Goal: Transaction & Acquisition: Purchase product/service

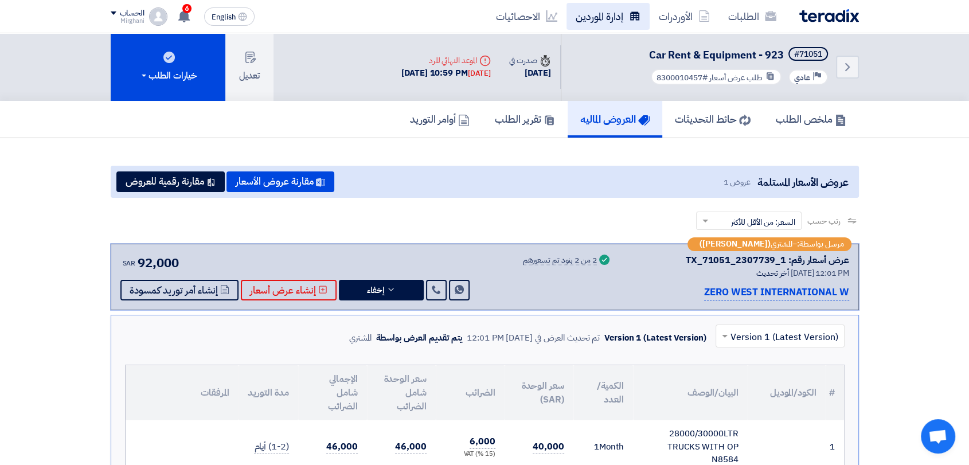
click at [626, 20] on link "إدارة الموردين" at bounding box center [608, 16] width 83 height 27
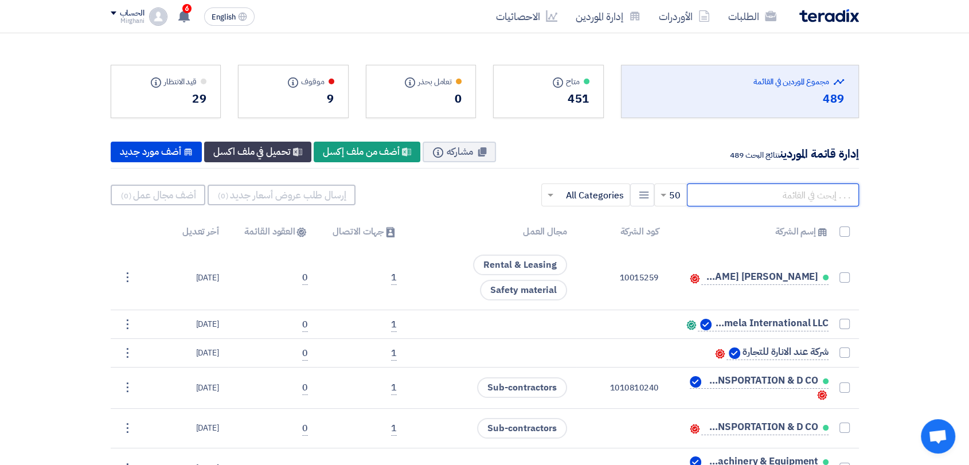
click at [716, 201] on input "text" at bounding box center [773, 195] width 172 height 23
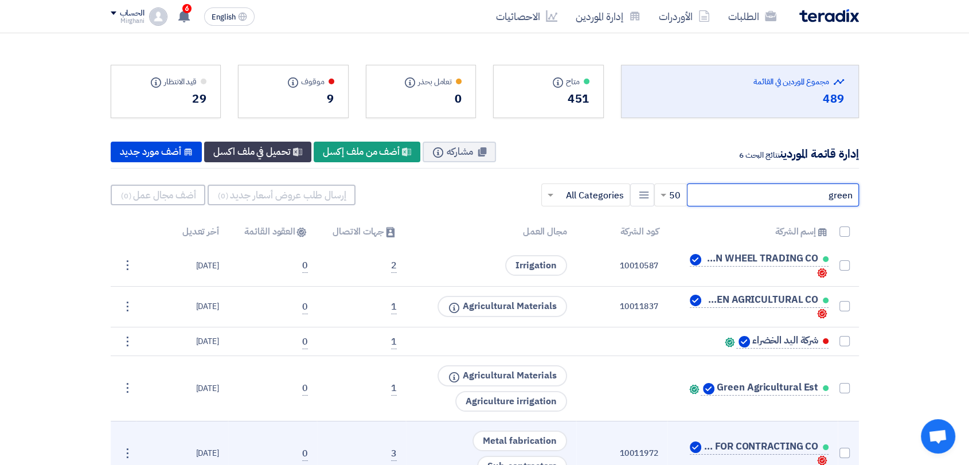
type input "green"
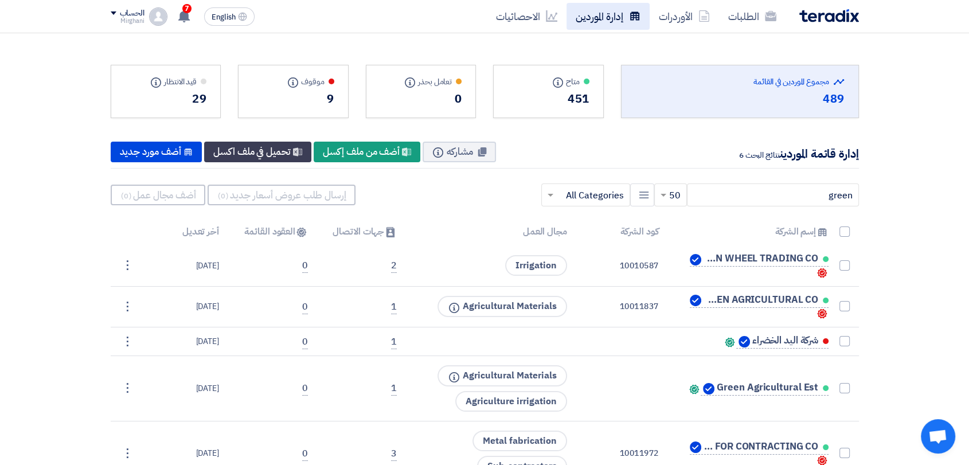
click at [617, 17] on link "إدارة الموردين" at bounding box center [608, 16] width 83 height 27
click at [760, 24] on link "الطلبات" at bounding box center [752, 16] width 67 height 27
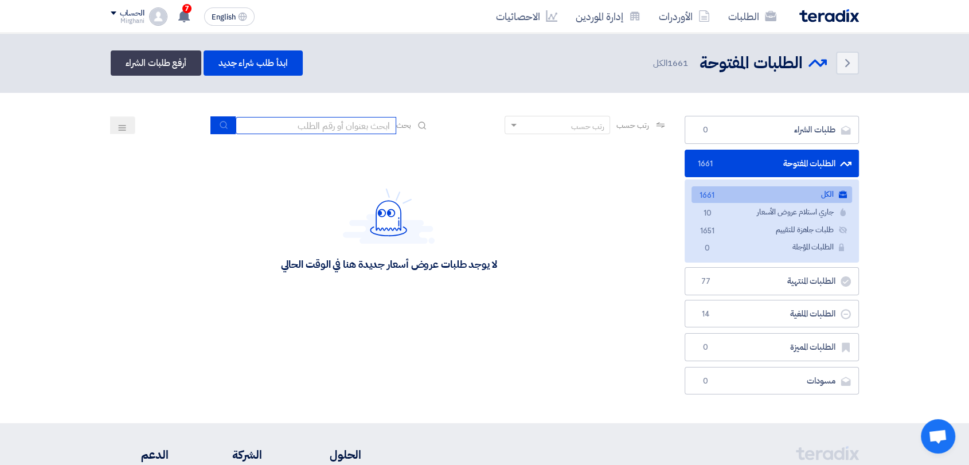
click at [367, 124] on input at bounding box center [316, 125] width 161 height 17
paste input "8300010338"
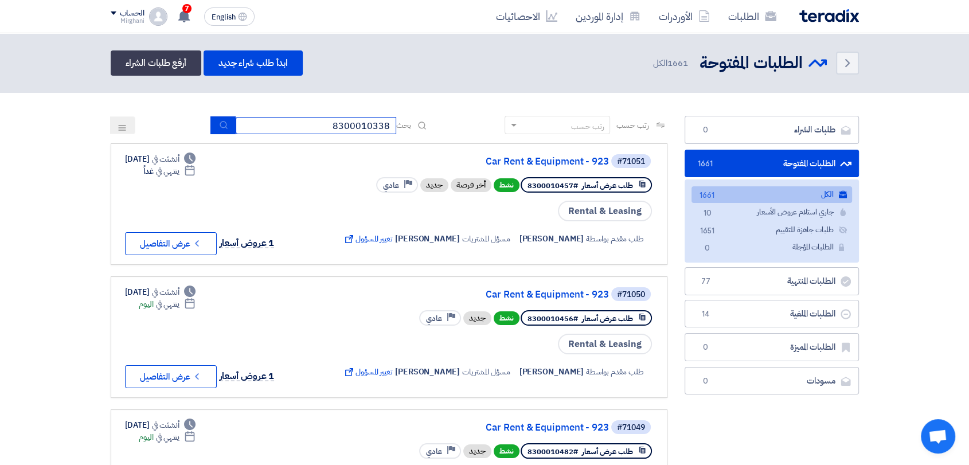
type input "8300010338"
click at [219, 125] on icon "submit" at bounding box center [223, 124] width 9 height 9
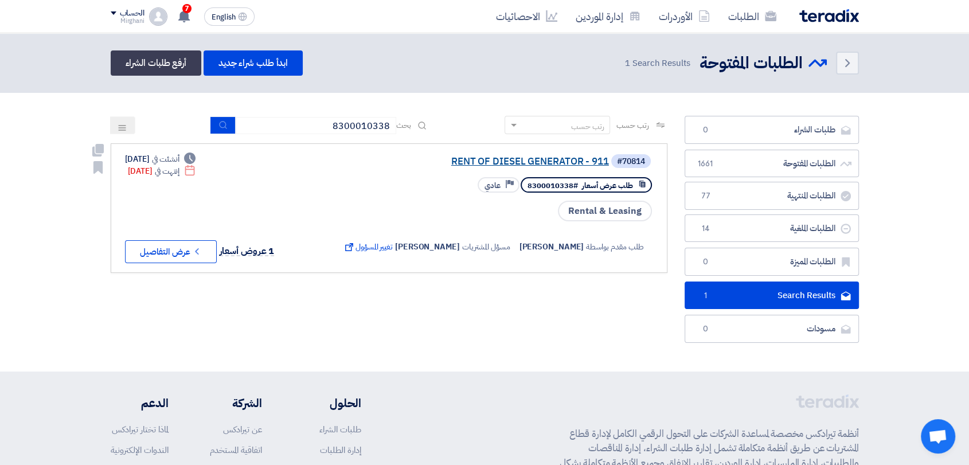
click at [492, 158] on link "RENT OF DIESEL GENERATOR - 911" at bounding box center [494, 162] width 229 height 10
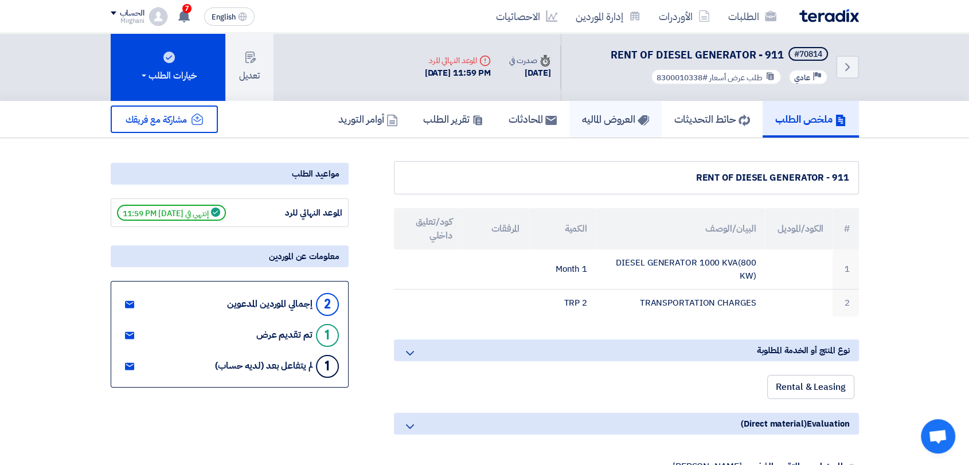
click at [594, 120] on h5 "العروض الماليه" at bounding box center [615, 118] width 67 height 13
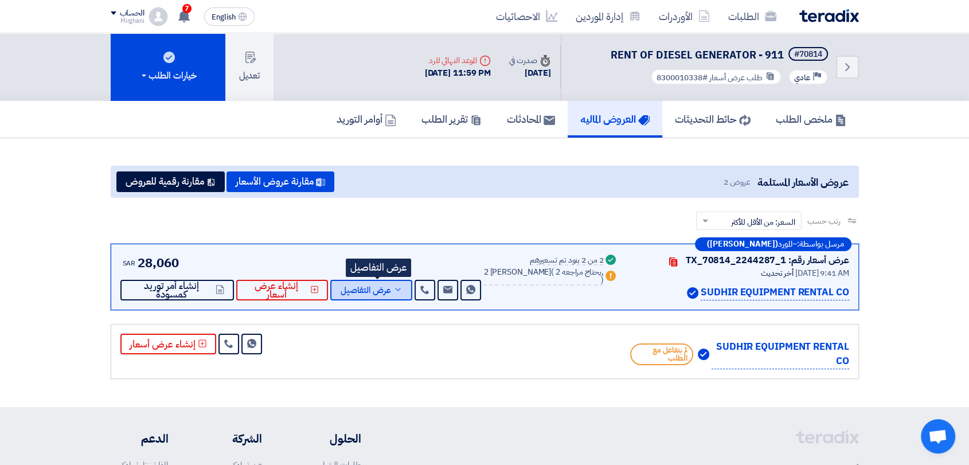
click at [391, 286] on span "عرض التفاصيل" at bounding box center [366, 290] width 50 height 9
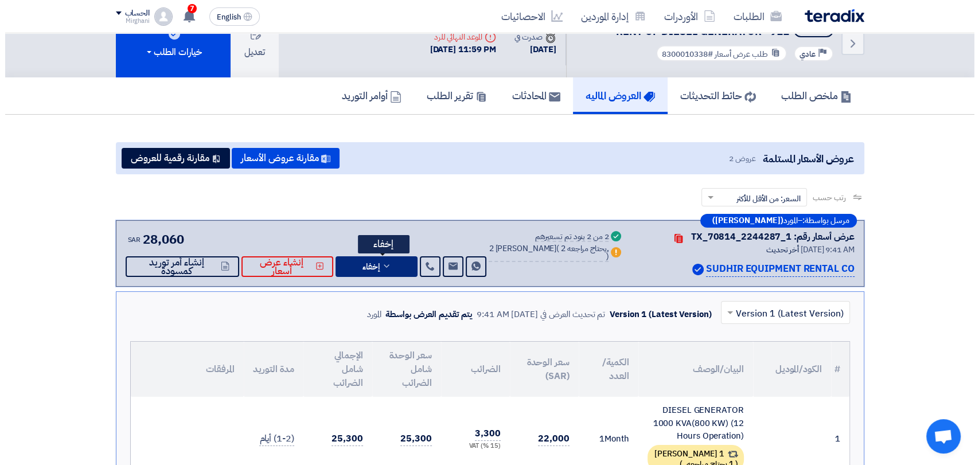
scroll to position [64, 0]
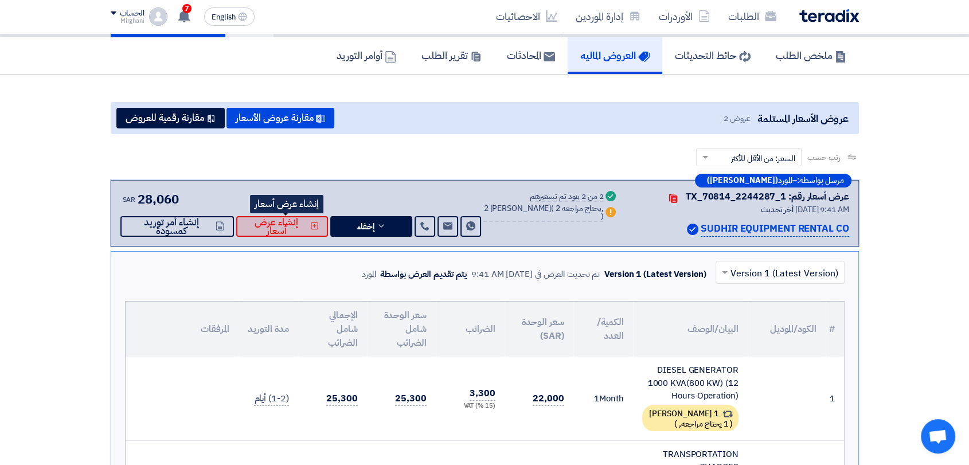
click at [302, 219] on span "إنشاء عرض أسعار" at bounding box center [276, 226] width 63 height 17
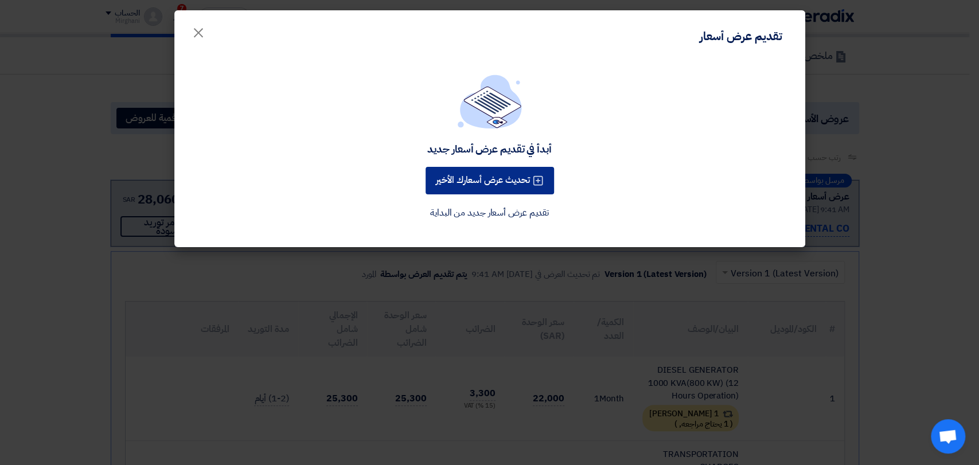
click at [524, 181] on button "تحديث عرض أسعارك الأخير" at bounding box center [490, 181] width 128 height 28
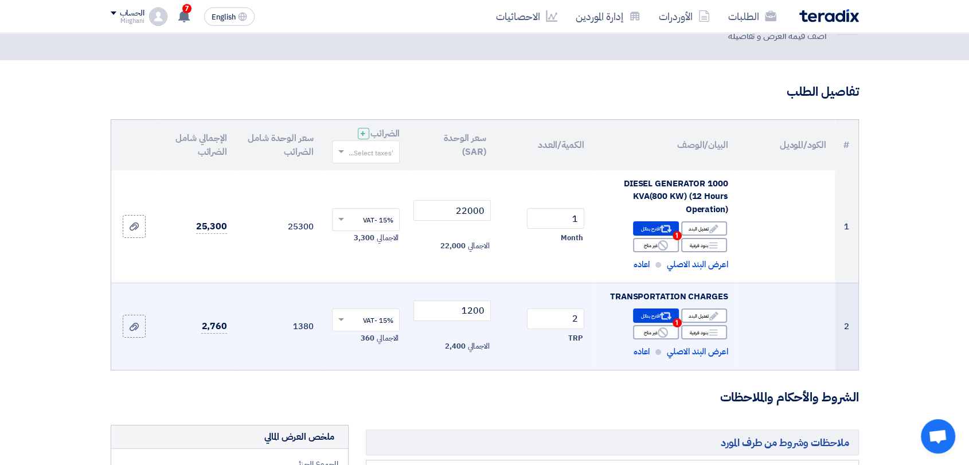
scroll to position [127, 0]
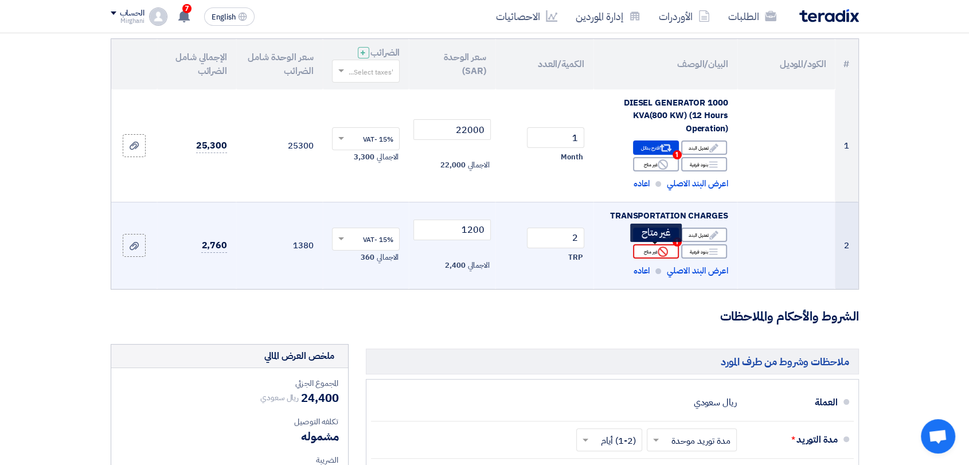
click at [655, 254] on div "Reject غير متاح" at bounding box center [656, 251] width 46 height 14
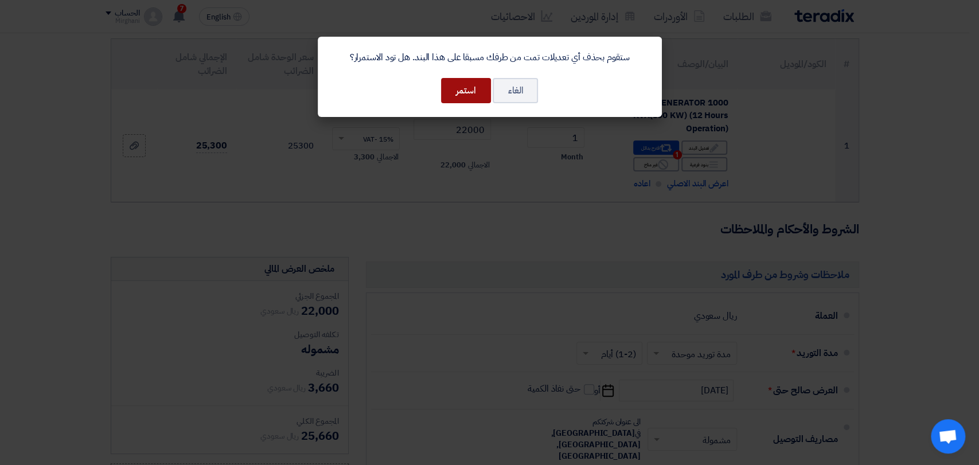
click at [472, 101] on button "استمر" at bounding box center [466, 90] width 50 height 25
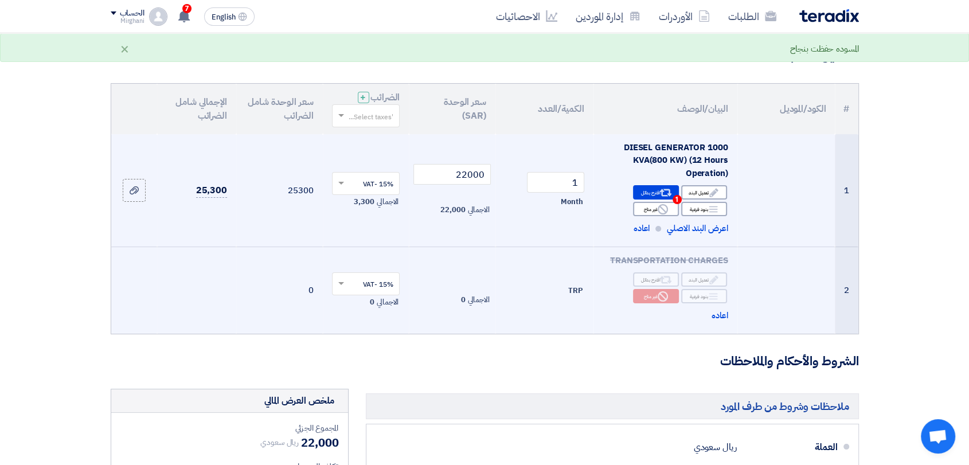
scroll to position [64, 0]
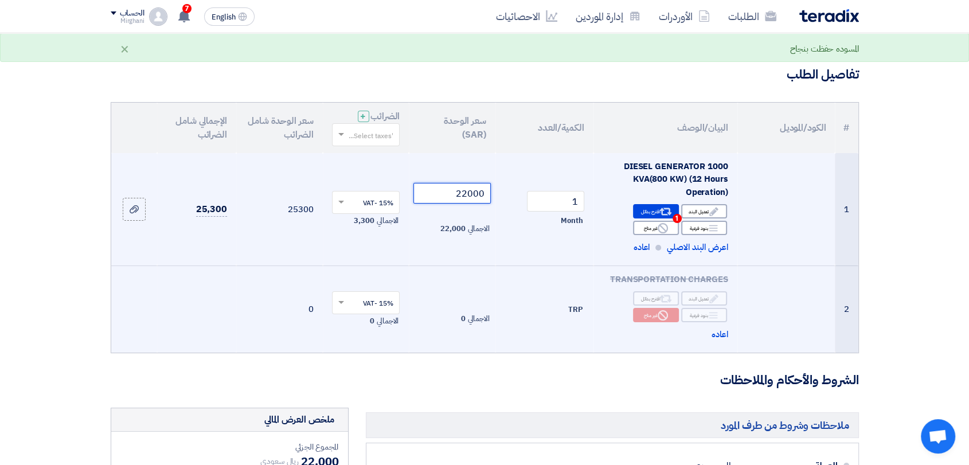
drag, startPoint x: 454, startPoint y: 194, endPoint x: 512, endPoint y: 194, distance: 57.4
click at [512, 194] on tr "1 DIESEL GENERATOR 1000 KVA(800 KW) (12 Hours Operation) Edit تعديل البند Alter…" at bounding box center [484, 209] width 747 height 113
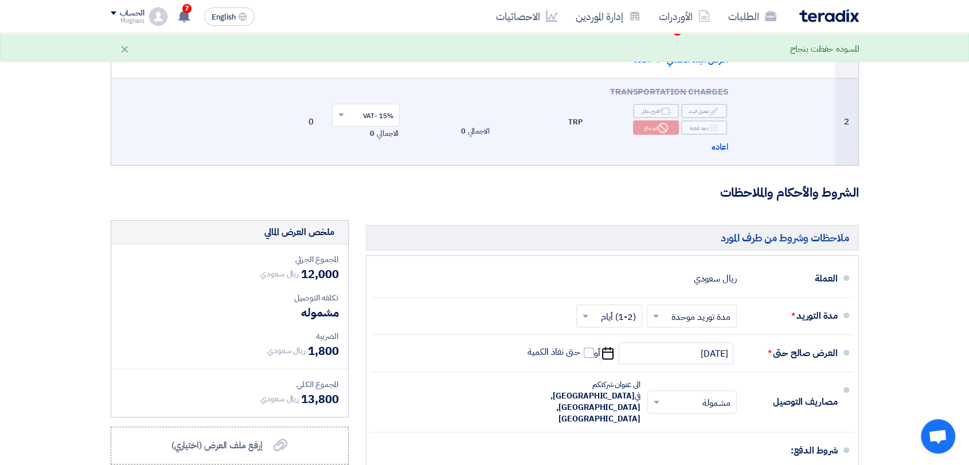
scroll to position [255, 0]
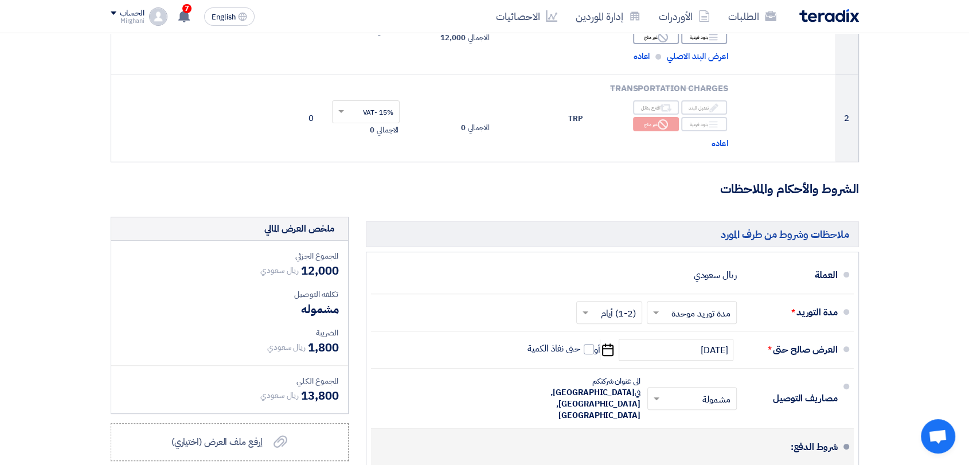
type input "12000"
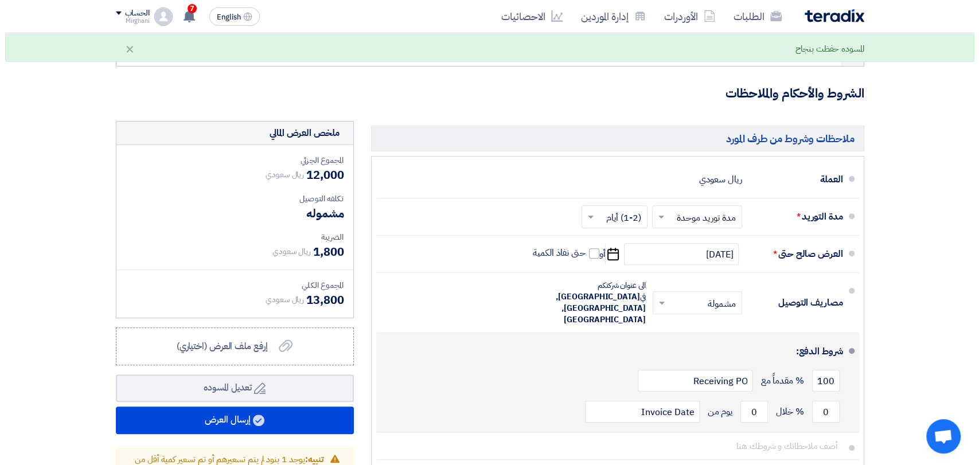
scroll to position [509, 0]
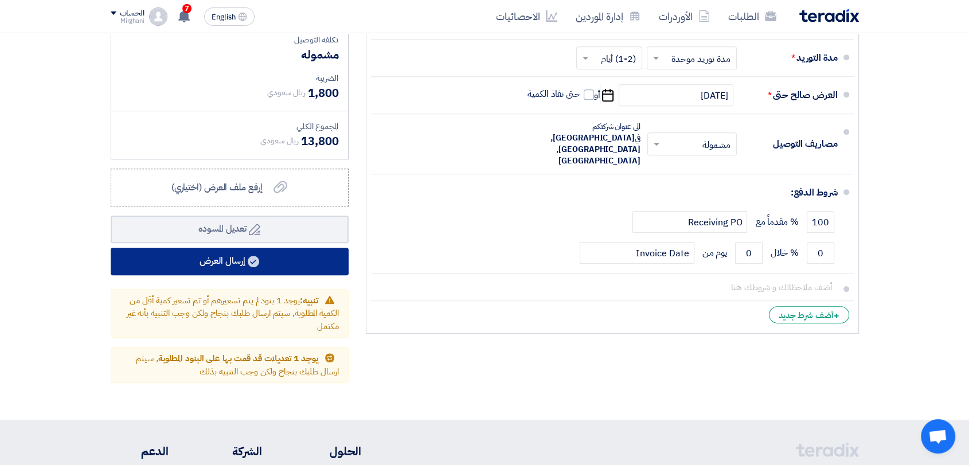
click at [325, 263] on button "إرسال العرض" at bounding box center [230, 262] width 238 height 28
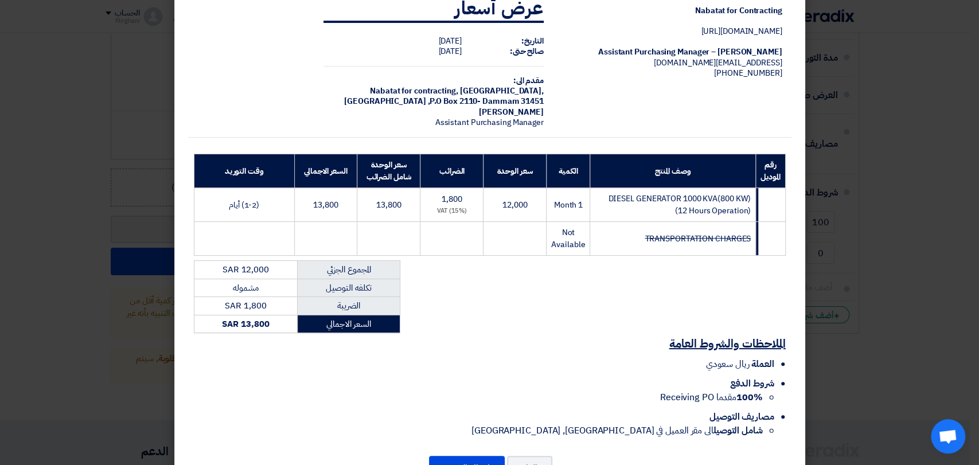
scroll to position [74, 0]
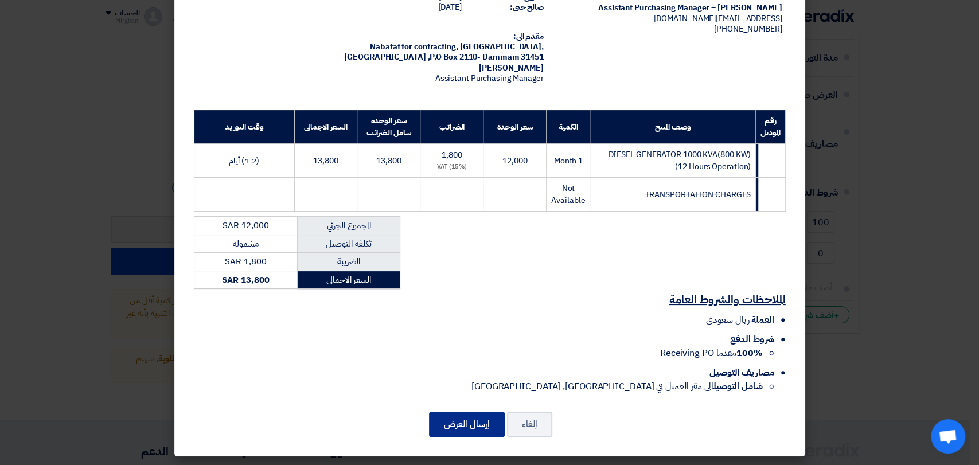
click at [460, 420] on button "إرسال العرض" at bounding box center [467, 424] width 76 height 25
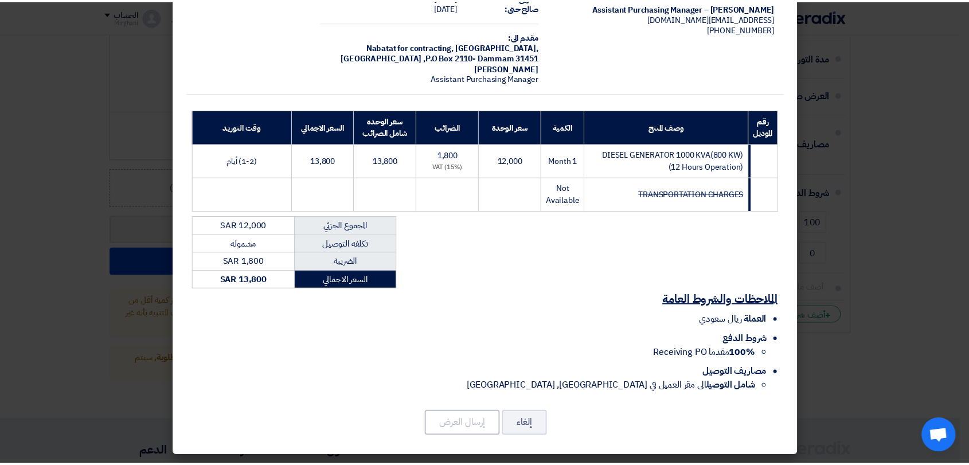
scroll to position [0, 0]
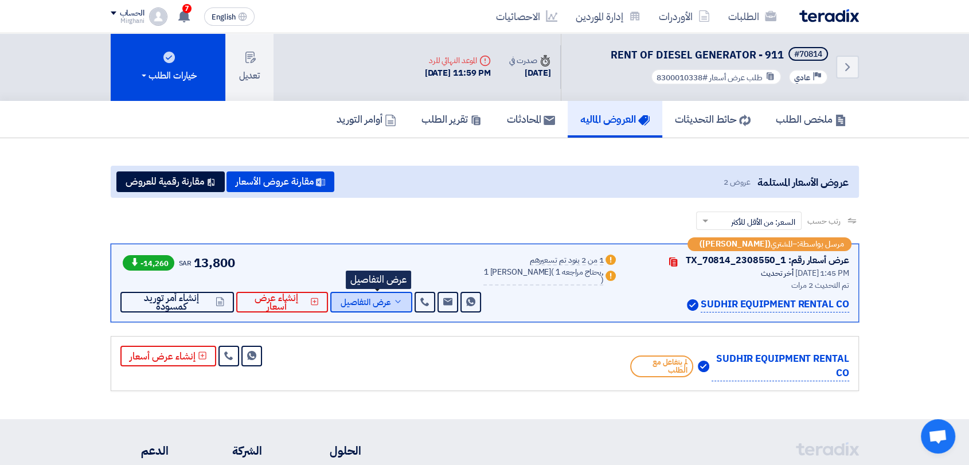
click at [359, 298] on span "عرض التفاصيل" at bounding box center [366, 302] width 50 height 9
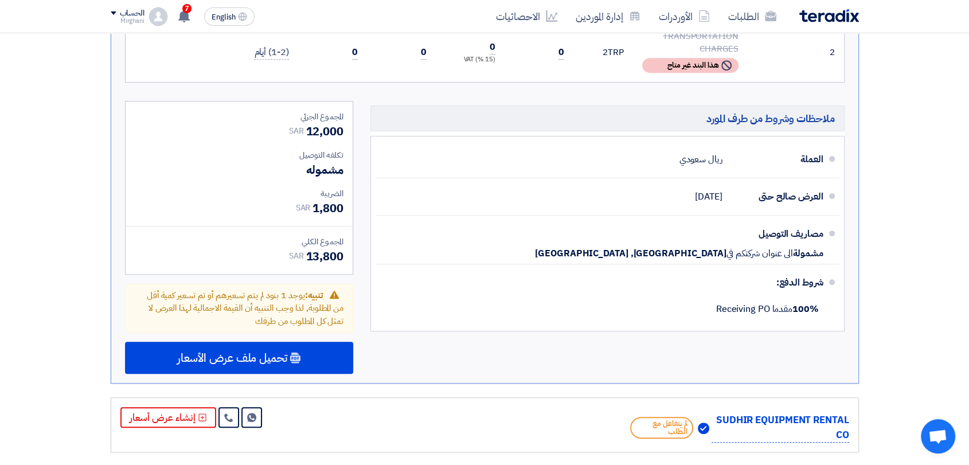
scroll to position [509, 0]
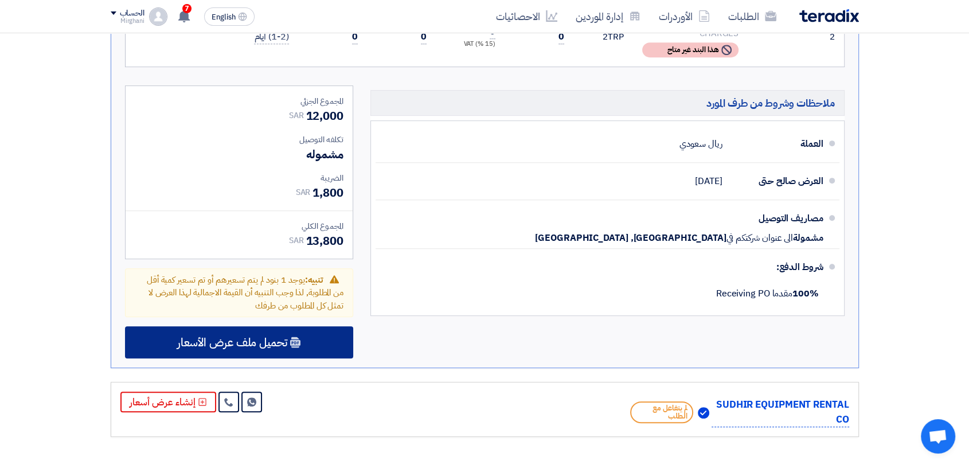
click at [279, 337] on span "تحميل ملف عرض الأسعار" at bounding box center [232, 342] width 110 height 10
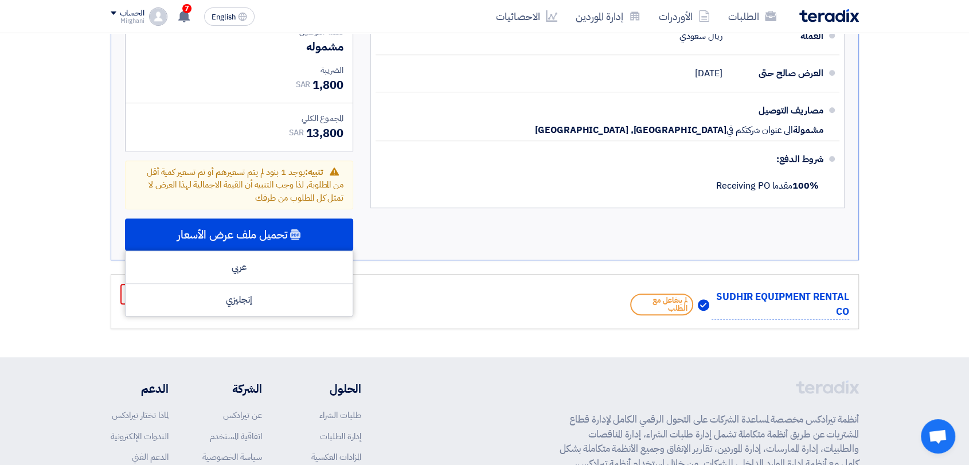
scroll to position [765, 0]
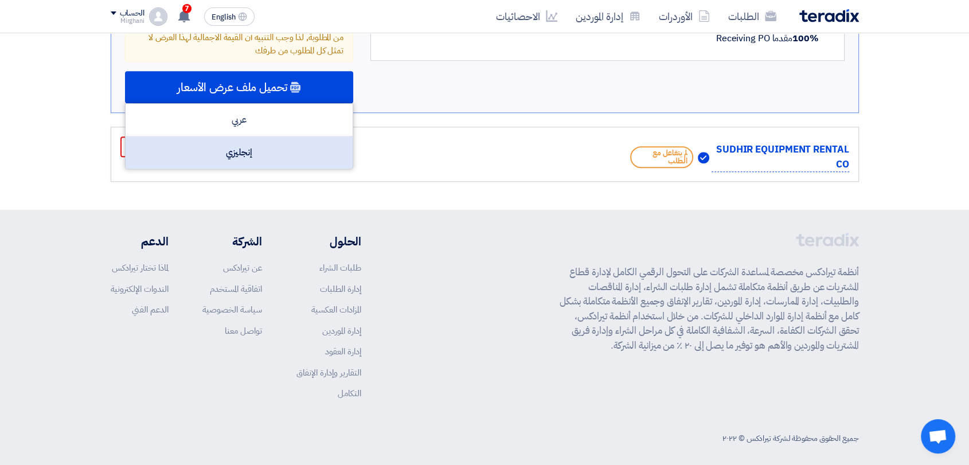
click at [276, 163] on div "إنجليزي" at bounding box center [239, 153] width 227 height 32
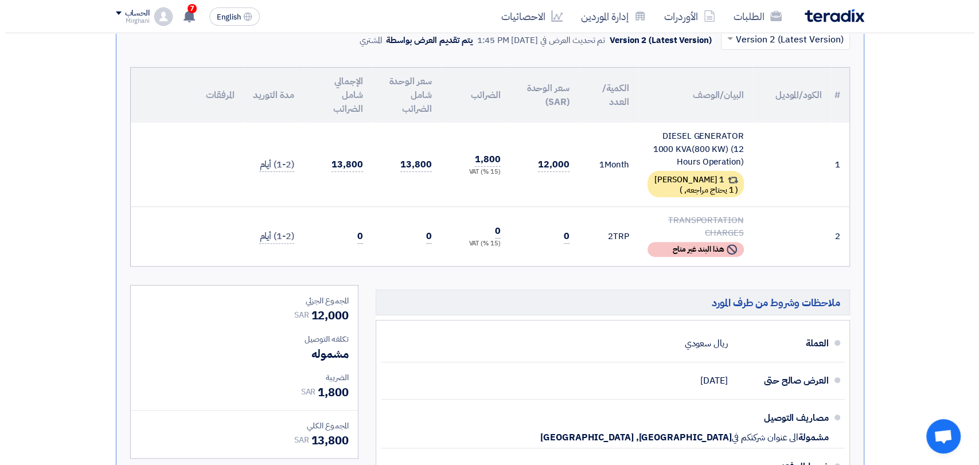
scroll to position [191, 0]
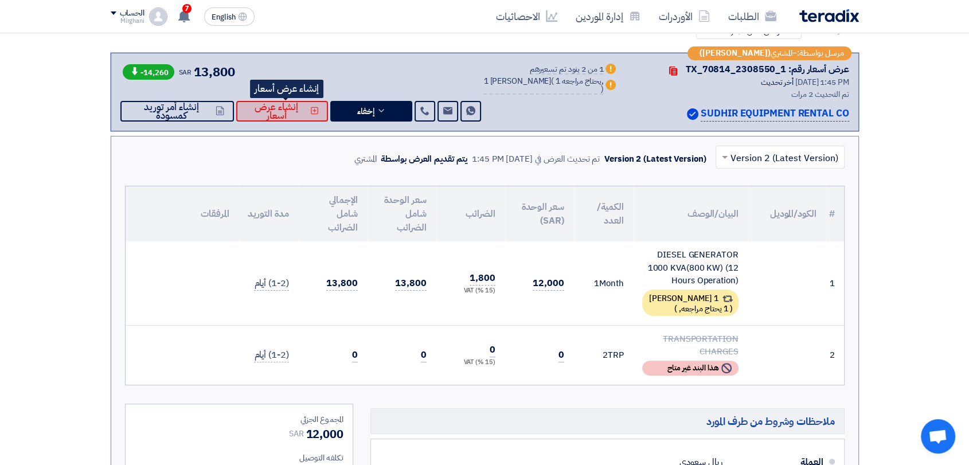
click at [307, 111] on span "إنشاء عرض أسعار" at bounding box center [276, 111] width 63 height 17
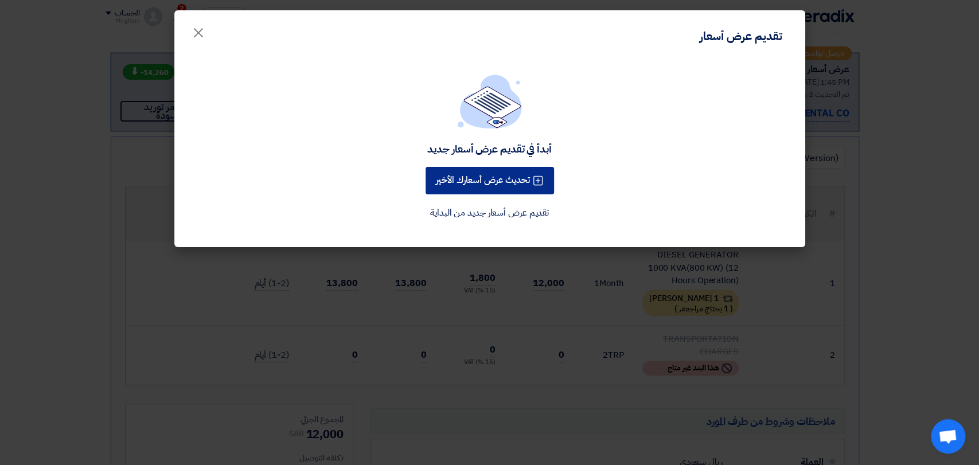
click at [479, 184] on button "تحديث عرض أسعارك الأخير" at bounding box center [490, 181] width 128 height 28
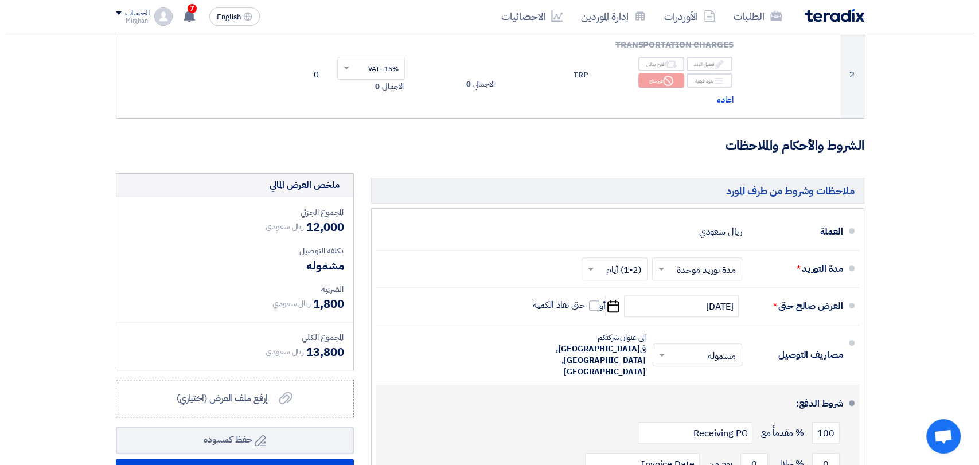
scroll to position [446, 0]
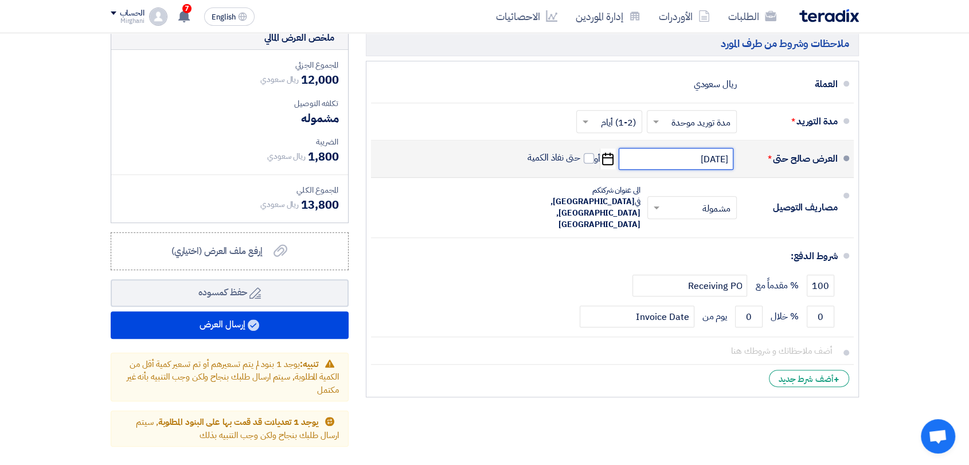
click at [653, 163] on input "[DATE]" at bounding box center [676, 159] width 115 height 22
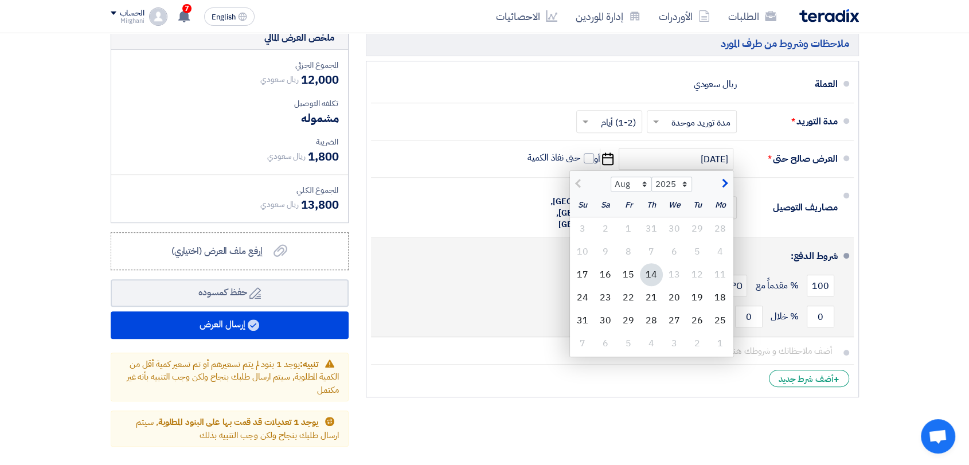
click at [647, 296] on div "21" at bounding box center [651, 297] width 23 height 23
type input "[DATE]"
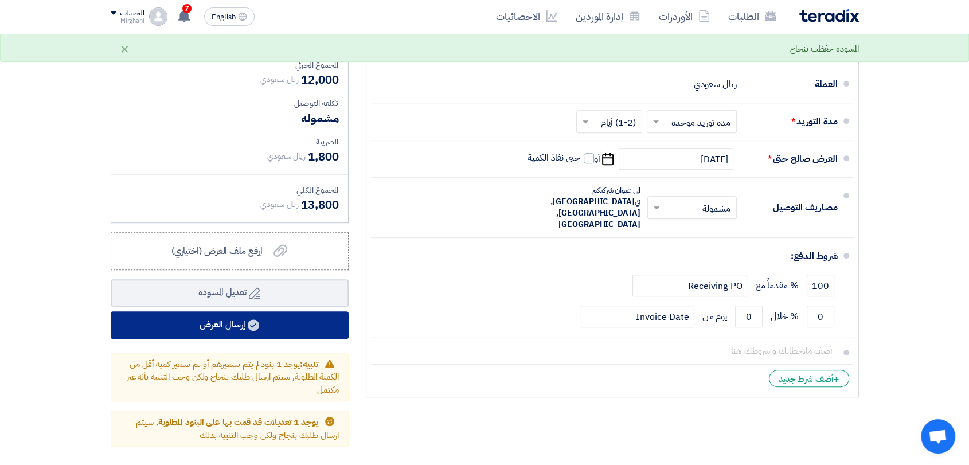
click at [328, 321] on button "إرسال العرض" at bounding box center [230, 325] width 238 height 28
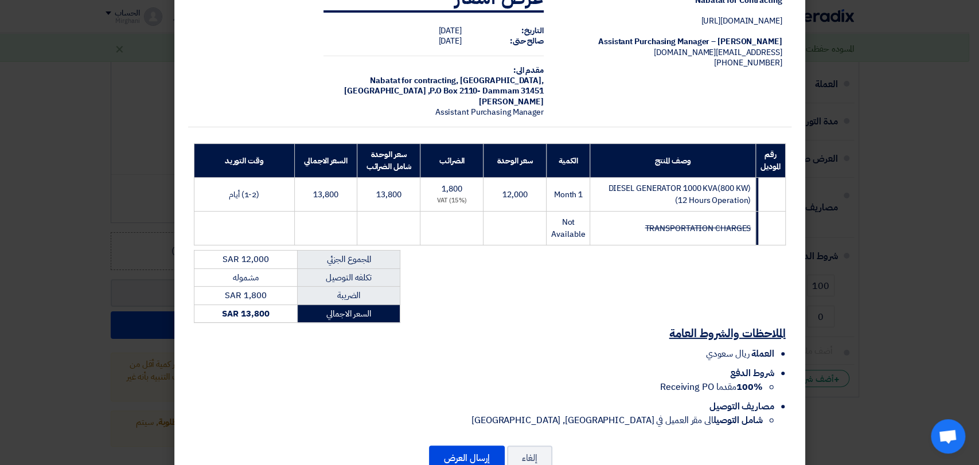
scroll to position [74, 0]
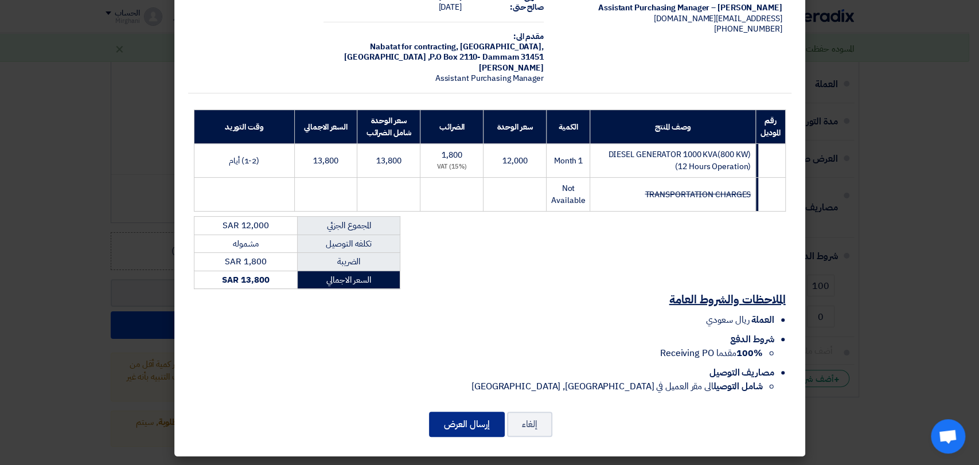
click at [479, 415] on button "إرسال العرض" at bounding box center [467, 424] width 76 height 25
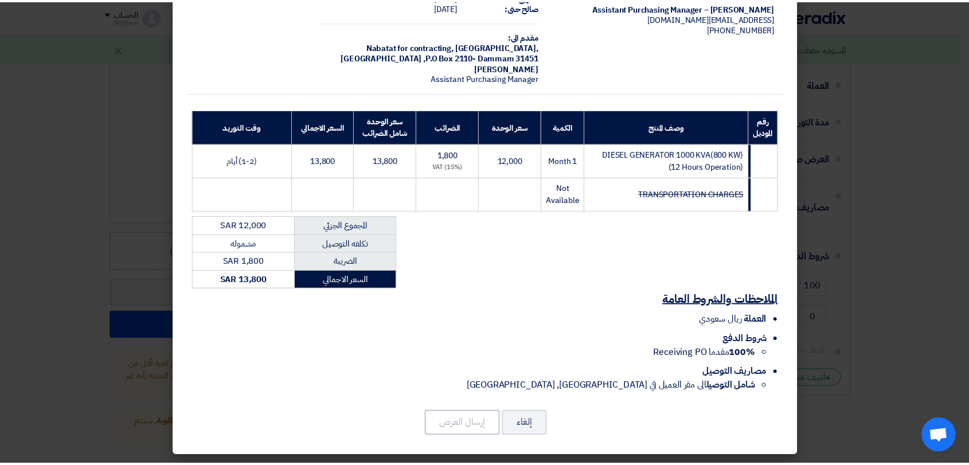
scroll to position [0, 0]
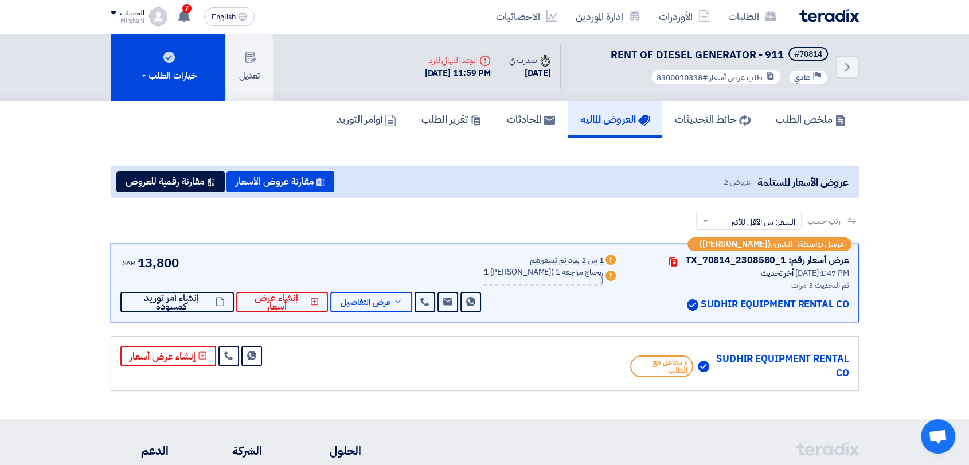
click at [362, 313] on div "مرسل بواسطة: – [DEMOGRAPHIC_DATA] ([PERSON_NAME]) عرض أسعار رقم: TX_70814_23085…" at bounding box center [485, 283] width 748 height 79
click at [367, 306] on span "عرض التفاصيل" at bounding box center [366, 302] width 50 height 9
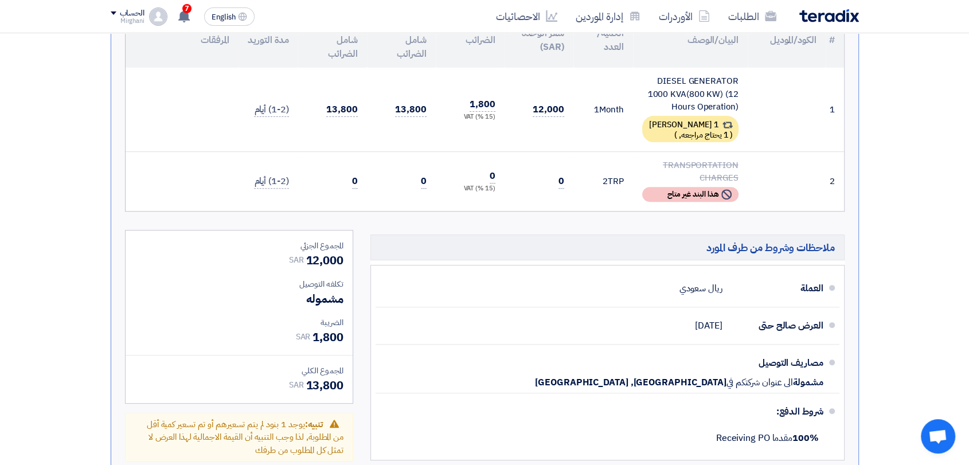
scroll to position [574, 0]
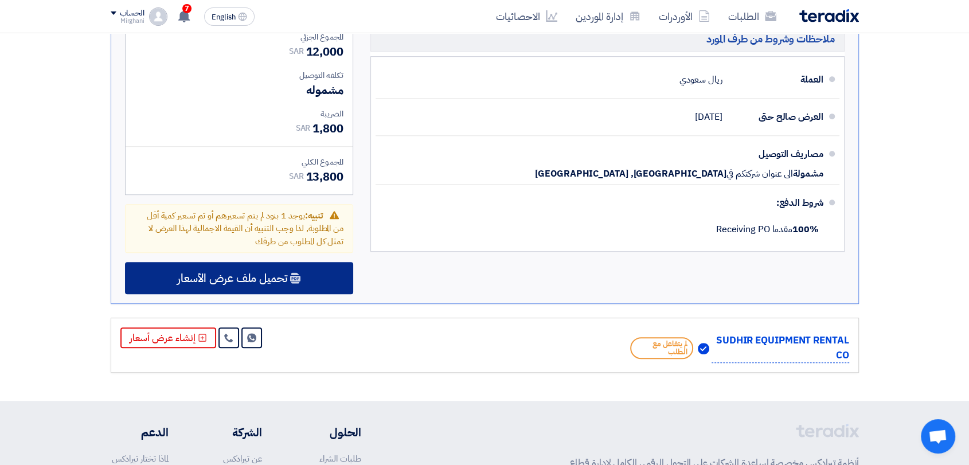
click at [345, 284] on div "تحميل ملف عرض الأسعار" at bounding box center [239, 278] width 228 height 32
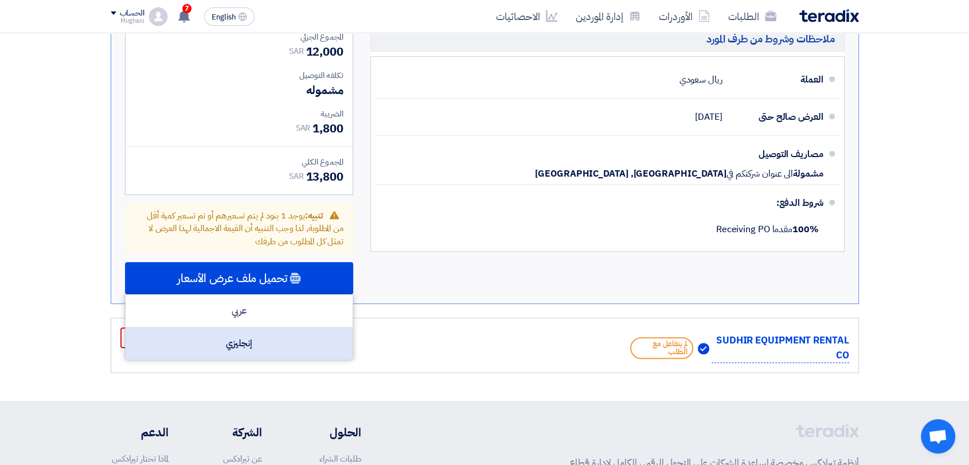
click at [337, 337] on div "إنجليزي" at bounding box center [239, 344] width 227 height 32
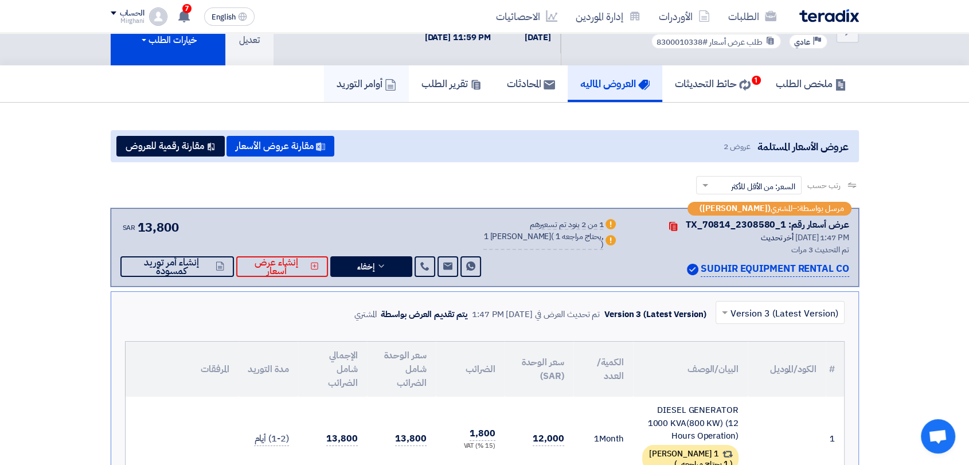
scroll to position [0, 0]
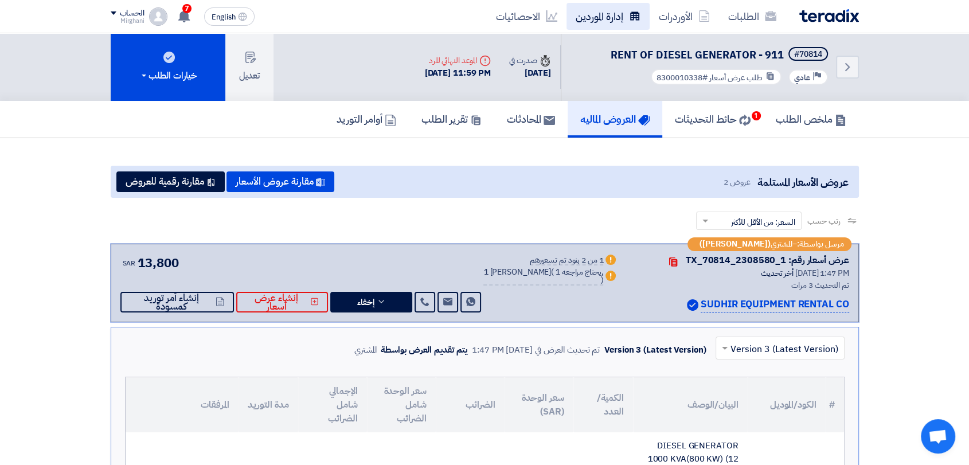
click at [621, 24] on link "إدارة الموردين" at bounding box center [608, 16] width 83 height 27
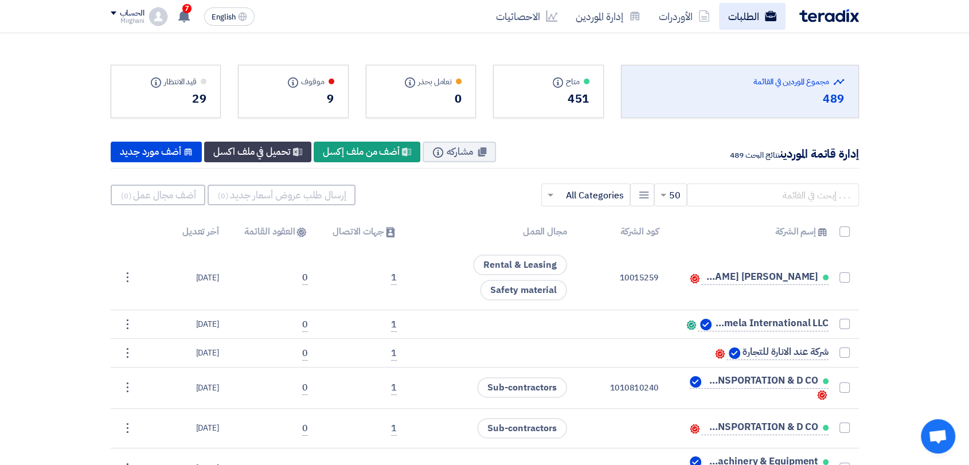
click at [775, 9] on link "الطلبات" at bounding box center [752, 16] width 67 height 27
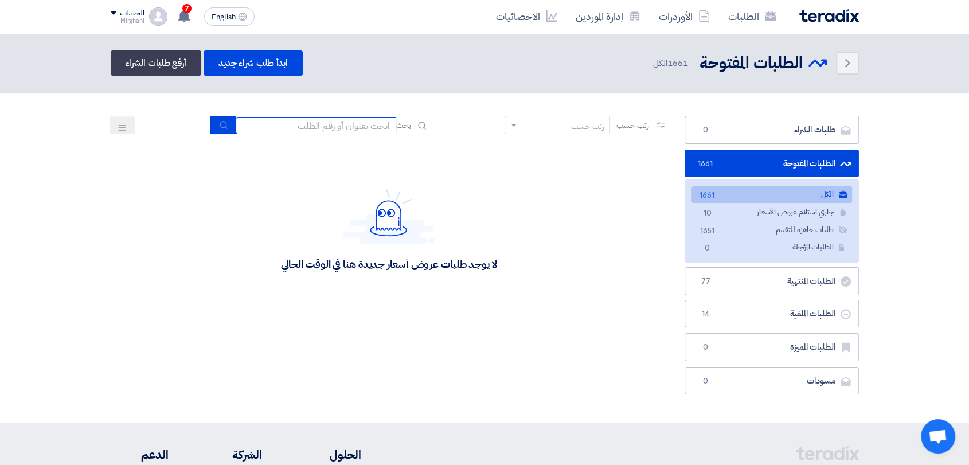
click at [344, 128] on input at bounding box center [316, 125] width 161 height 17
type input "911"
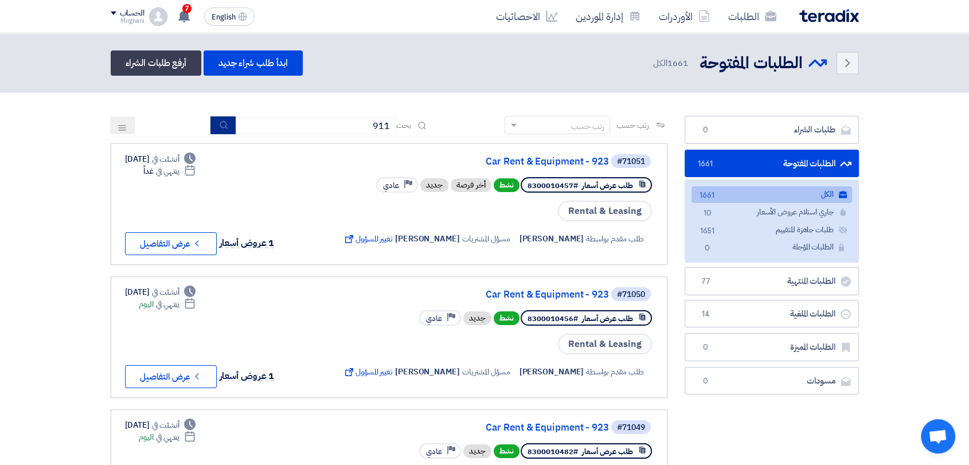
click at [223, 125] on icon "submit" at bounding box center [223, 124] width 9 height 9
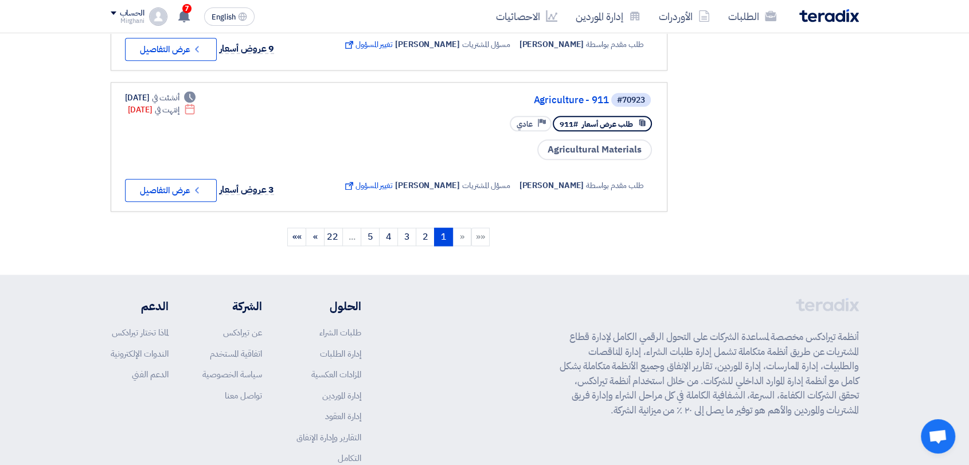
scroll to position [1402, 0]
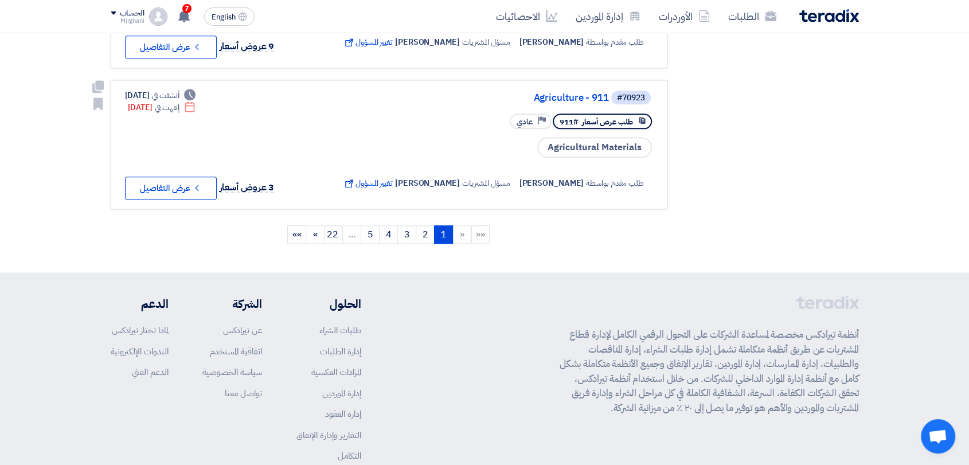
click at [563, 89] on div "#70923 Agriculture - 911" at bounding box center [497, 97] width 313 height 16
click at [562, 93] on link "Agriculture - 911" at bounding box center [494, 98] width 229 height 10
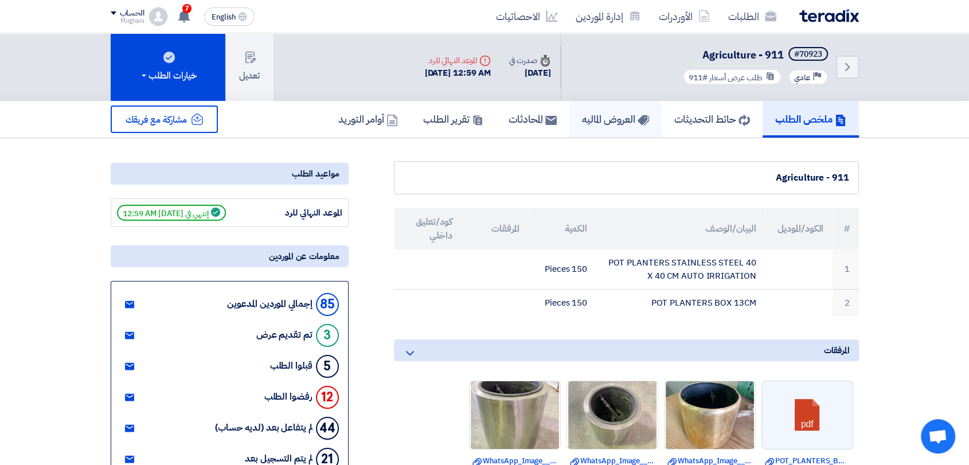
click at [602, 125] on h5 "العروض الماليه" at bounding box center [615, 118] width 67 height 13
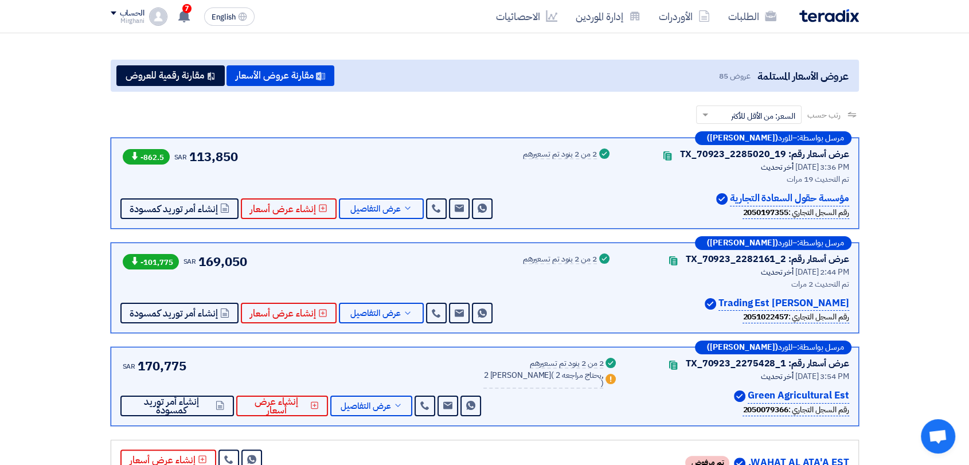
scroll to position [127, 0]
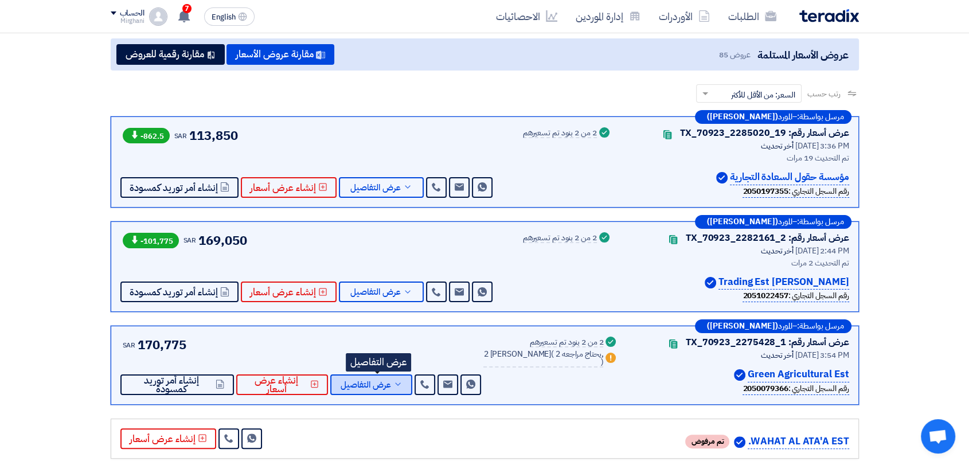
click at [398, 377] on button "عرض التفاصيل" at bounding box center [371, 385] width 82 height 21
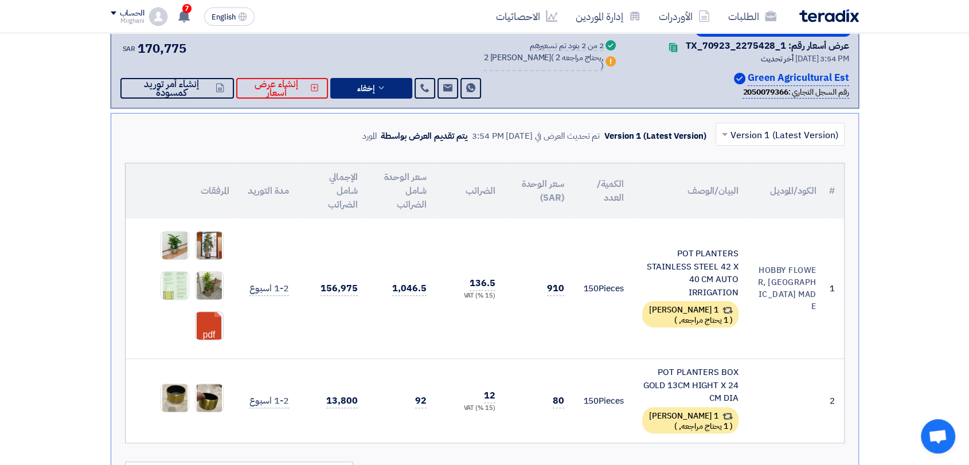
scroll to position [446, 0]
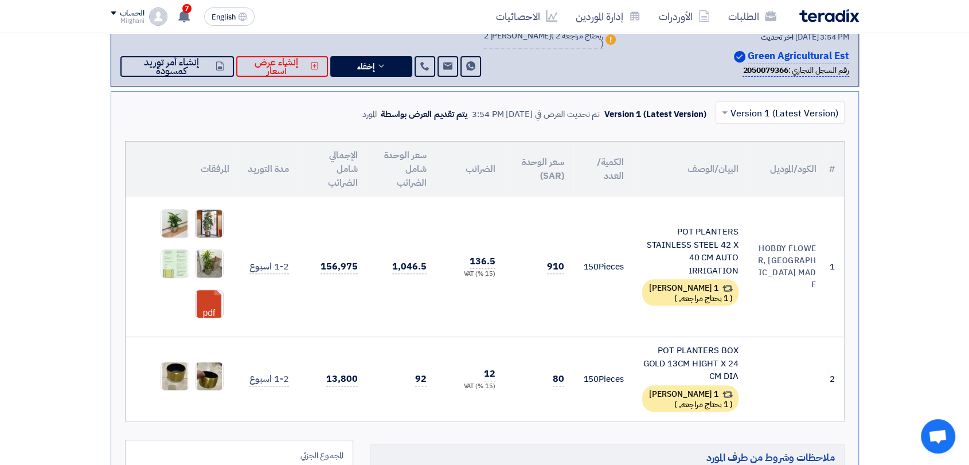
click at [215, 221] on img at bounding box center [210, 224] width 28 height 36
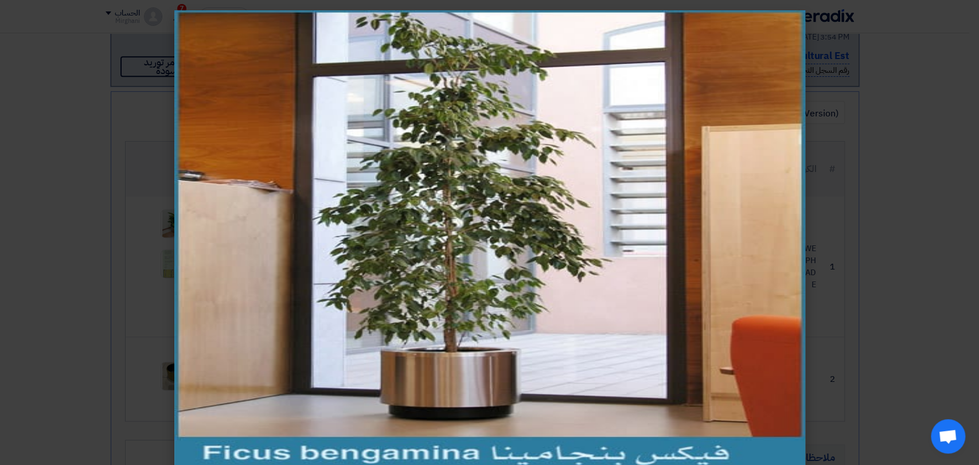
click at [822, 83] on modal-container at bounding box center [489, 232] width 979 height 465
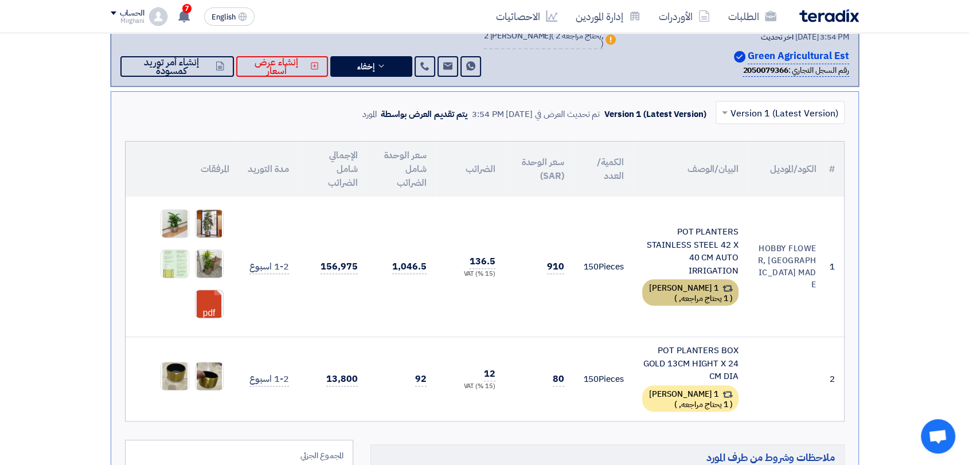
click at [708, 297] on span "1 يحتاج مراجعه," at bounding box center [703, 299] width 49 height 12
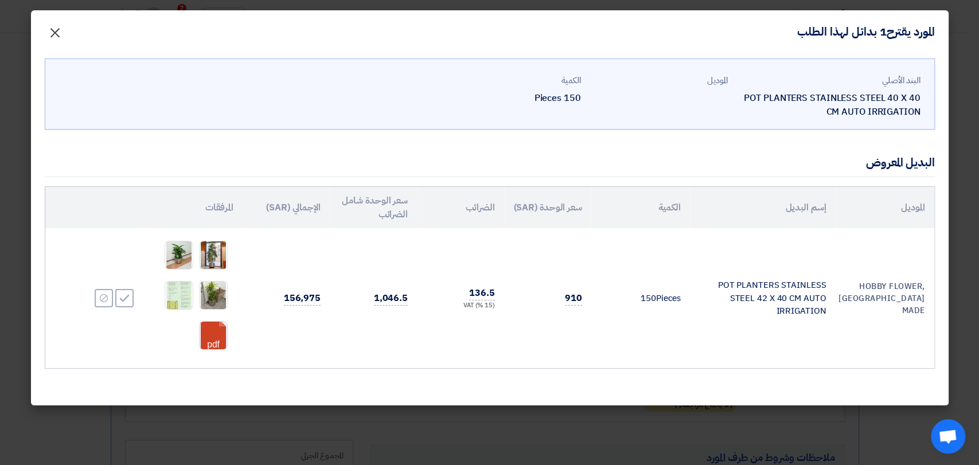
drag, startPoint x: 55, startPoint y: 37, endPoint x: 83, endPoint y: 56, distance: 33.7
click at [55, 35] on span "×" at bounding box center [55, 32] width 14 height 34
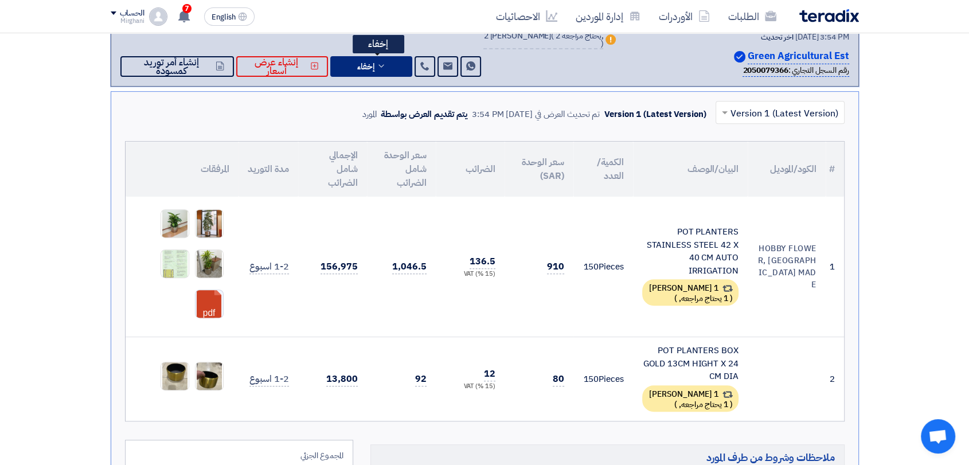
click at [384, 65] on use at bounding box center [381, 65] width 5 height 3
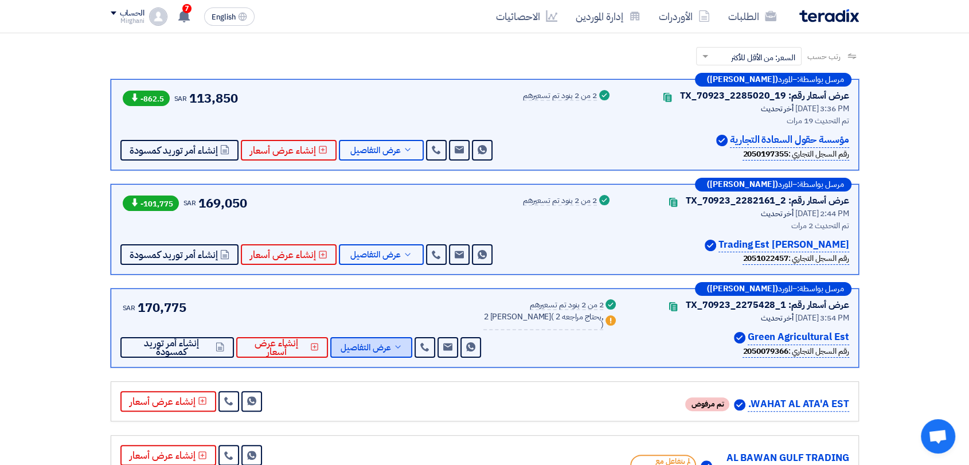
scroll to position [127, 0]
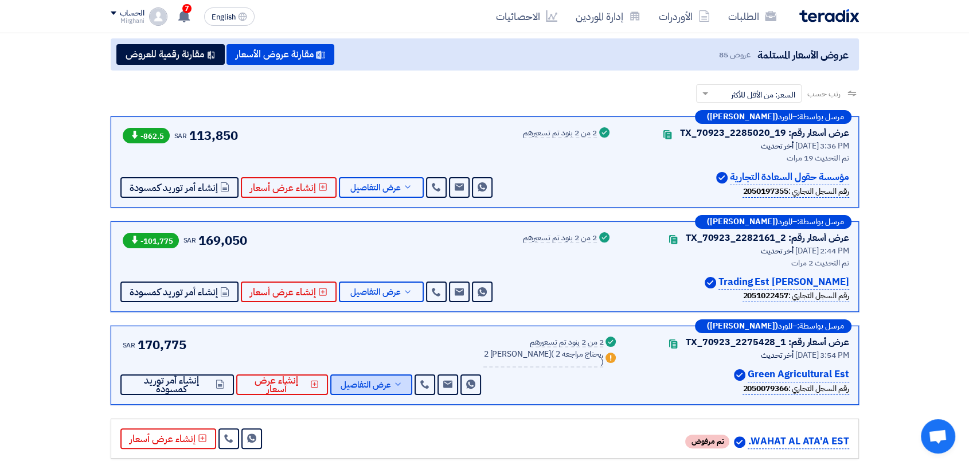
click at [383, 381] on span "عرض التفاصيل" at bounding box center [366, 385] width 50 height 9
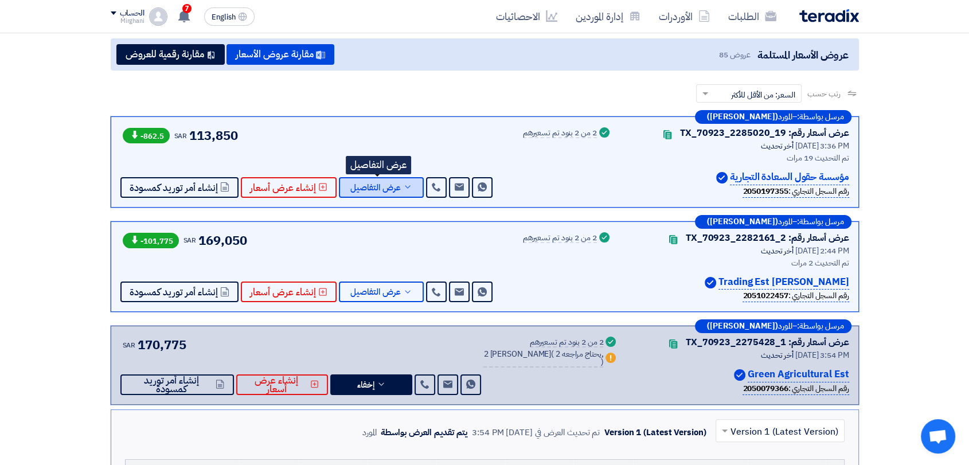
click at [389, 184] on span "عرض التفاصيل" at bounding box center [375, 188] width 50 height 9
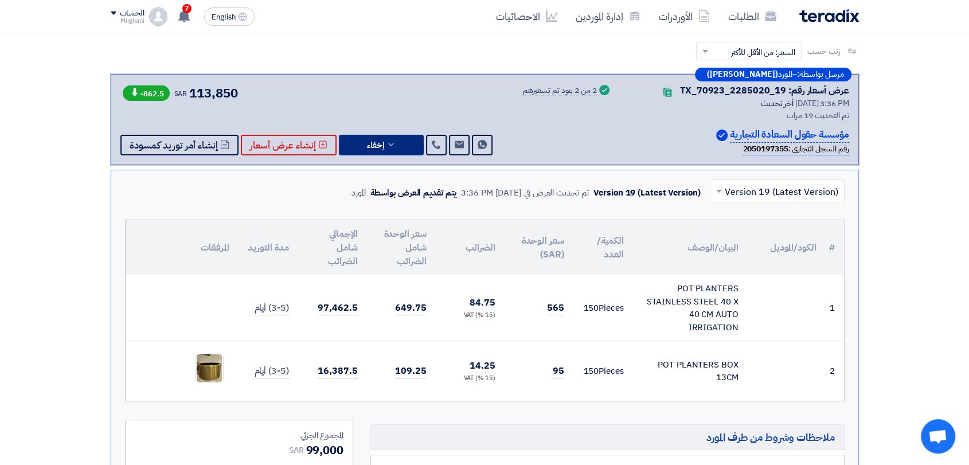
scroll to position [191, 0]
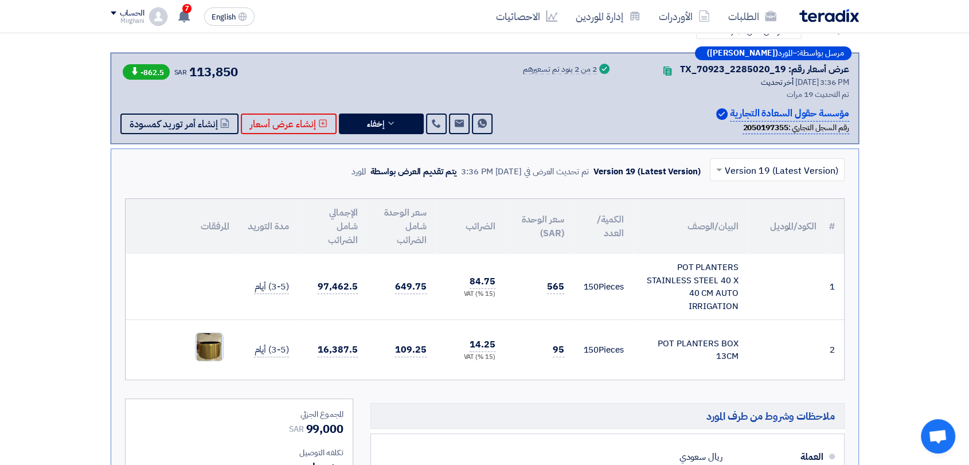
click at [211, 354] on img at bounding box center [210, 346] width 28 height 47
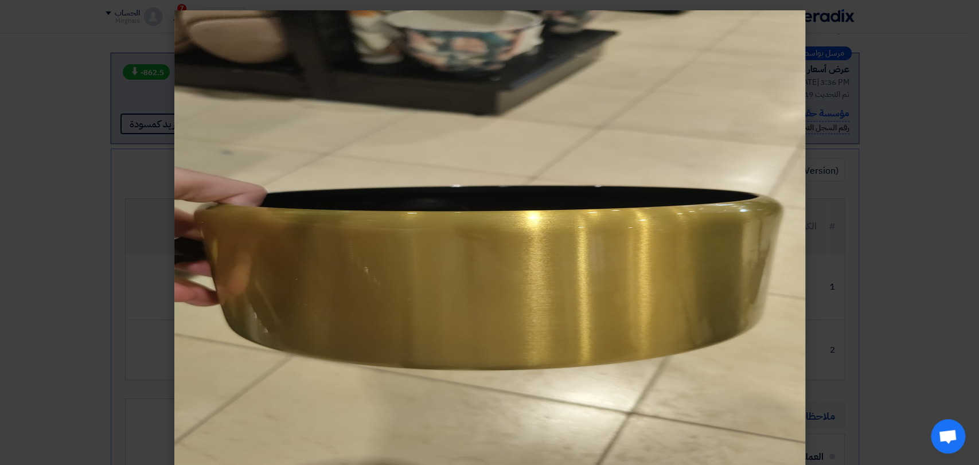
click at [839, 92] on modal-container at bounding box center [489, 232] width 979 height 465
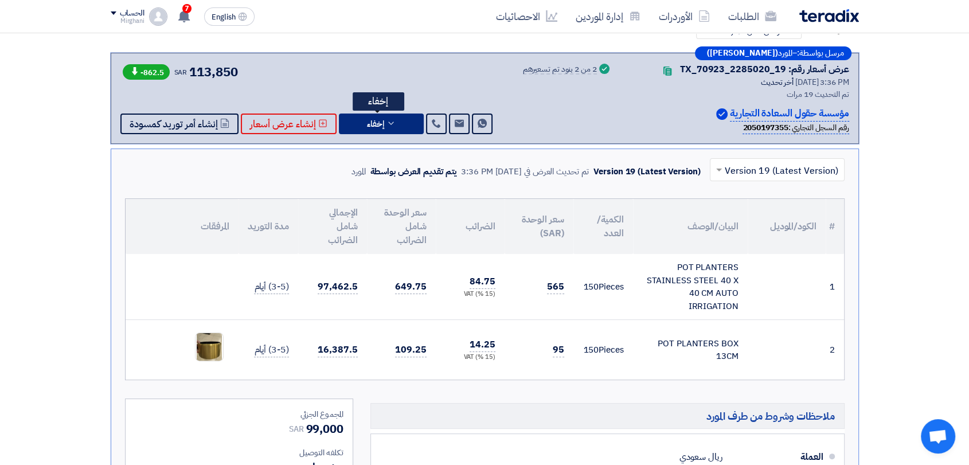
click at [348, 116] on button "إخفاء" at bounding box center [381, 124] width 85 height 21
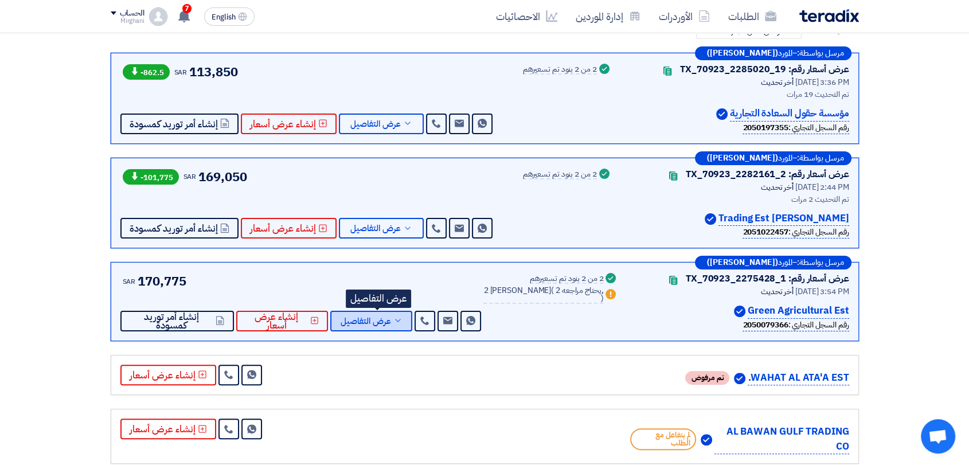
click at [403, 322] on icon at bounding box center [397, 320] width 9 height 9
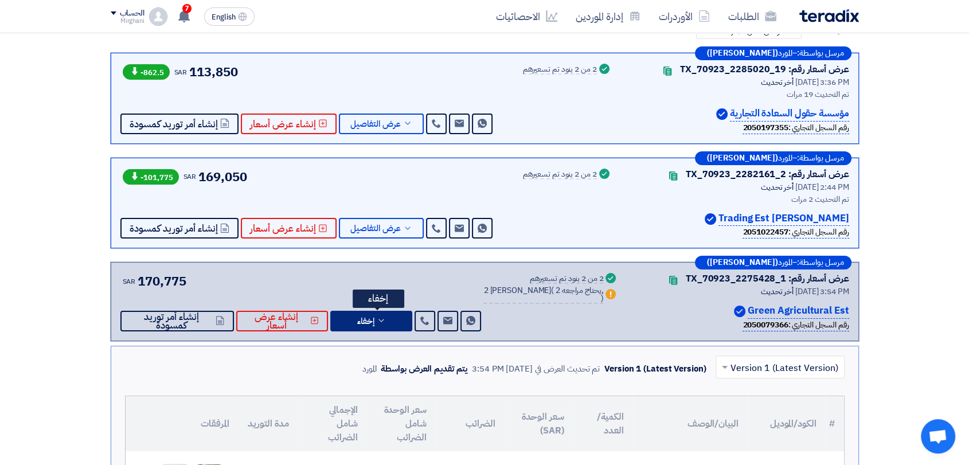
click at [387, 313] on button "إخفاء" at bounding box center [371, 321] width 82 height 21
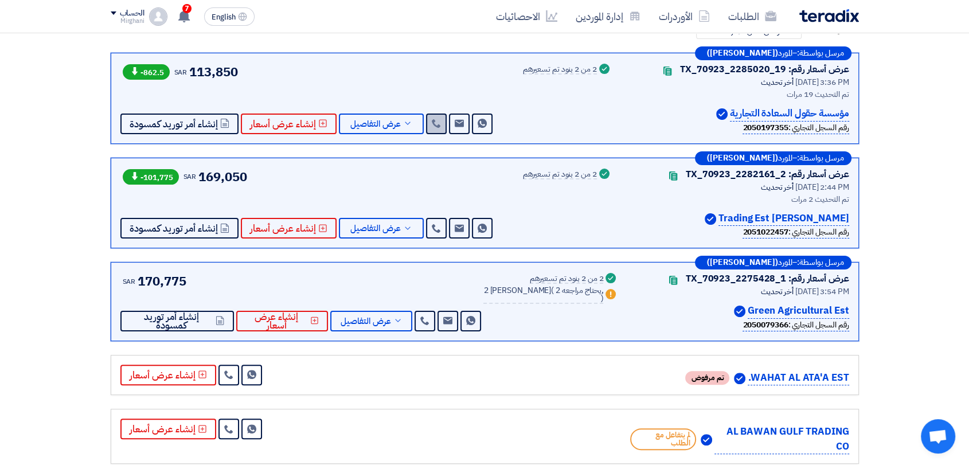
click at [427, 123] on link at bounding box center [436, 124] width 21 height 21
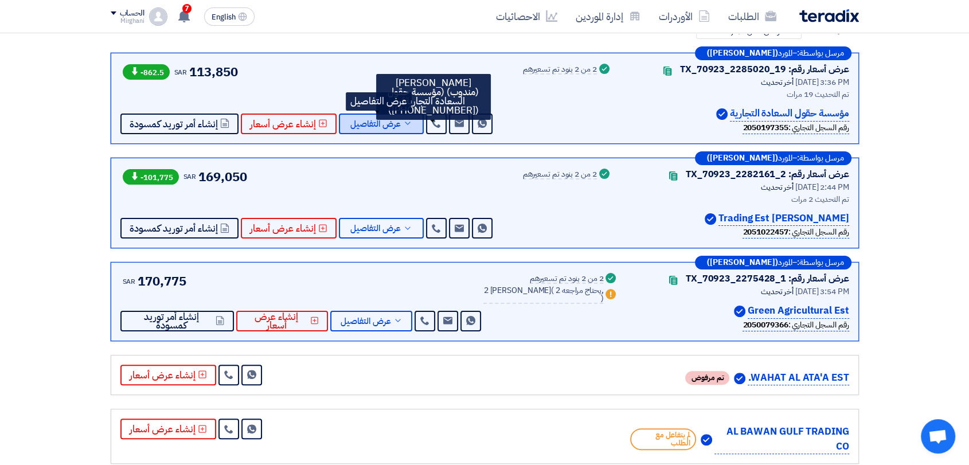
drag, startPoint x: 365, startPoint y: 123, endPoint x: 506, endPoint y: 134, distance: 141.5
click at [364, 123] on span "عرض التفاصيل" at bounding box center [375, 124] width 50 height 9
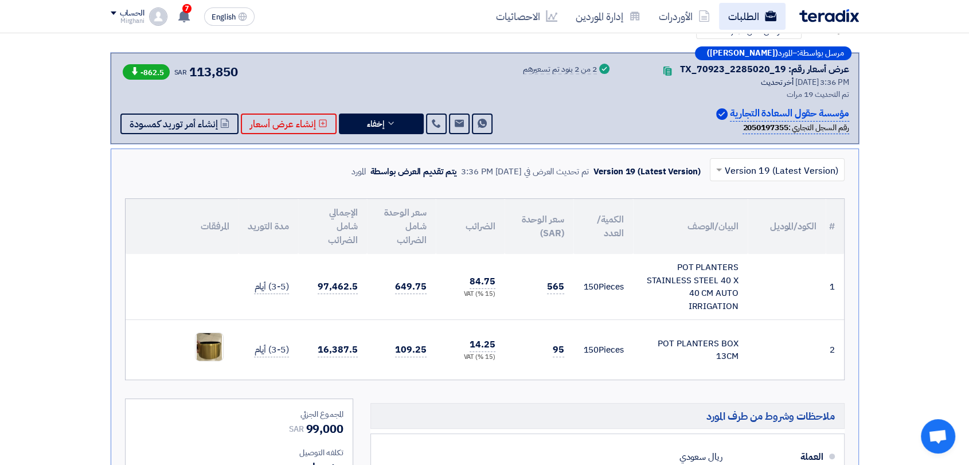
click at [780, 14] on link "الطلبات" at bounding box center [752, 16] width 67 height 27
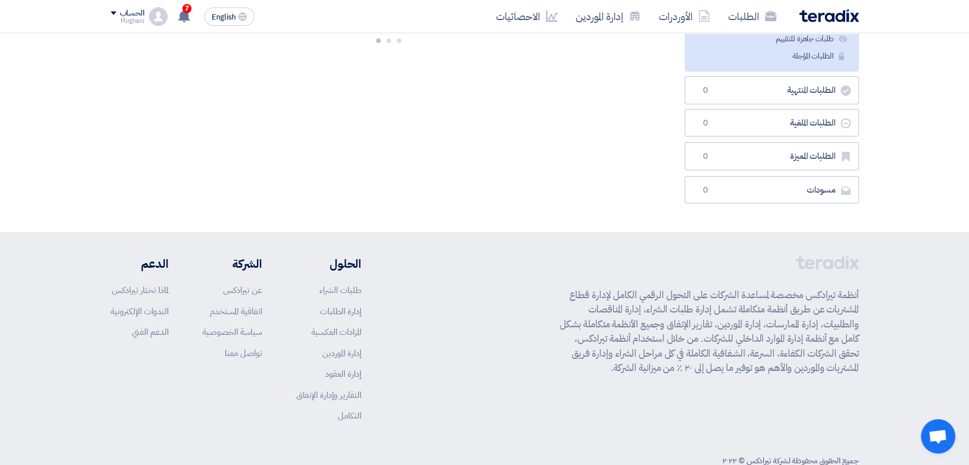
scroll to position [0, 0]
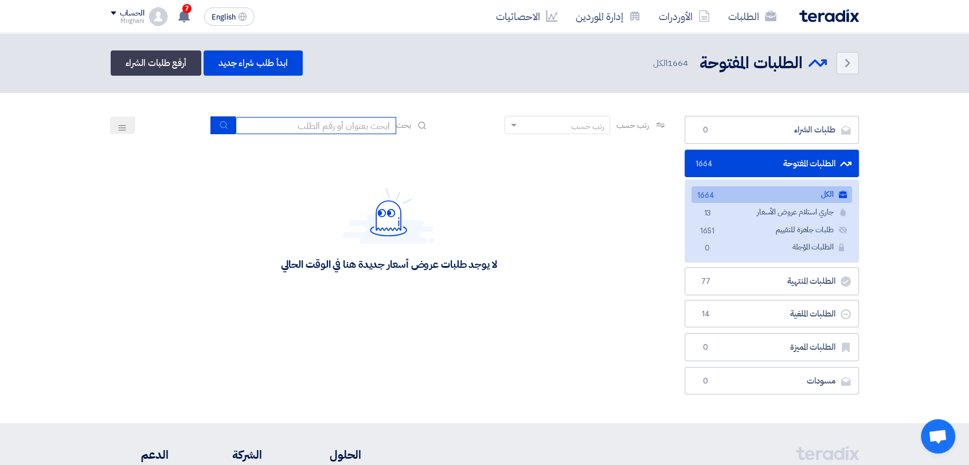
click at [333, 128] on input at bounding box center [316, 125] width 161 height 17
type input "911"
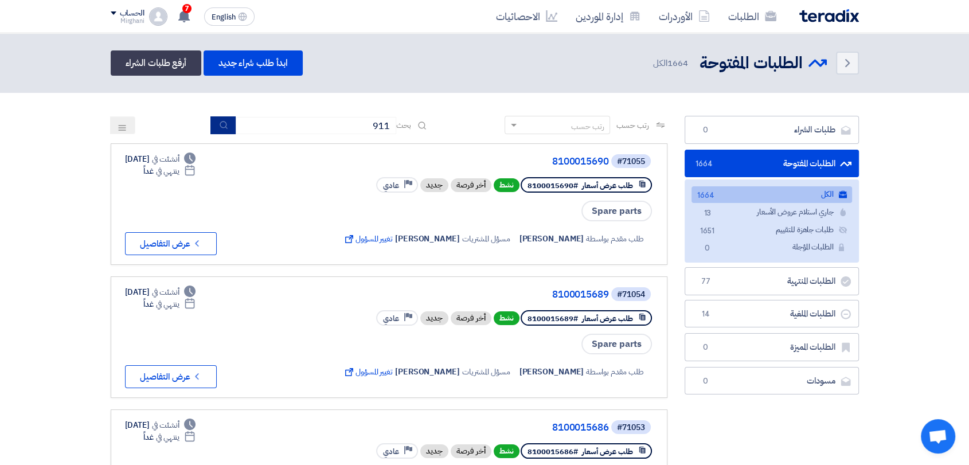
click at [224, 130] on button "submit" at bounding box center [222, 125] width 25 height 18
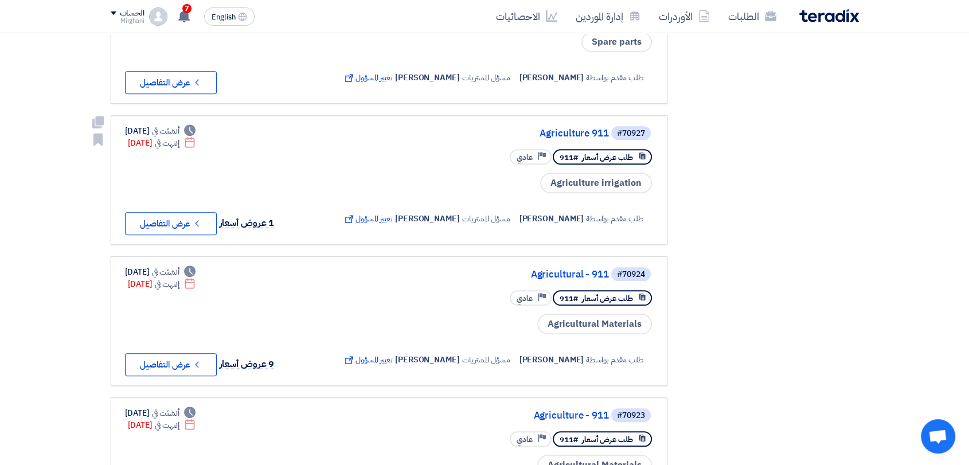
scroll to position [1020, 0]
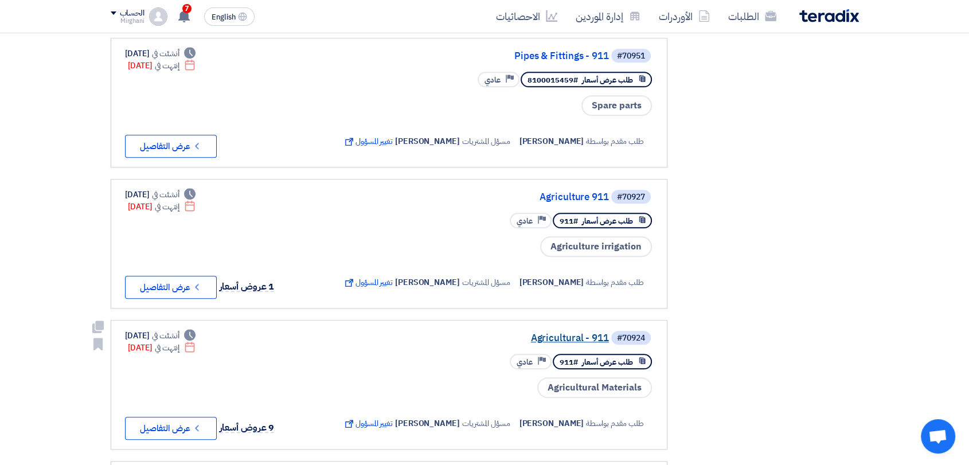
click at [531, 333] on link "Agricultural - 911" at bounding box center [494, 338] width 229 height 10
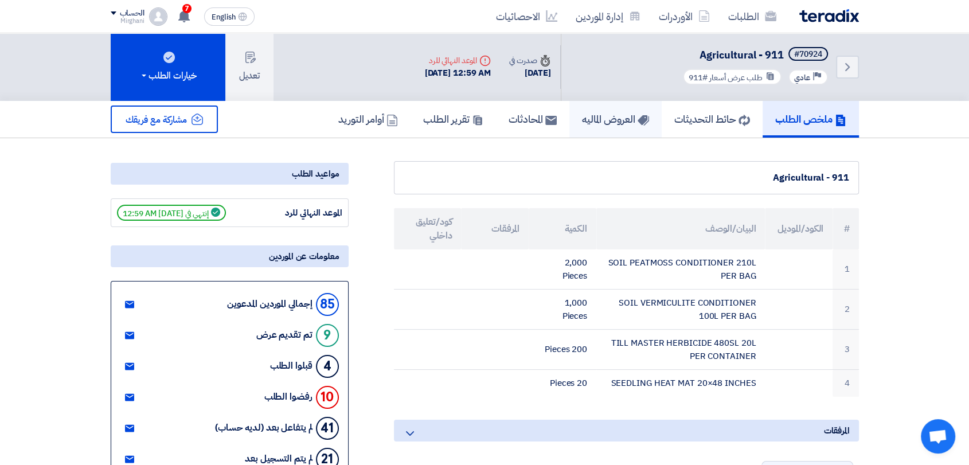
click at [570, 114] on link "العروض الماليه" at bounding box center [616, 119] width 92 height 37
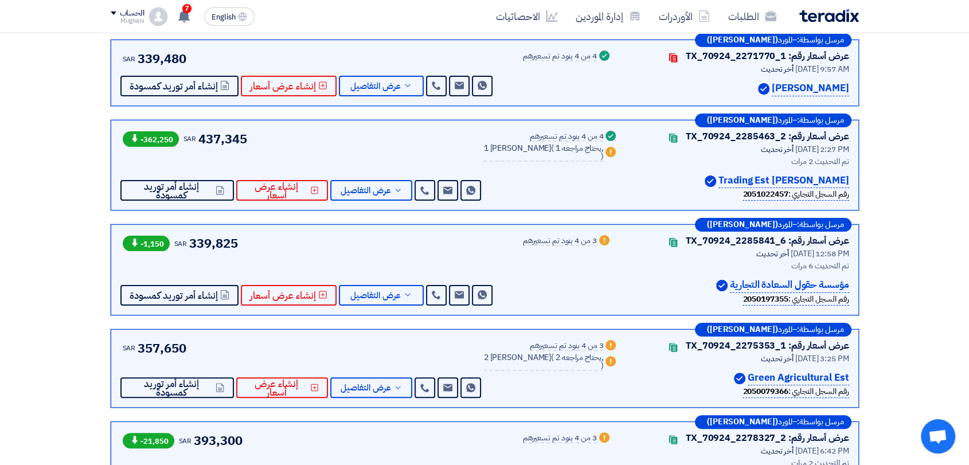
scroll to position [255, 0]
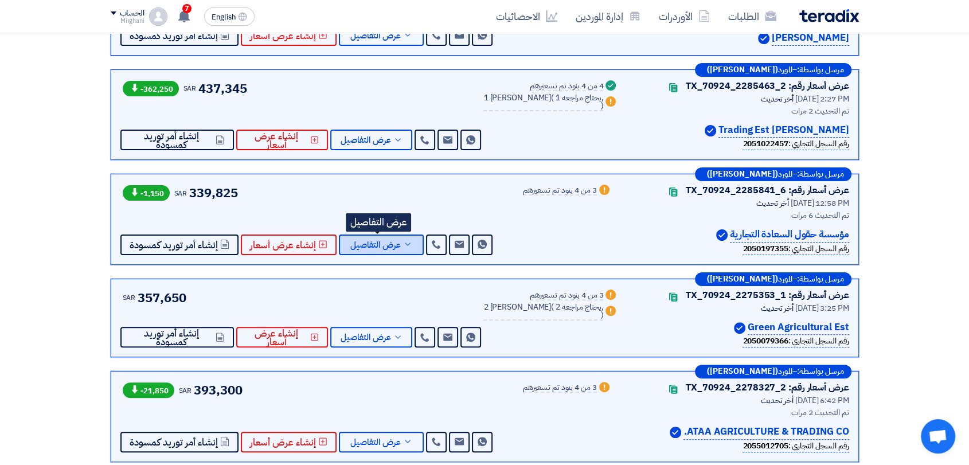
click at [358, 252] on button "عرض التفاصيل" at bounding box center [381, 245] width 85 height 21
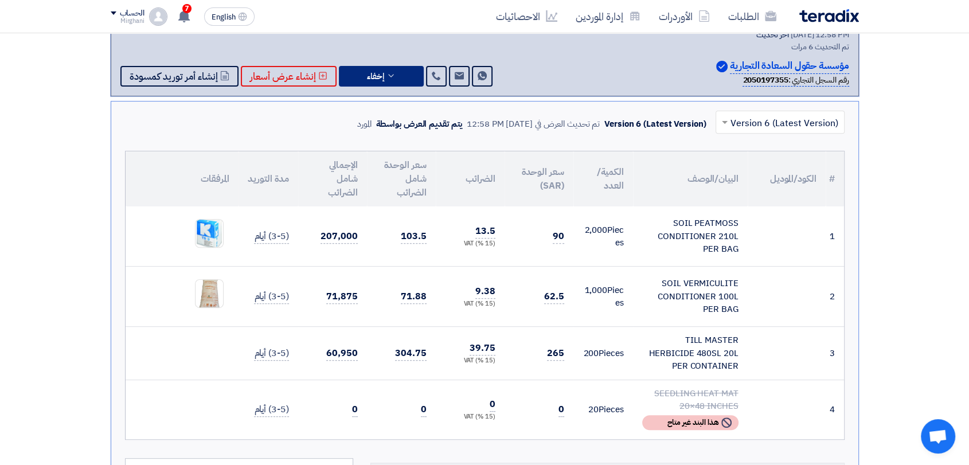
scroll to position [446, 0]
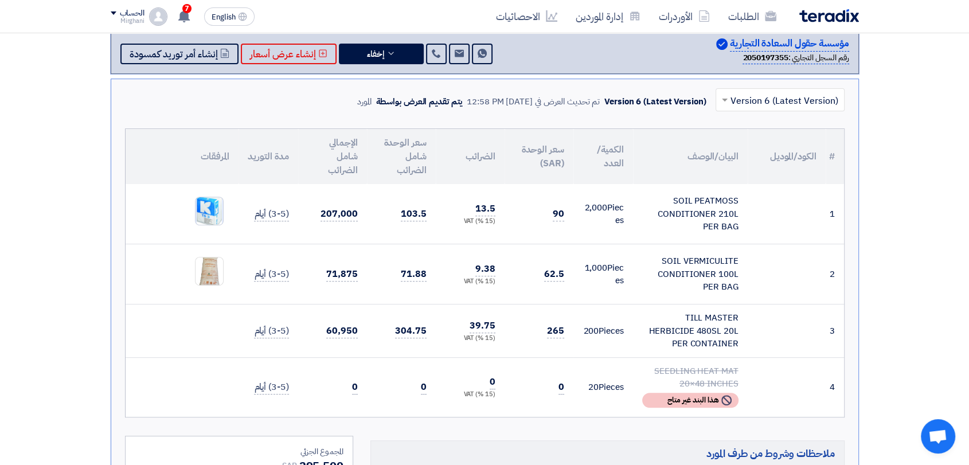
click at [203, 206] on img at bounding box center [210, 211] width 28 height 34
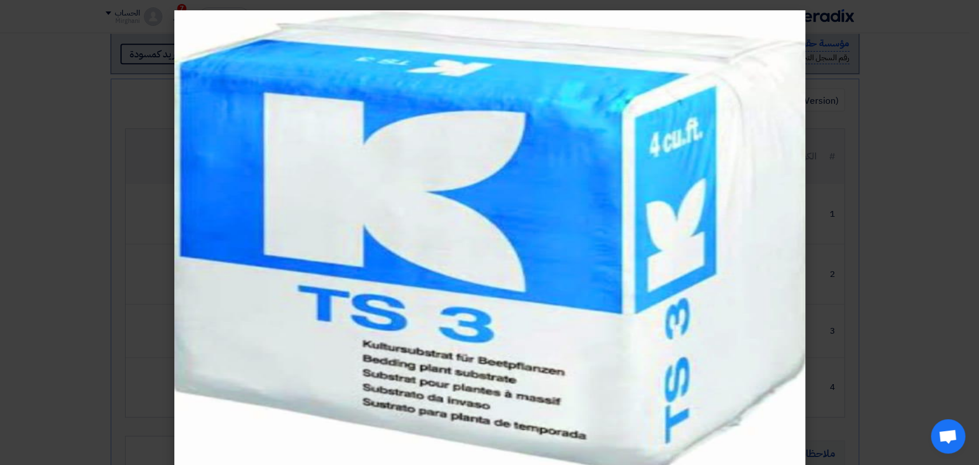
drag, startPoint x: 852, startPoint y: 53, endPoint x: 821, endPoint y: 57, distance: 30.7
click at [853, 54] on modal-container at bounding box center [489, 232] width 979 height 465
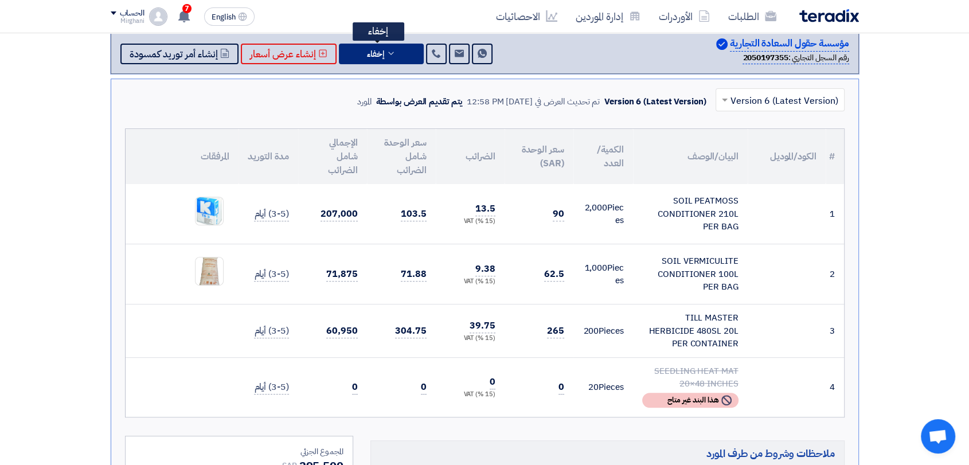
click at [376, 58] on span "إخفاء" at bounding box center [375, 54] width 17 height 9
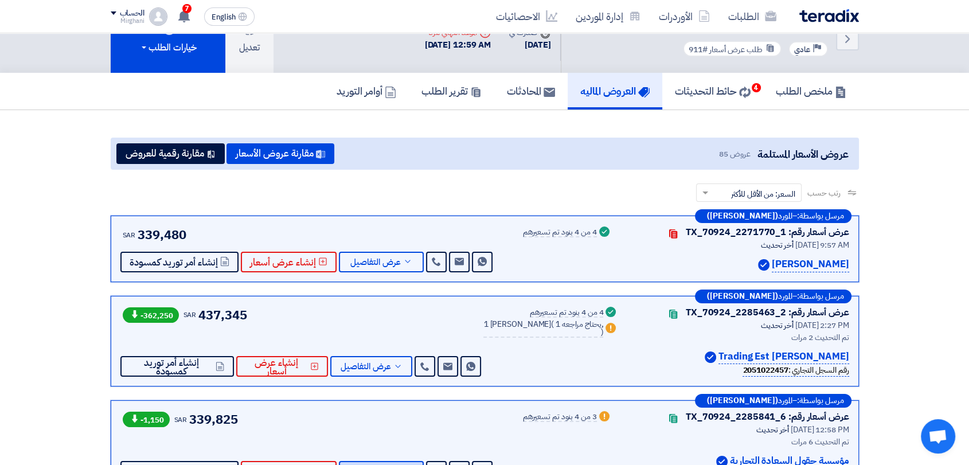
scroll to position [0, 0]
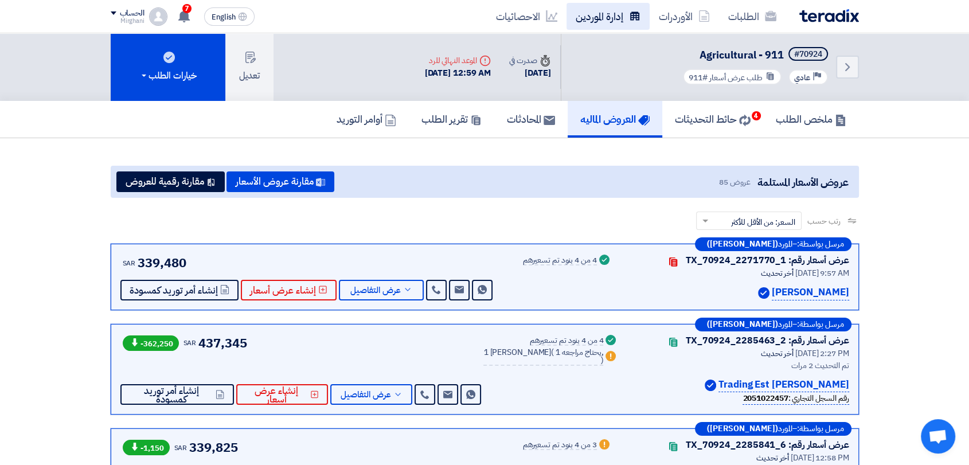
click at [598, 28] on link "إدارة الموردين" at bounding box center [608, 16] width 83 height 27
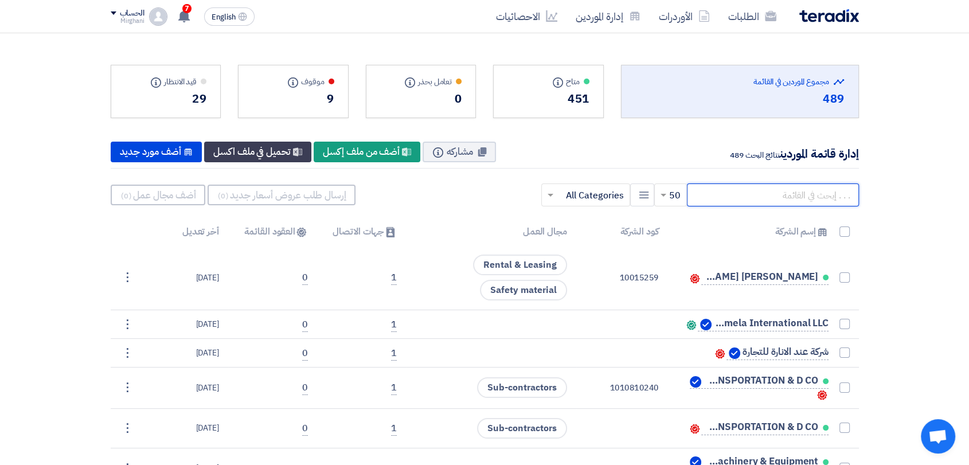
click at [730, 186] on input "text" at bounding box center [773, 195] width 172 height 23
paste input "10014025"
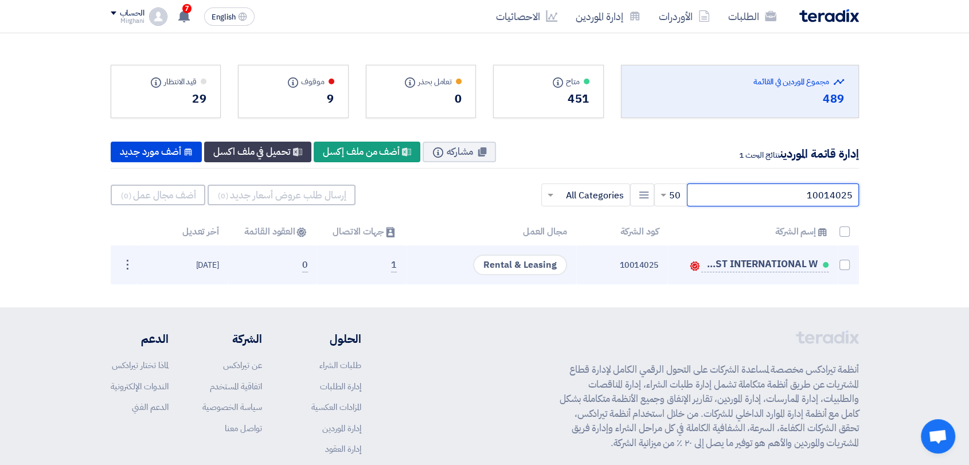
type input "10014025"
click at [839, 263] on td at bounding box center [848, 264] width 21 height 39
click at [841, 264] on span at bounding box center [845, 265] width 10 height 10
click at [836, 264] on input "checkbox" at bounding box center [832, 267] width 7 height 7
checkbox input "true"
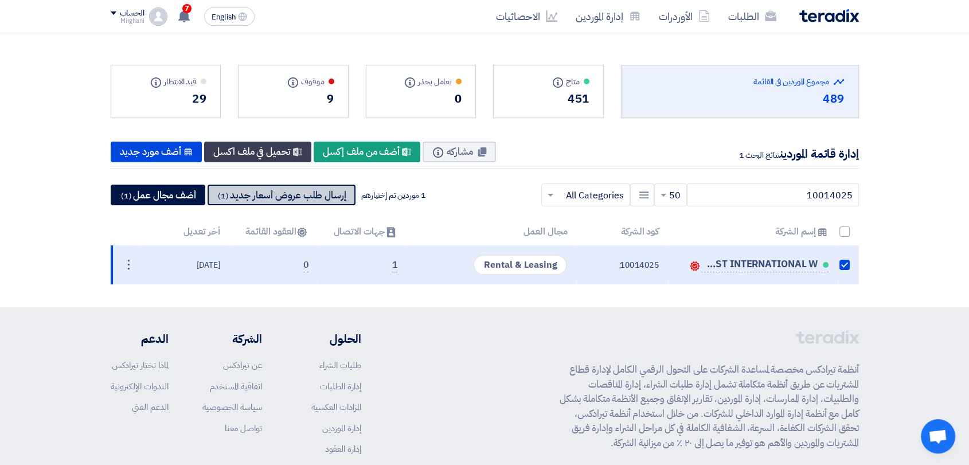
click at [336, 189] on button "إرسال طلب عروض أسعار جديد (1)" at bounding box center [282, 195] width 148 height 21
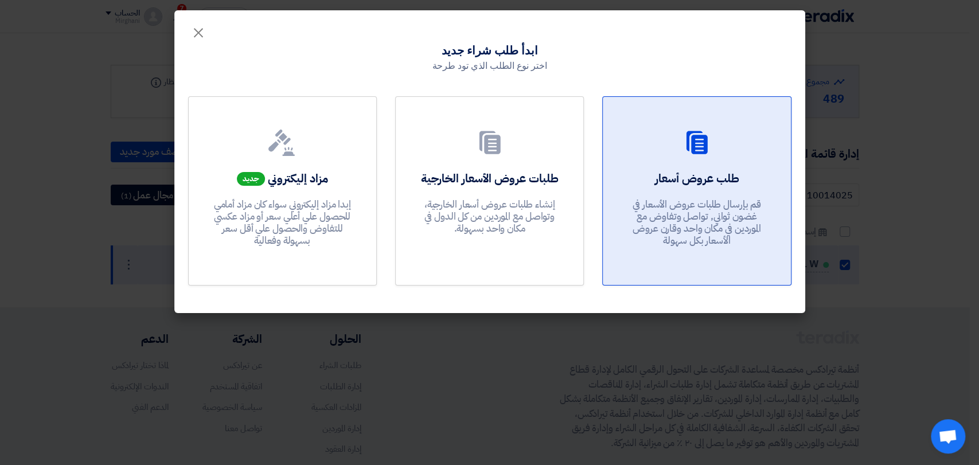
click at [707, 176] on h2 "طلب عروض أسعار" at bounding box center [696, 178] width 84 height 16
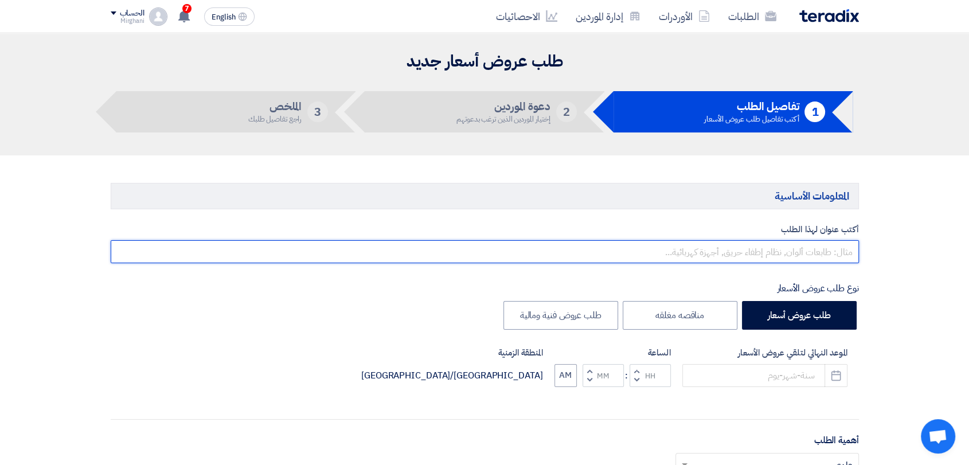
click at [668, 248] on input "text" at bounding box center [485, 251] width 748 height 23
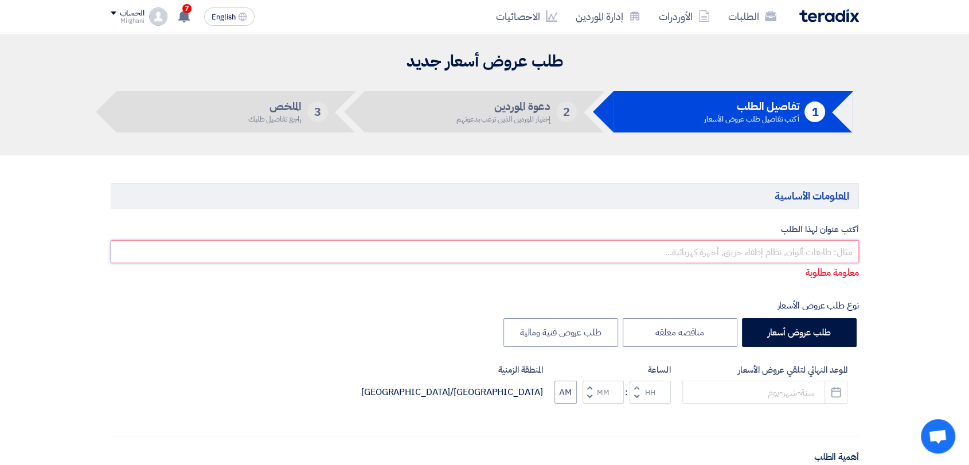
paste input "Car Rent & Equipment"
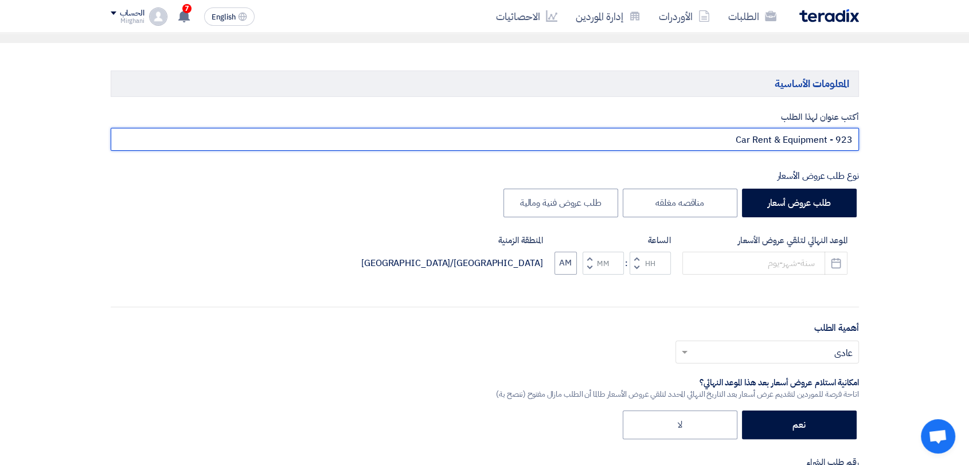
scroll to position [191, 0]
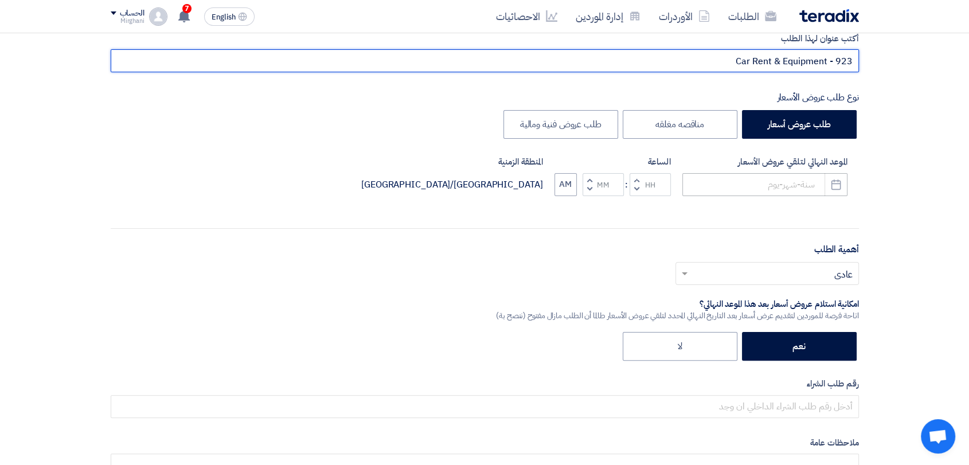
type input "Car Rent & Equipment - 923"
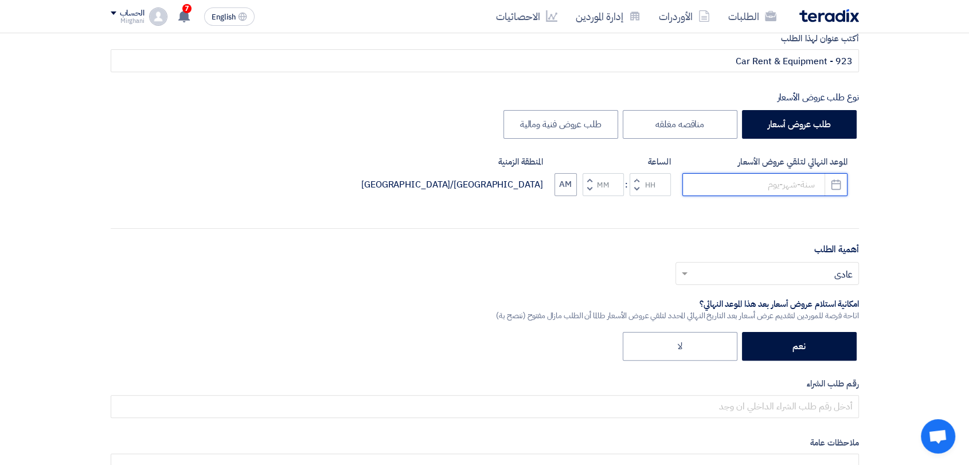
click at [736, 174] on input at bounding box center [765, 184] width 165 height 23
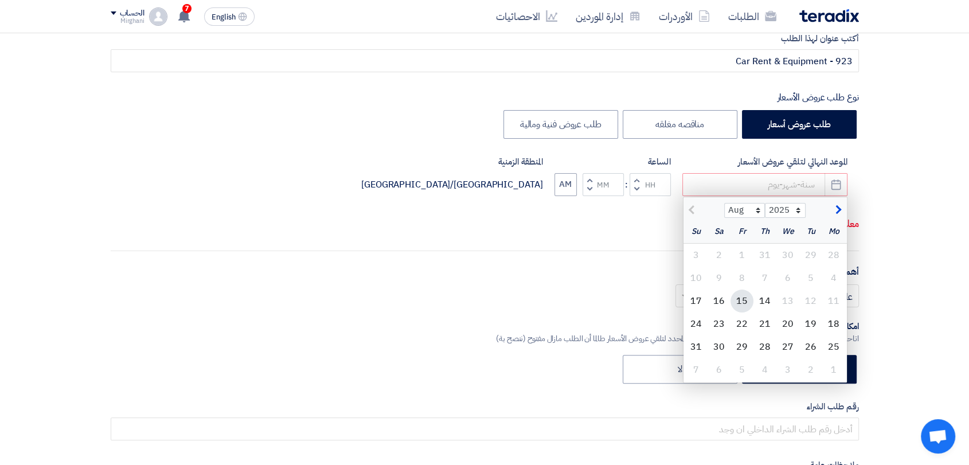
click at [738, 303] on div "15" at bounding box center [742, 301] width 23 height 23
type input "[DATE]"
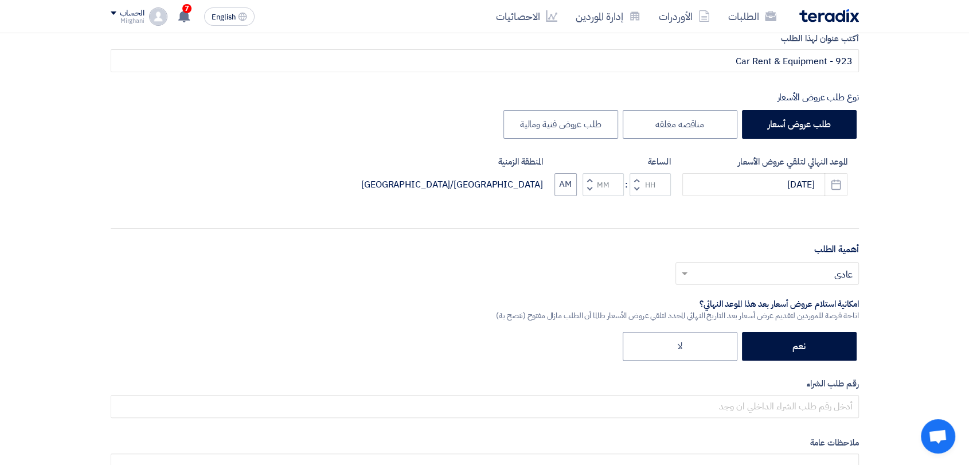
click at [638, 176] on span "button" at bounding box center [636, 180] width 4 height 9
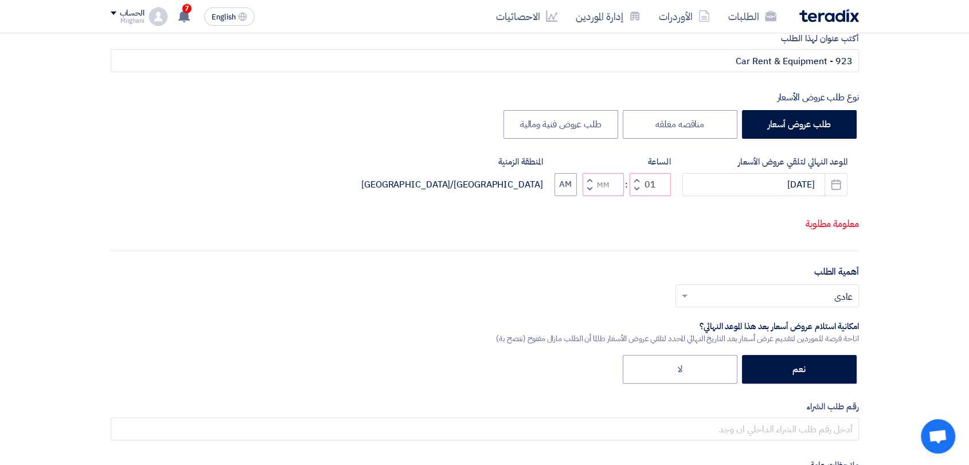
click at [583, 189] on button "Decrement minutes" at bounding box center [590, 189] width 14 height 14
type input "12"
type input "59"
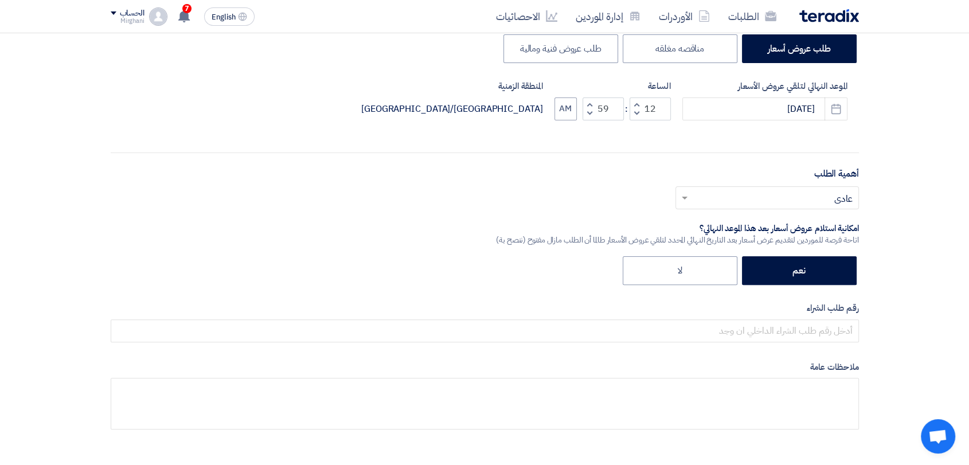
scroll to position [446, 0]
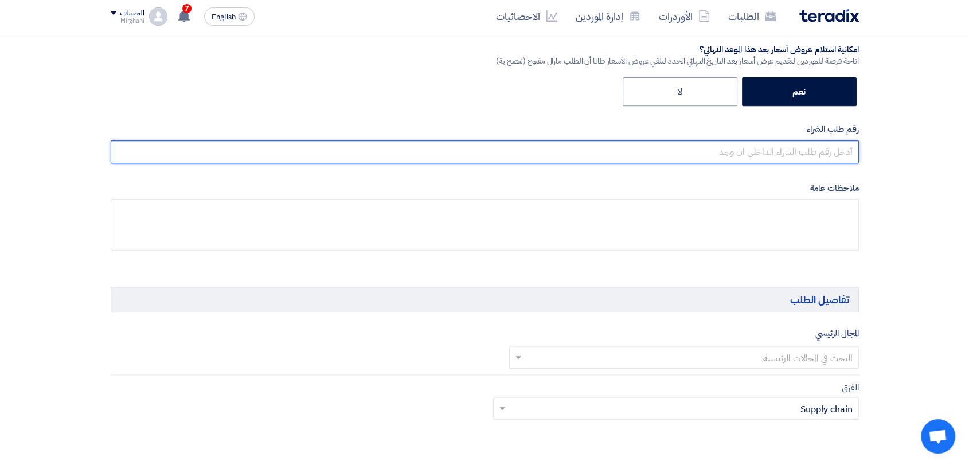
click at [649, 152] on input "text" at bounding box center [485, 152] width 748 height 23
paste input "8300010459"
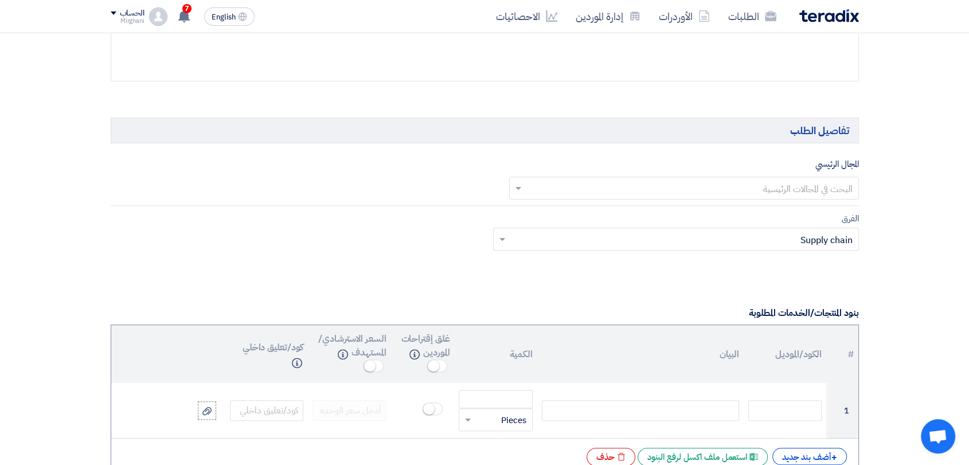
scroll to position [637, 0]
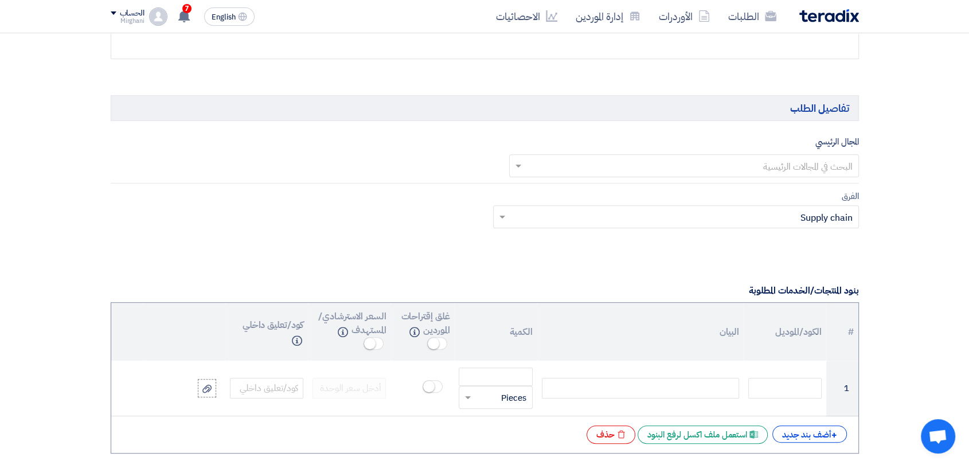
type input "8300010459"
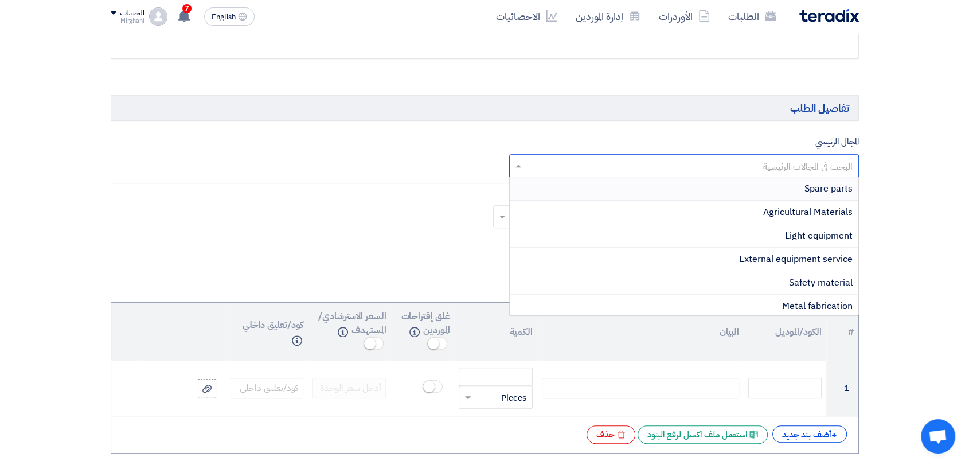
drag, startPoint x: 614, startPoint y: 170, endPoint x: 613, endPoint y: 189, distance: 19.5
click at [614, 169] on input "text" at bounding box center [690, 166] width 327 height 19
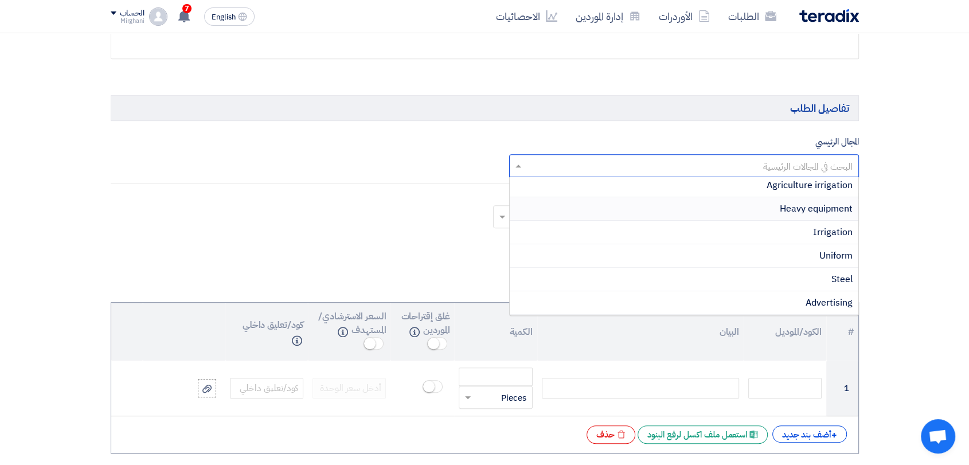
scroll to position [255, 0]
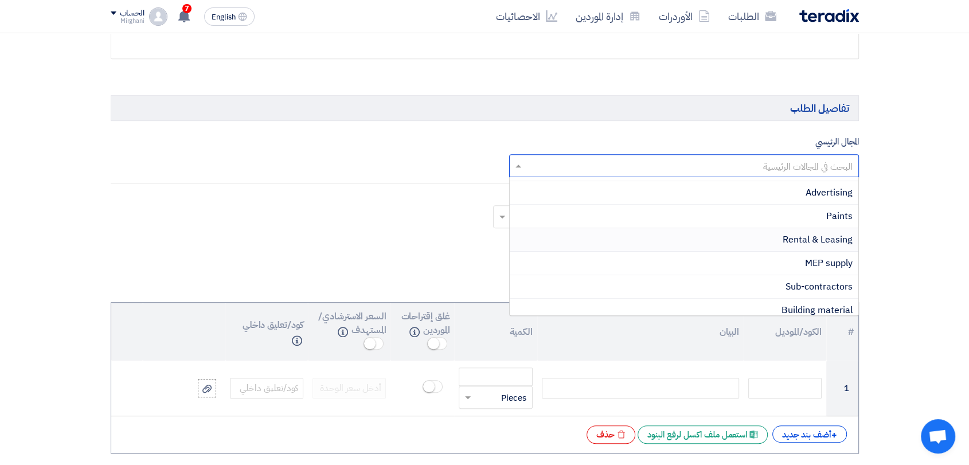
click at [718, 244] on div "Rental & Leasing" at bounding box center [684, 240] width 349 height 24
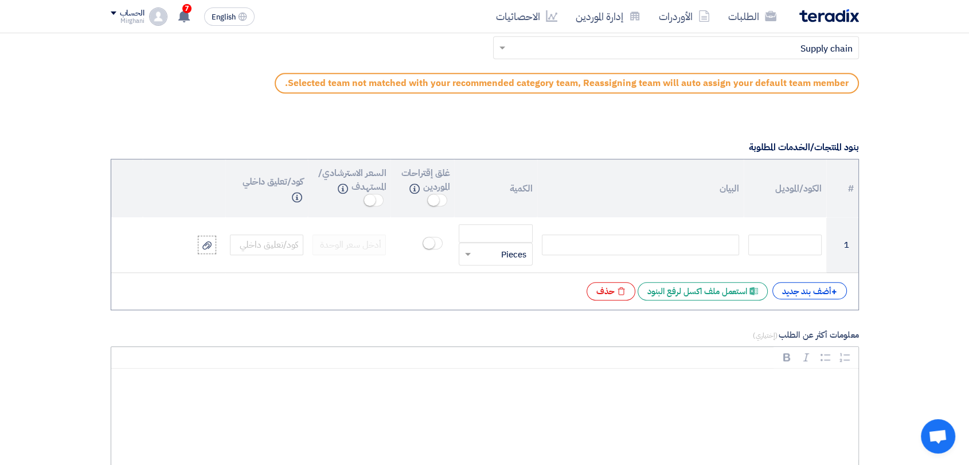
scroll to position [892, 0]
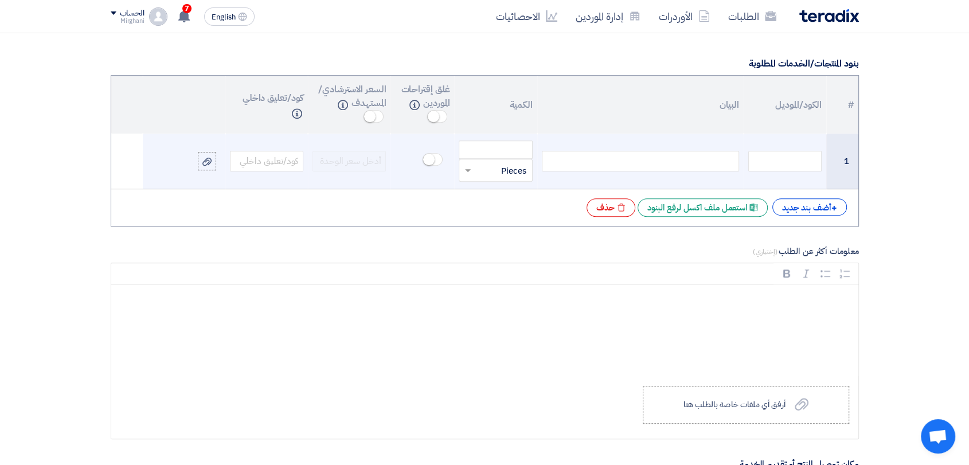
drag, startPoint x: 691, startPoint y: 166, endPoint x: 681, endPoint y: 166, distance: 9.8
click at [691, 166] on div at bounding box center [640, 161] width 197 height 21
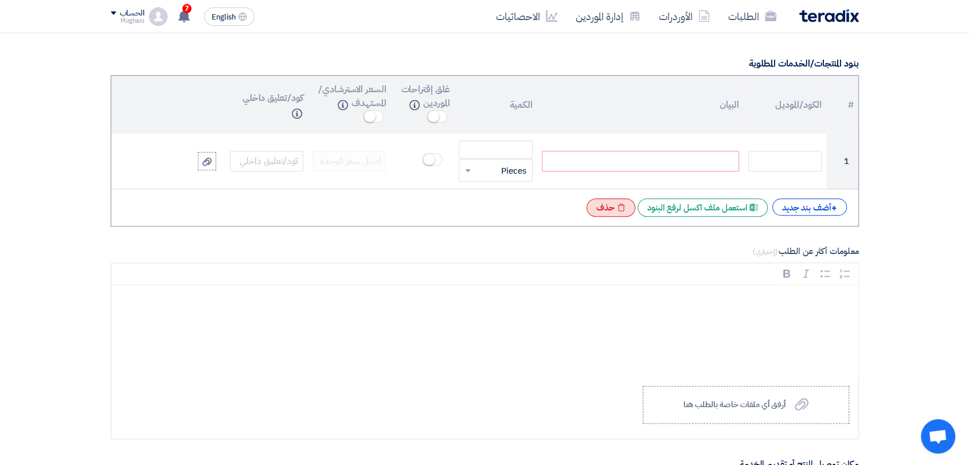
paste div
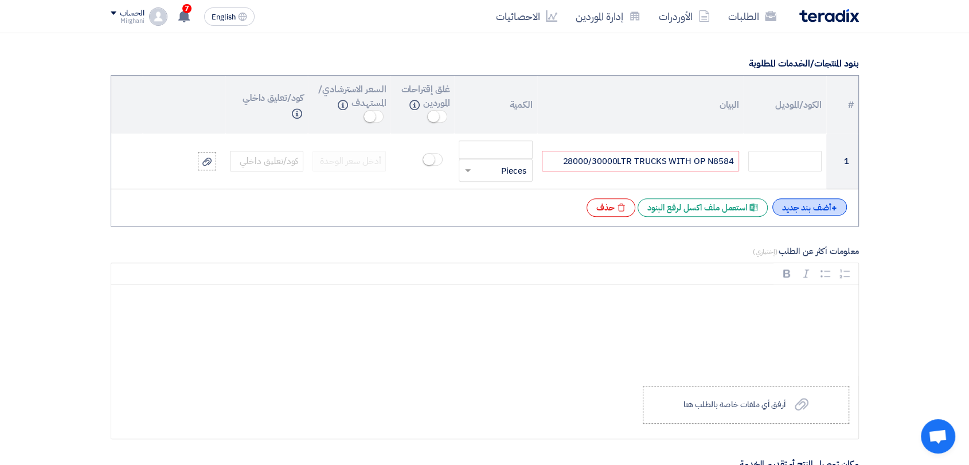
click at [798, 210] on div "+ أضف بند جديد" at bounding box center [810, 206] width 75 height 17
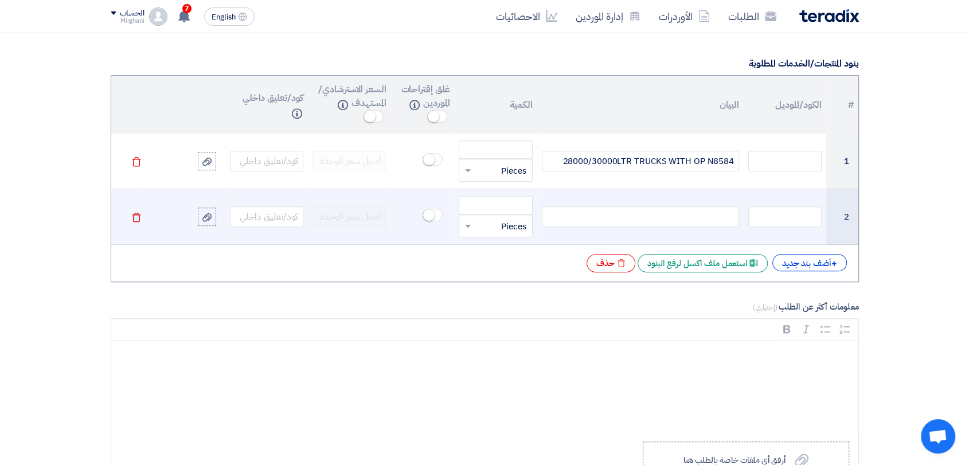
click at [681, 224] on div at bounding box center [640, 216] width 197 height 21
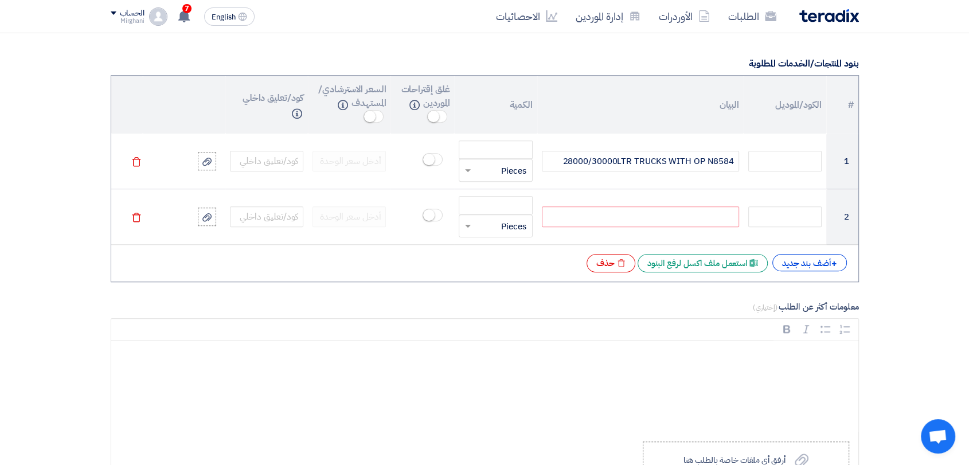
paste div
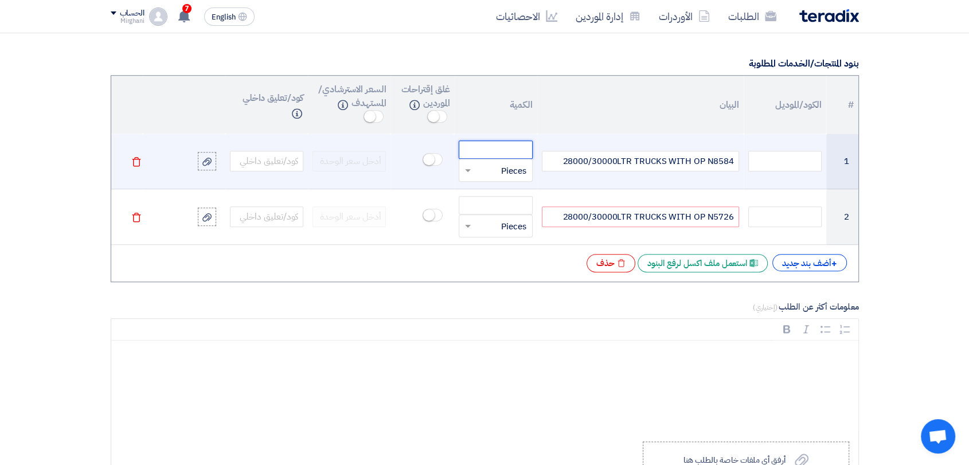
click at [499, 148] on input "number" at bounding box center [495, 150] width 73 height 18
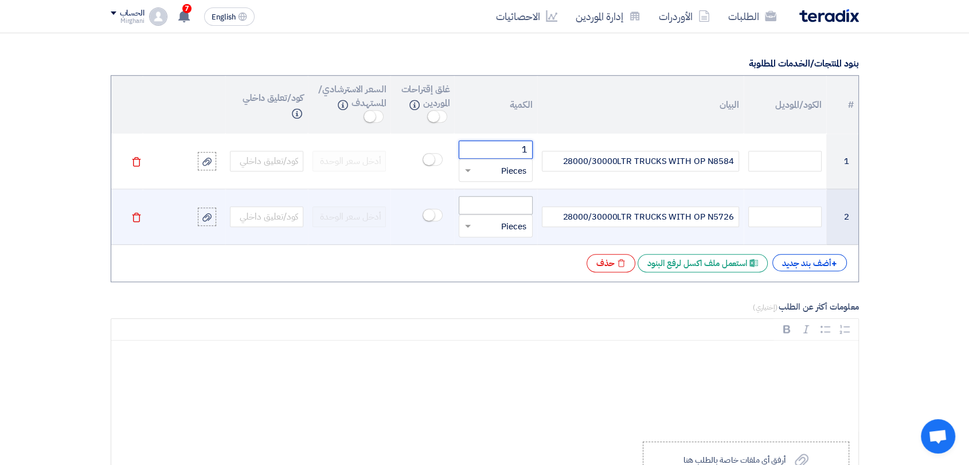
type input "1"
click at [479, 200] on input "number" at bounding box center [495, 205] width 73 height 18
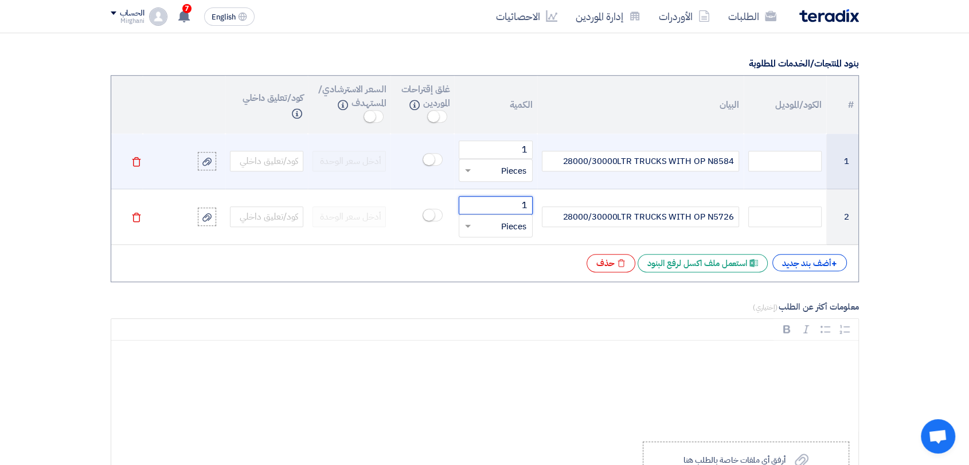
type input "1"
click at [503, 165] on input "text" at bounding box center [503, 170] width 48 height 18
click at [514, 278] on div "Month" at bounding box center [495, 289] width 72 height 23
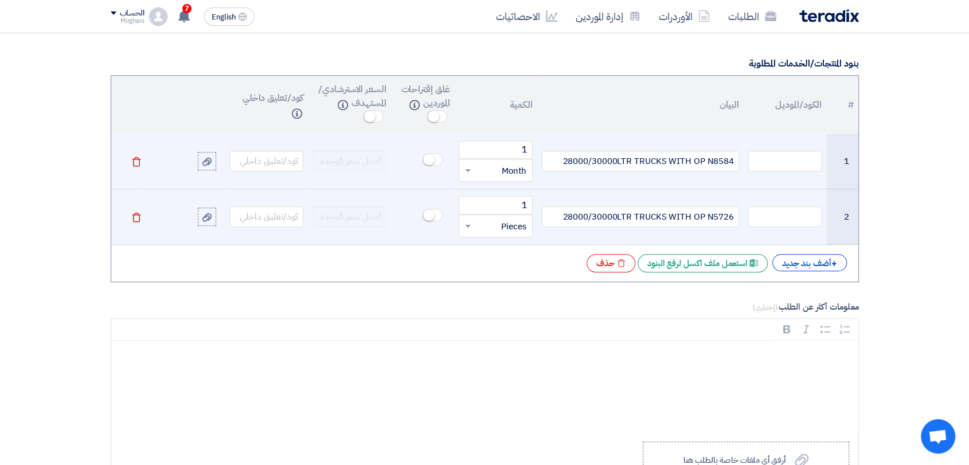
click at [511, 226] on input "text" at bounding box center [503, 226] width 48 height 18
drag, startPoint x: 507, startPoint y: 332, endPoint x: 564, endPoint y: 311, distance: 61.0
click at [508, 333] on div "Month" at bounding box center [495, 344] width 72 height 23
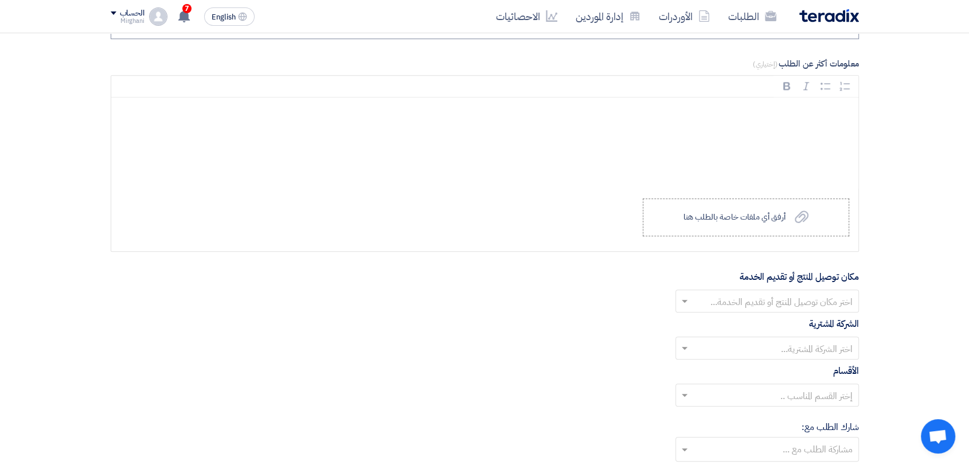
scroll to position [1147, 0]
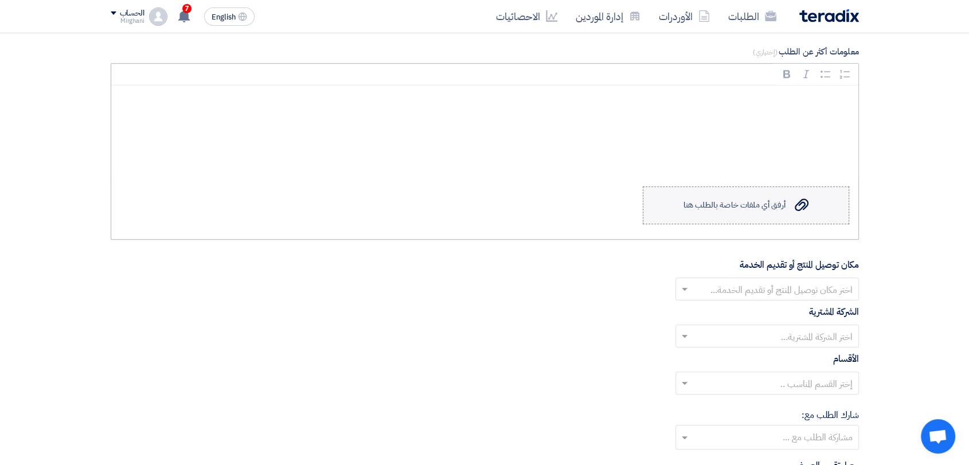
click at [702, 217] on label "Upload a file أرفق أي ملفات خاصة بالطلب هنا" at bounding box center [746, 205] width 206 height 38
click at [0, 0] on input "Upload a file أرفق أي ملفات خاصة بالطلب هنا" at bounding box center [0, 0] width 0 height 0
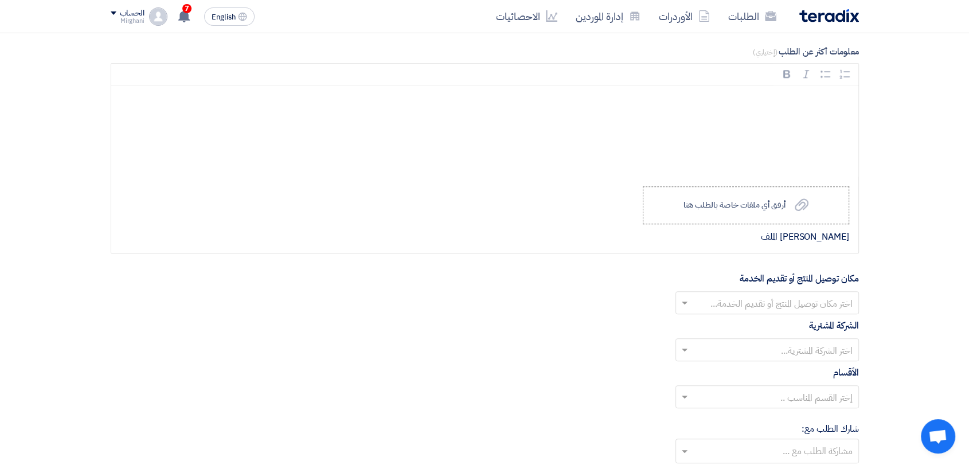
click at [740, 309] on input "text" at bounding box center [773, 304] width 161 height 19
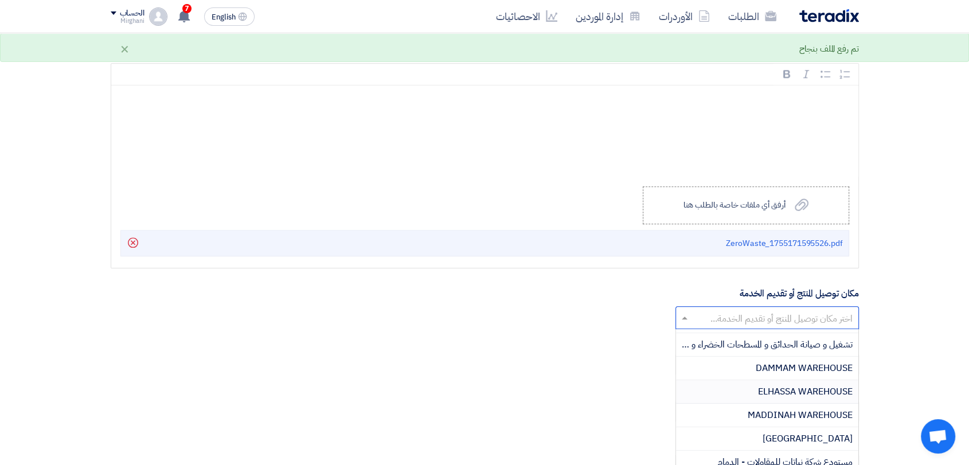
scroll to position [191, 0]
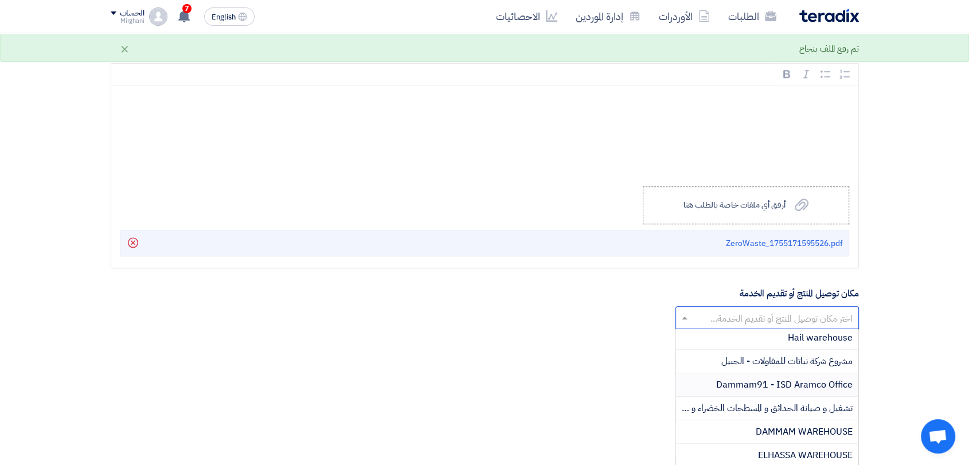
click at [758, 379] on span "Dammam91 - ISD Aramco Office" at bounding box center [784, 385] width 137 height 14
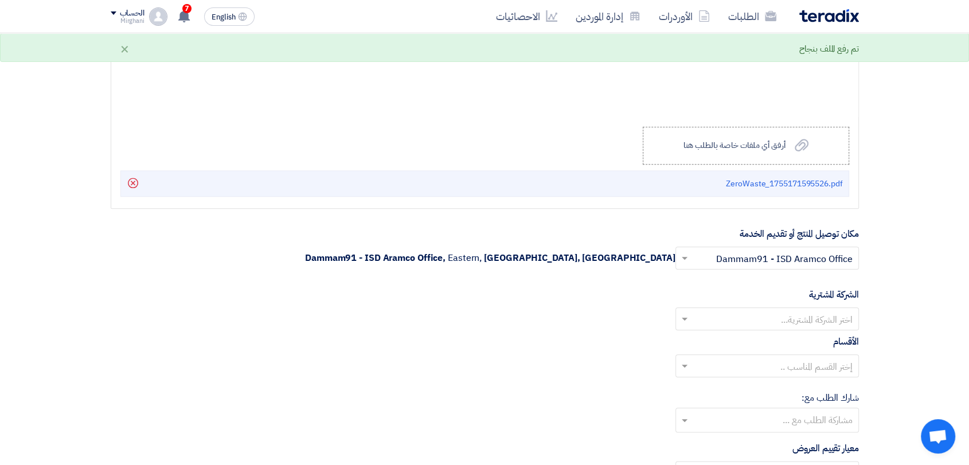
scroll to position [1274, 0]
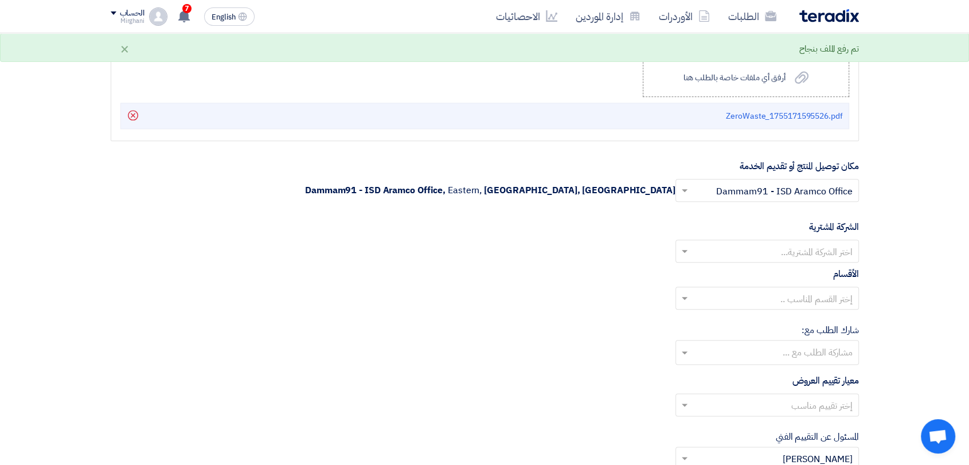
click at [761, 260] on ng-select "اختر الشركة المشترية..." at bounding box center [768, 251] width 184 height 23
click at [769, 272] on span "Nabatat for contracting" at bounding box center [804, 274] width 98 height 14
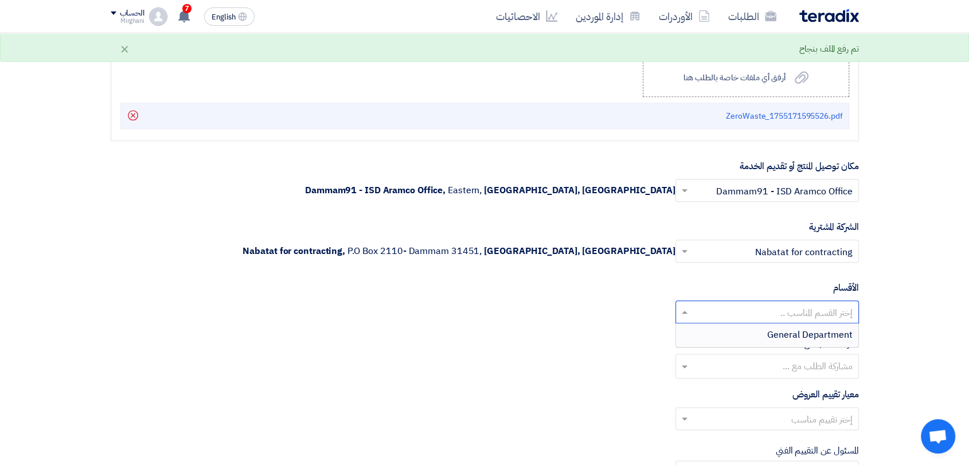
click at [771, 319] on input "text" at bounding box center [773, 313] width 161 height 19
click at [770, 334] on span "General Department" at bounding box center [809, 335] width 85 height 14
click at [774, 412] on input "text" at bounding box center [773, 420] width 161 height 19
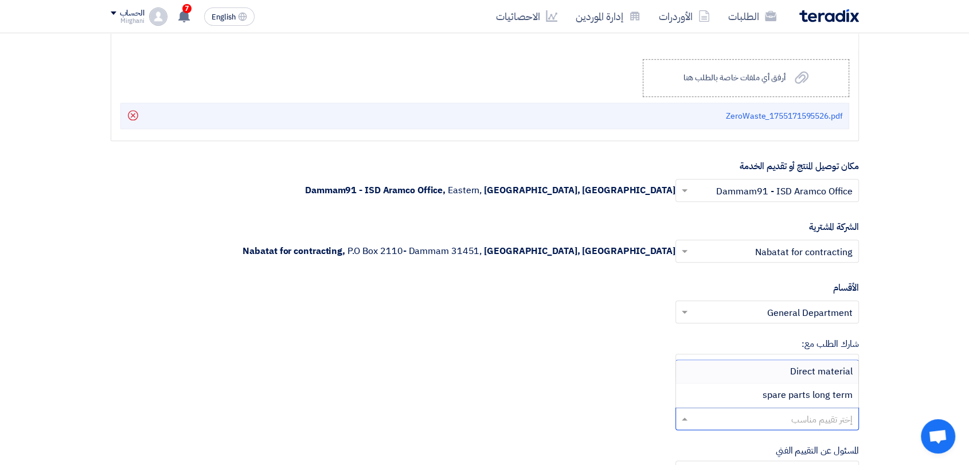
click at [780, 368] on div "Direct material" at bounding box center [767, 372] width 182 height 24
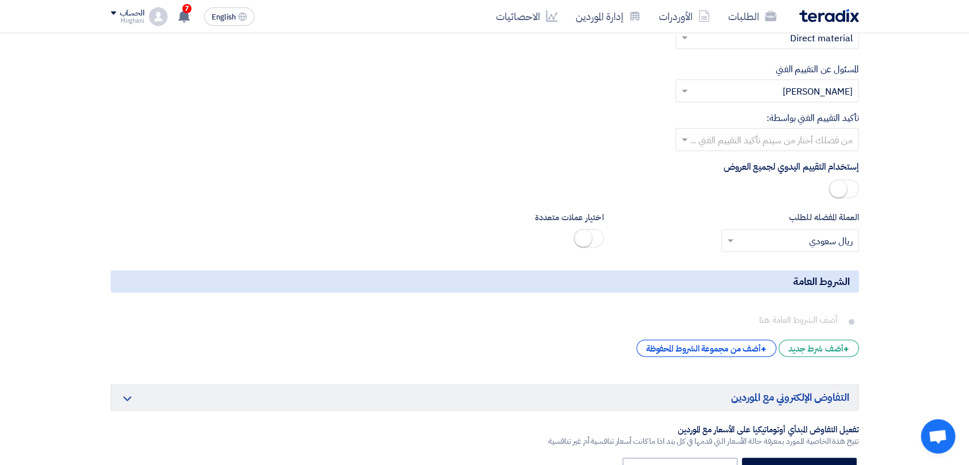
scroll to position [1656, 0]
click at [783, 130] on div at bounding box center [767, 139] width 182 height 19
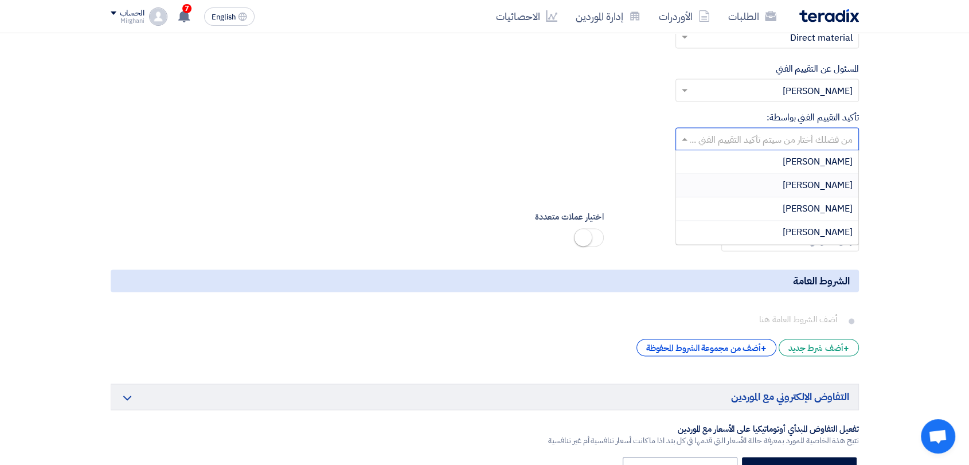
click at [768, 187] on div "[PERSON_NAME]" at bounding box center [767, 186] width 182 height 24
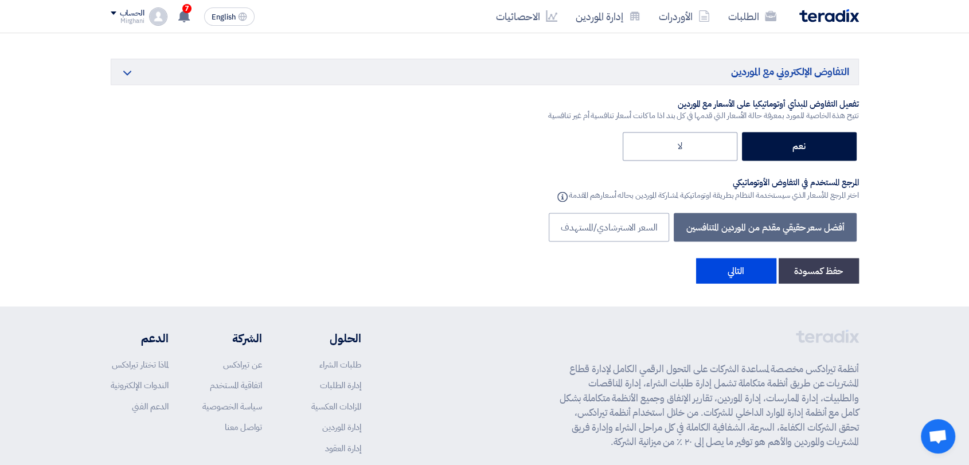
scroll to position [2039, 0]
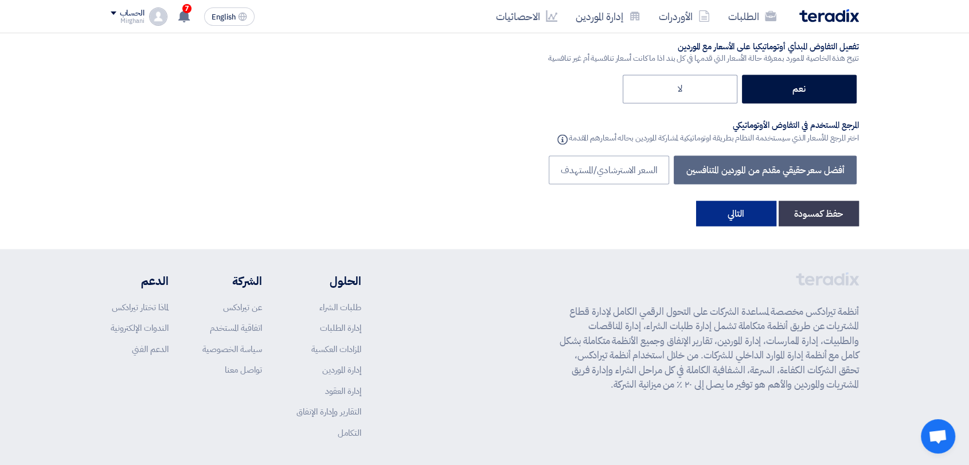
click at [734, 212] on button "التالي" at bounding box center [736, 213] width 80 height 25
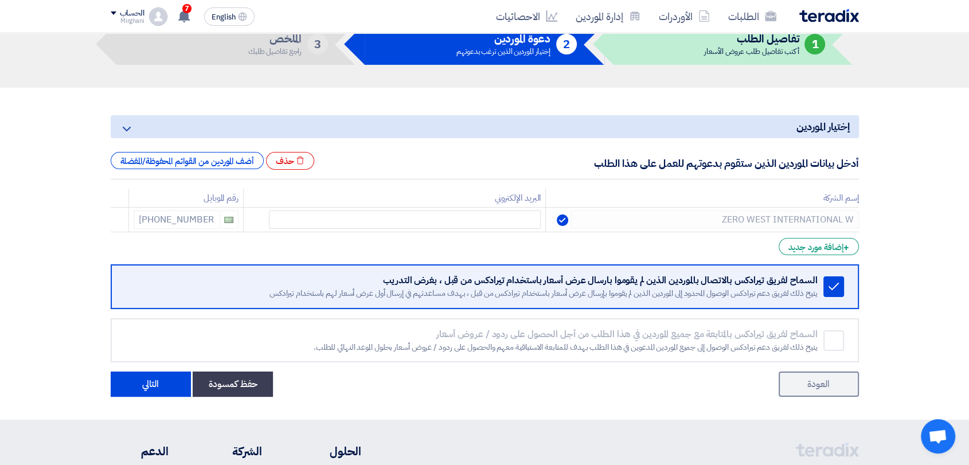
scroll to position [255, 0]
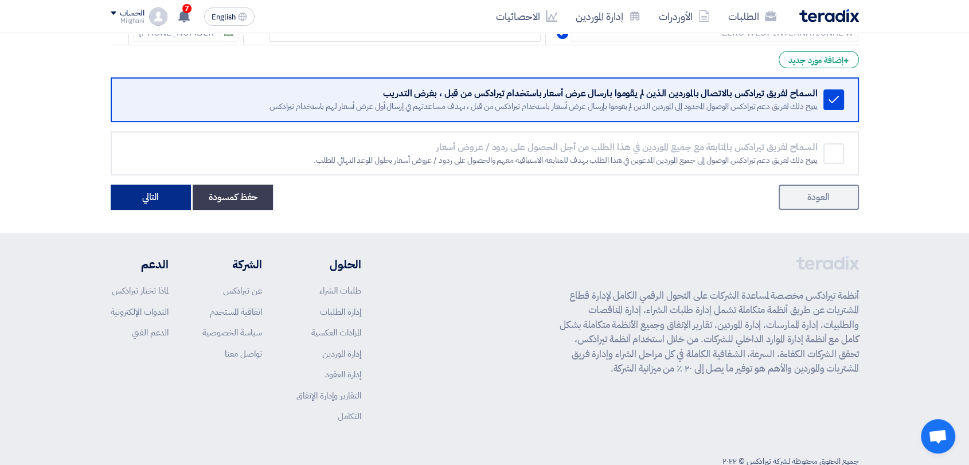
click at [159, 198] on button "التالي" at bounding box center [151, 197] width 80 height 25
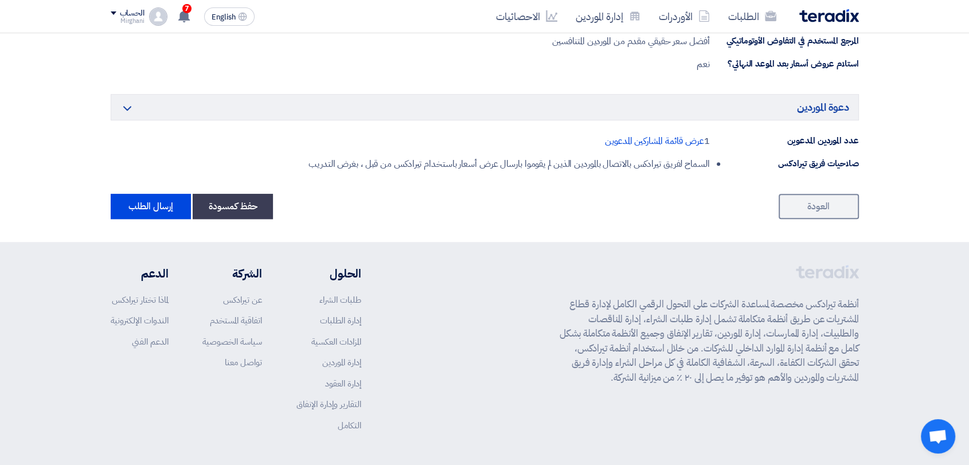
scroll to position [701, 0]
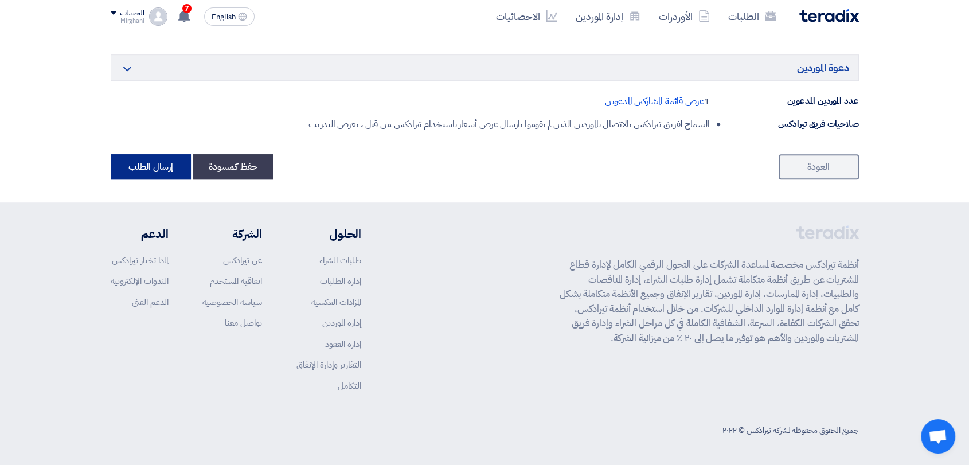
click at [165, 174] on button "إرسال الطلب" at bounding box center [151, 166] width 80 height 25
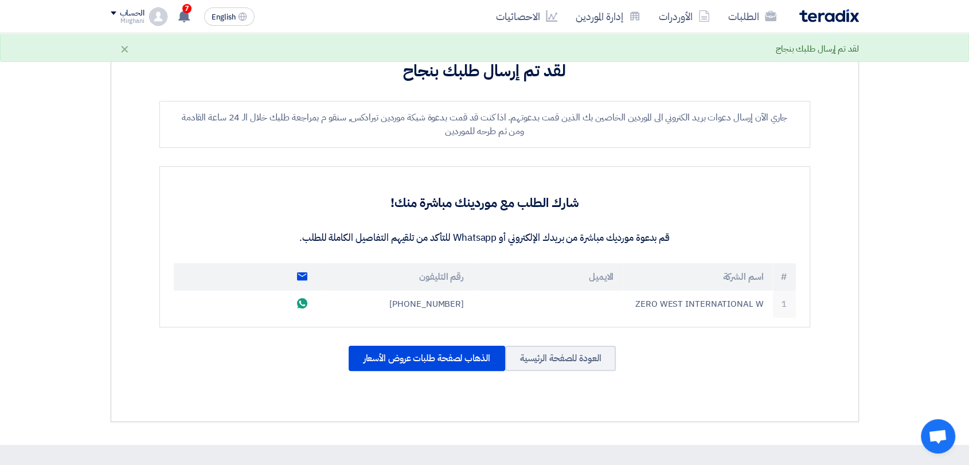
scroll to position [255, 0]
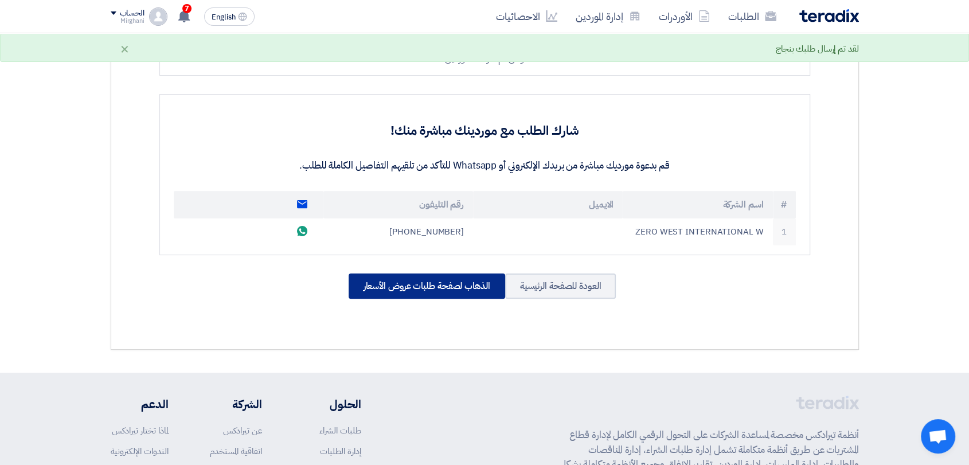
click at [429, 278] on div "الذهاب لصفحة طلبات عروض الأسعار" at bounding box center [427, 286] width 157 height 25
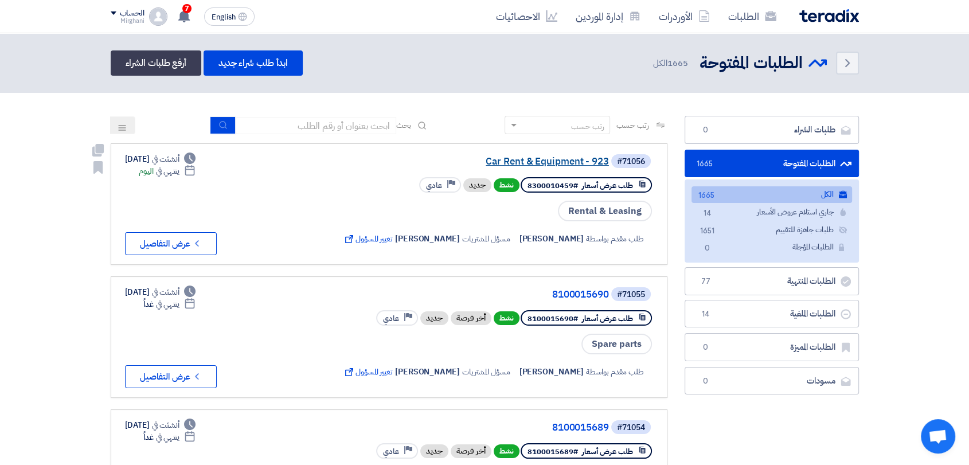
click at [547, 161] on link "Car Rent & Equipment - 923" at bounding box center [494, 162] width 229 height 10
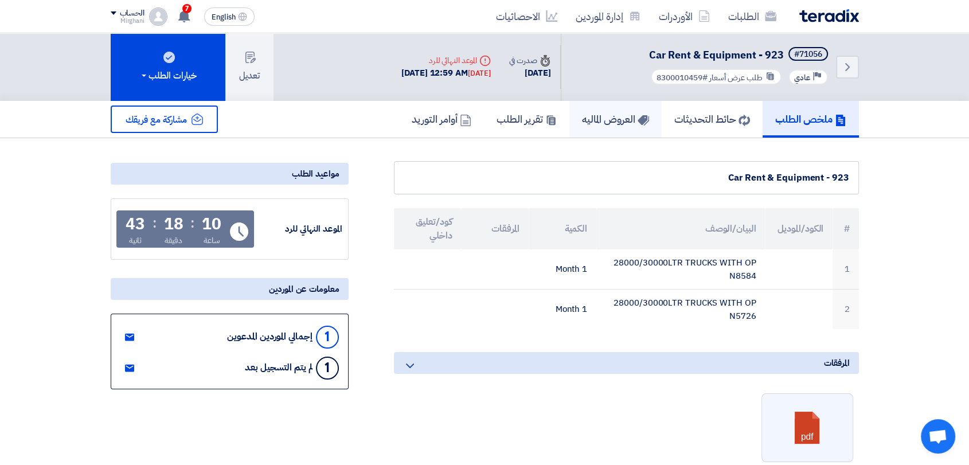
click at [619, 126] on link "العروض الماليه" at bounding box center [616, 119] width 92 height 37
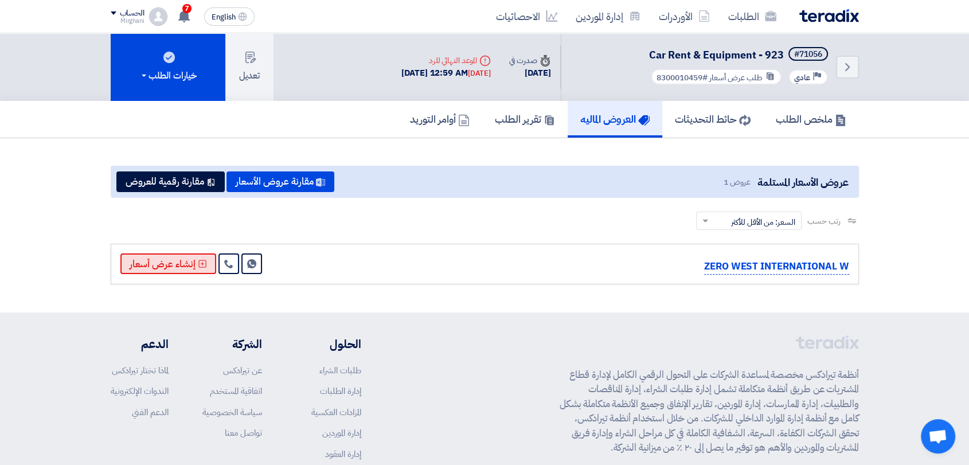
click at [158, 260] on button "إنشاء عرض أسعار" at bounding box center [168, 264] width 96 height 21
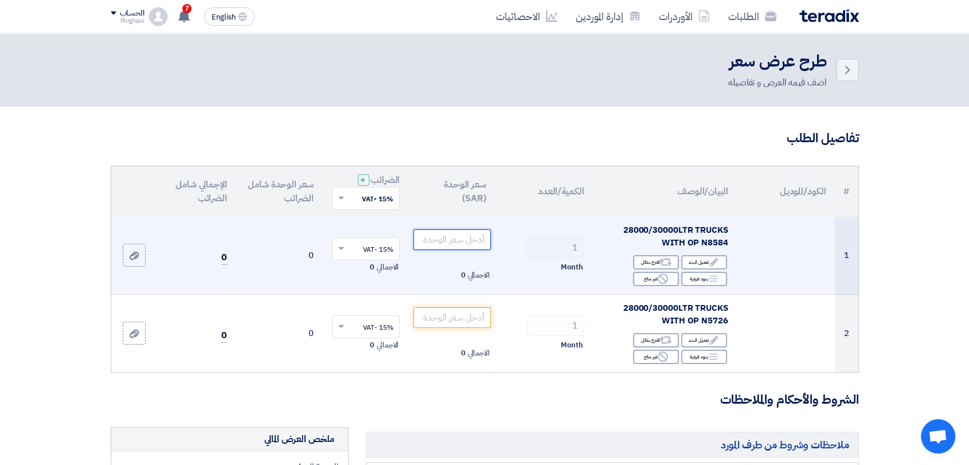
click at [445, 243] on input "number" at bounding box center [452, 239] width 77 height 21
paste input "40000.00"
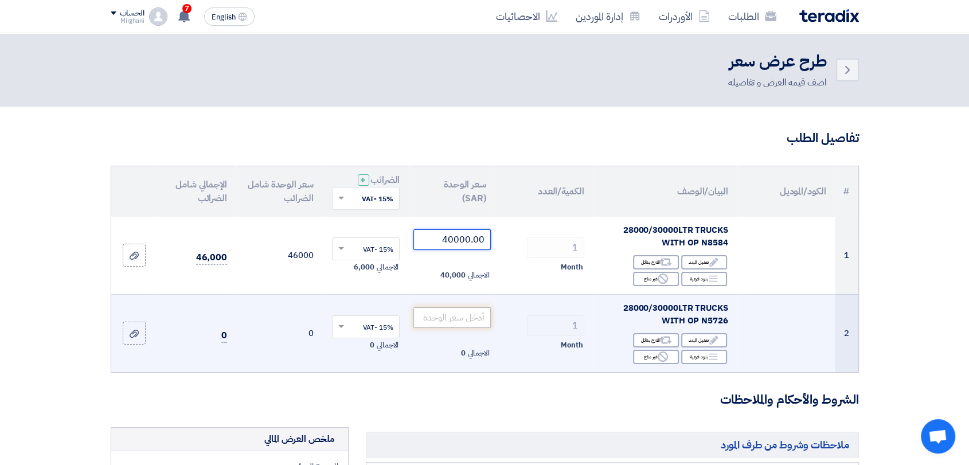
type input "40000.00"
click at [465, 314] on input "number" at bounding box center [452, 317] width 77 height 21
paste input "40000.00"
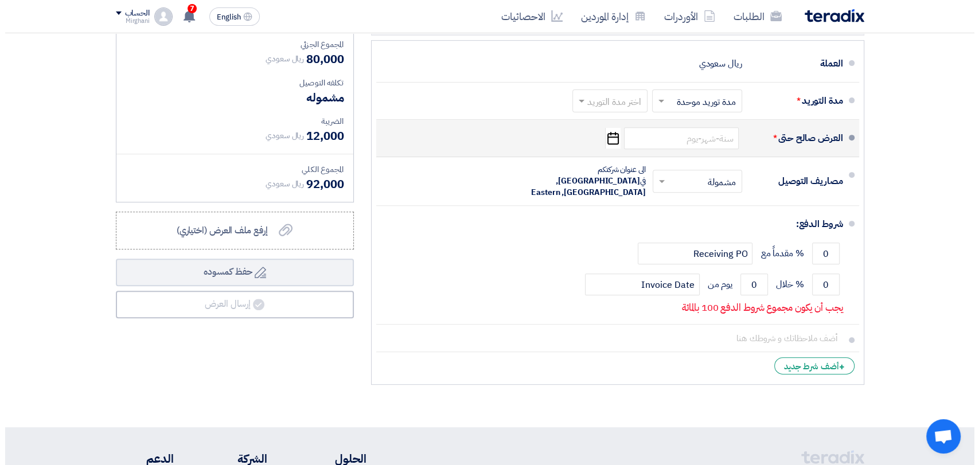
scroll to position [446, 0]
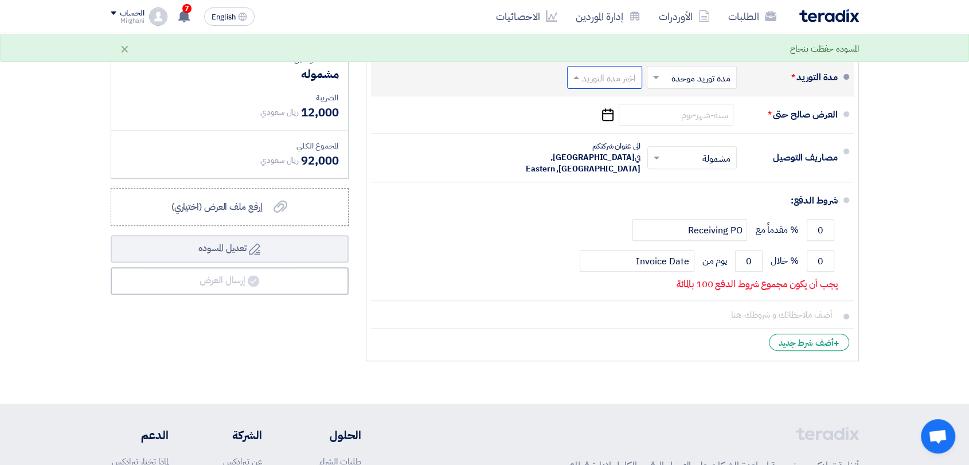
type input "40000.00"
click at [605, 72] on input "text" at bounding box center [602, 79] width 69 height 17
click at [607, 113] on div "(3-5) أيام" at bounding box center [607, 123] width 74 height 21
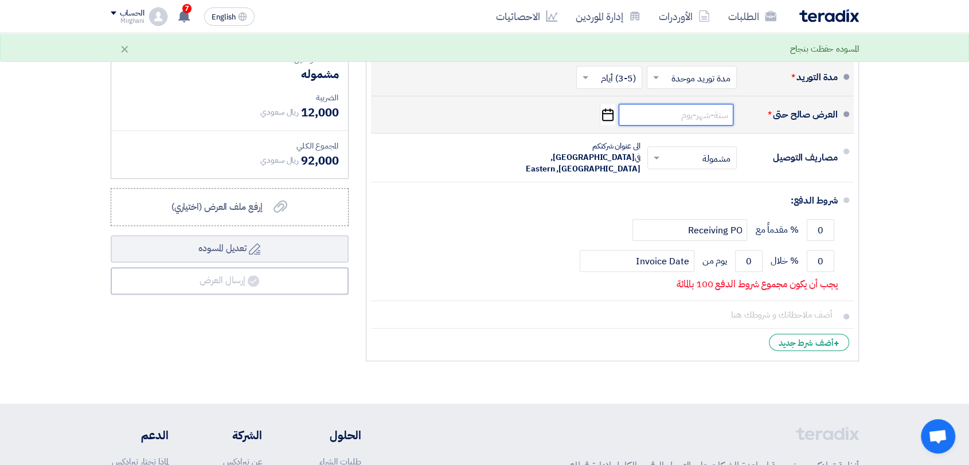
click at [670, 115] on input at bounding box center [676, 115] width 115 height 22
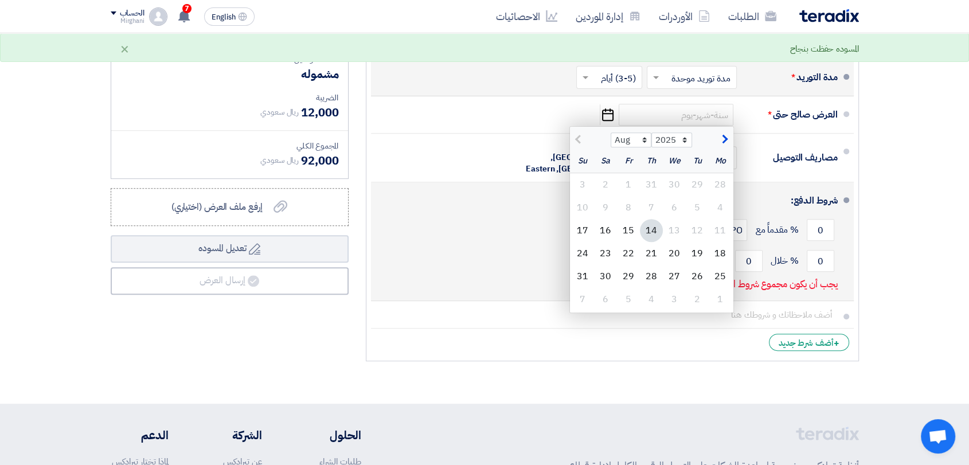
click at [613, 229] on div "16" at bounding box center [605, 230] width 23 height 23
type input "[DATE]"
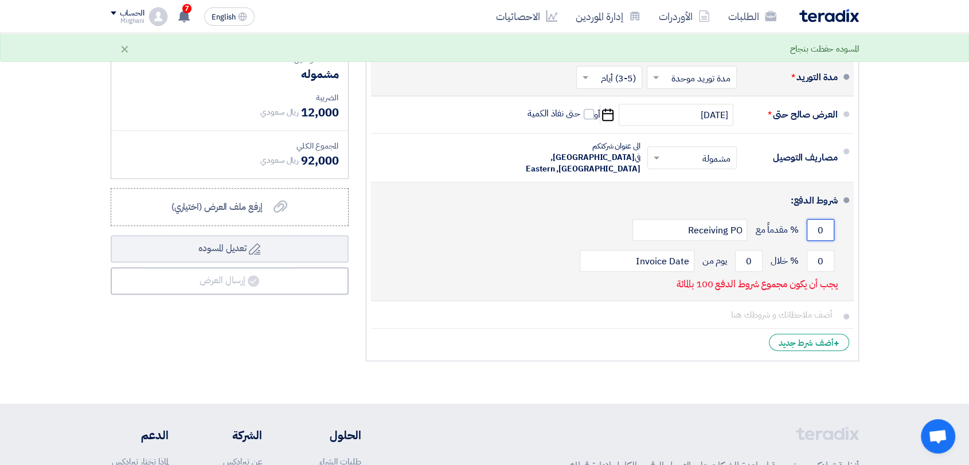
click at [833, 219] on input "0" at bounding box center [821, 230] width 28 height 22
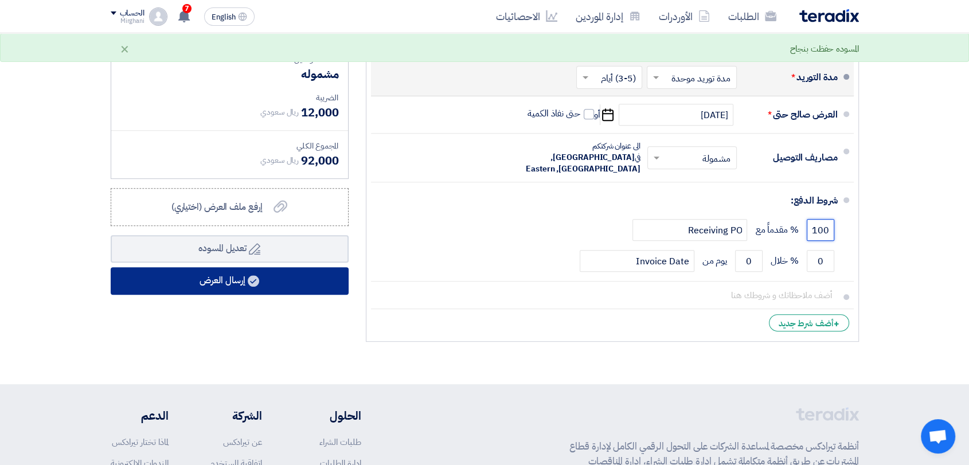
type input "100"
click at [302, 270] on button "إرسال العرض" at bounding box center [230, 281] width 238 height 28
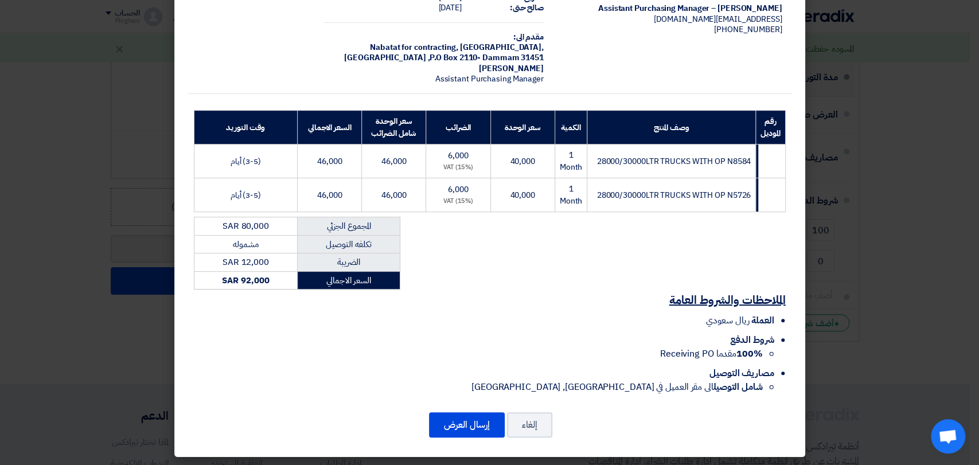
scroll to position [74, 0]
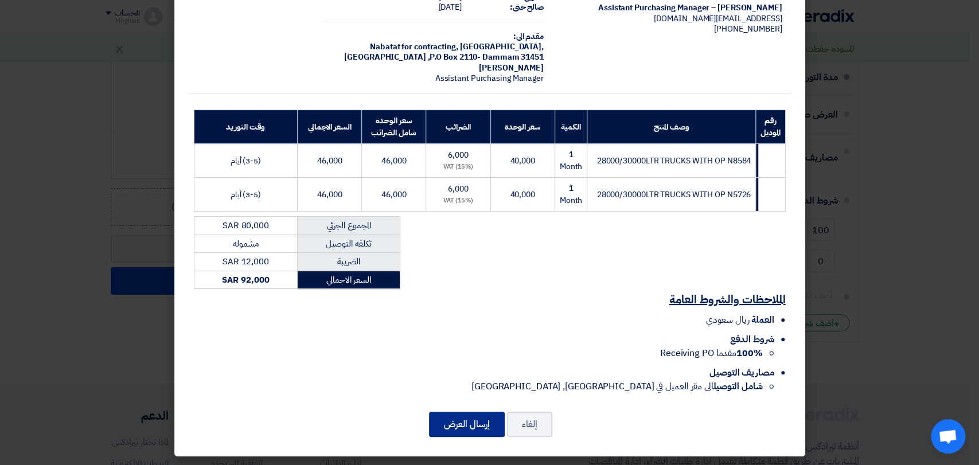
click at [465, 418] on button "إرسال العرض" at bounding box center [467, 424] width 76 height 25
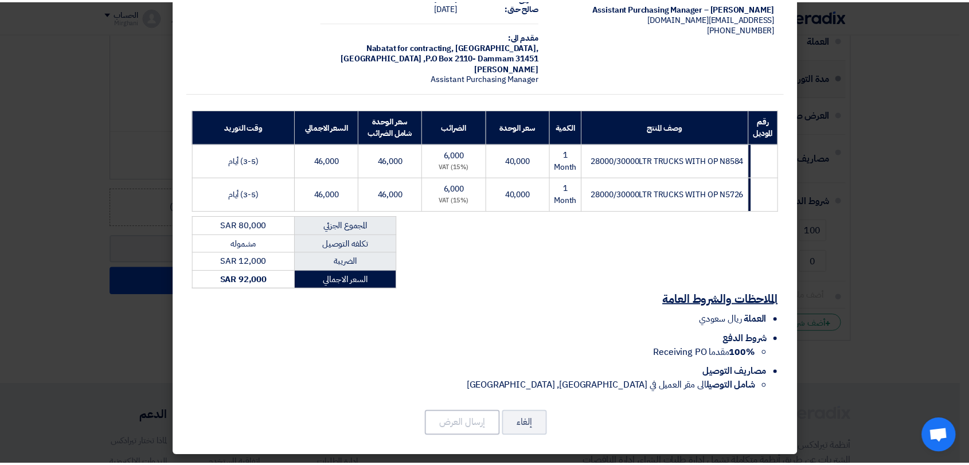
scroll to position [0, 0]
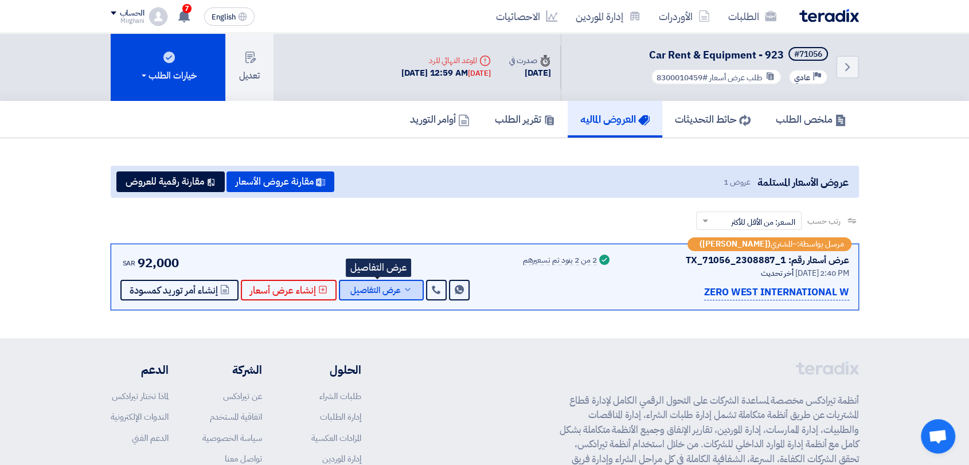
click at [385, 286] on span "عرض التفاصيل" at bounding box center [375, 290] width 50 height 9
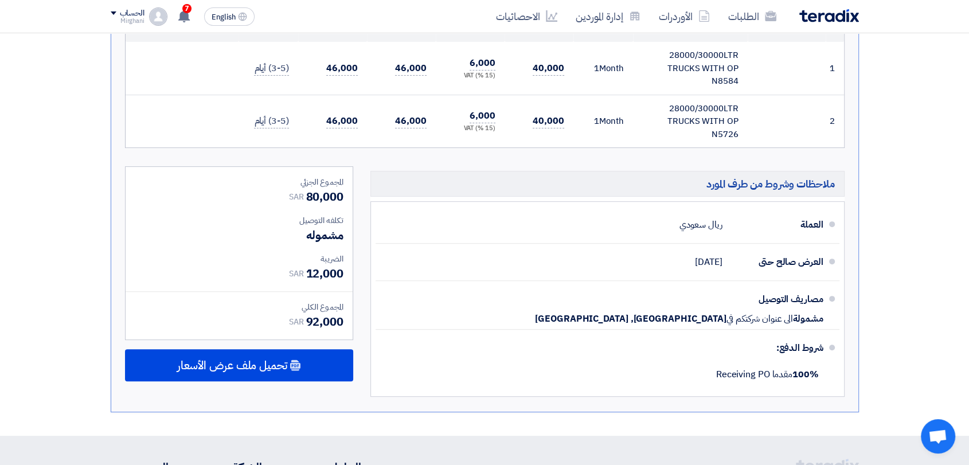
scroll to position [446, 0]
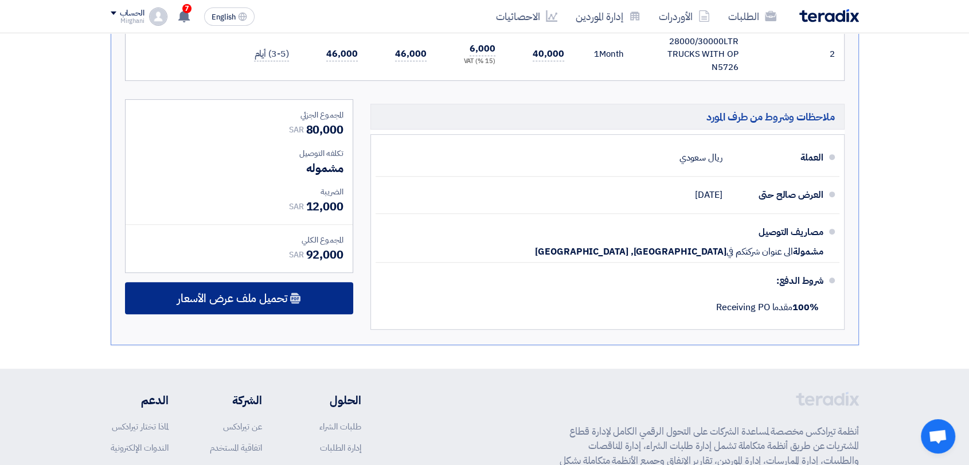
click at [309, 289] on div "تحميل ملف عرض الأسعار" at bounding box center [239, 298] width 228 height 32
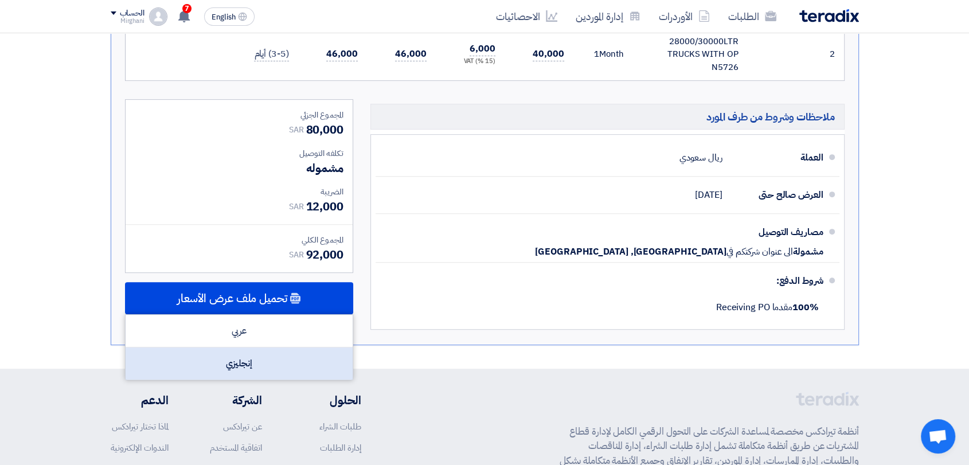
click at [305, 354] on div "إنجليزي" at bounding box center [239, 364] width 227 height 32
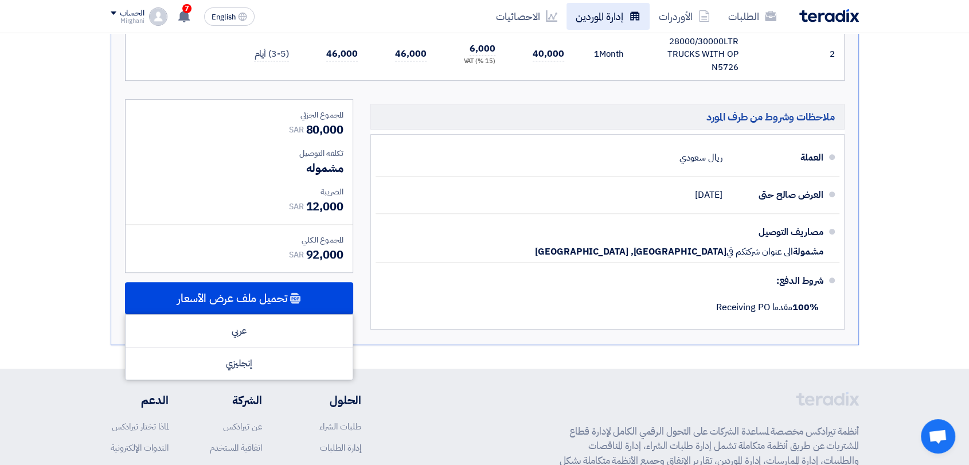
click at [582, 22] on link "إدارة الموردين" at bounding box center [608, 16] width 83 height 27
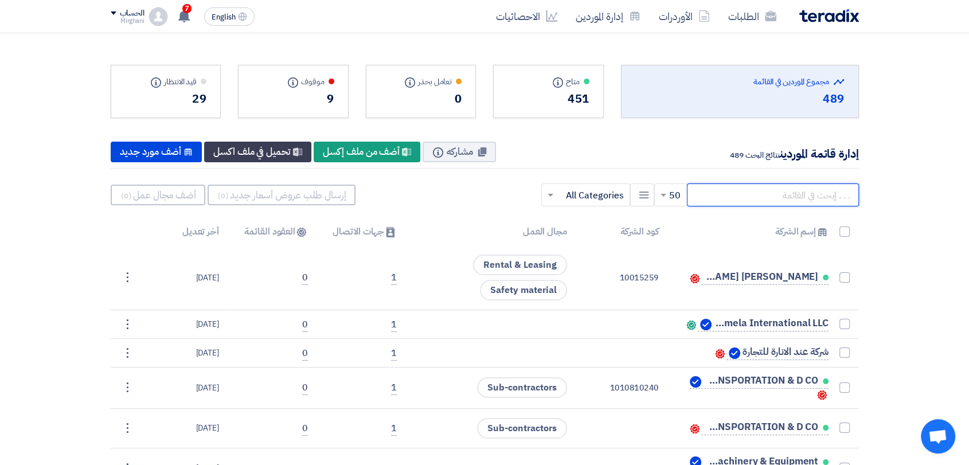
drag, startPoint x: 763, startPoint y: 198, endPoint x: 758, endPoint y: 195, distance: 6.7
click at [763, 197] on input "text" at bounding box center [773, 195] width 172 height 23
paste input "10014025"
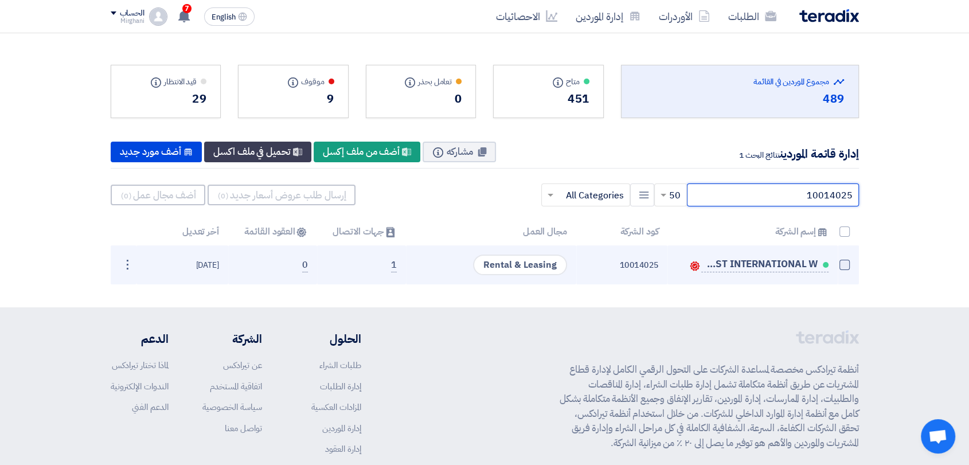
type input "10014025"
click at [841, 264] on span at bounding box center [845, 265] width 10 height 10
click at [836, 264] on input "checkbox" at bounding box center [832, 267] width 7 height 7
checkbox input "true"
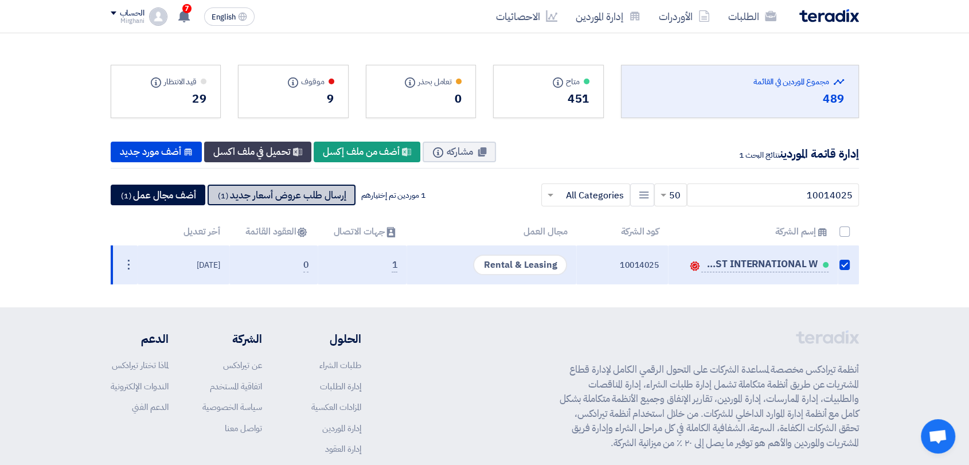
click at [333, 190] on button "إرسال طلب عروض أسعار جديد (1)" at bounding box center [282, 195] width 148 height 21
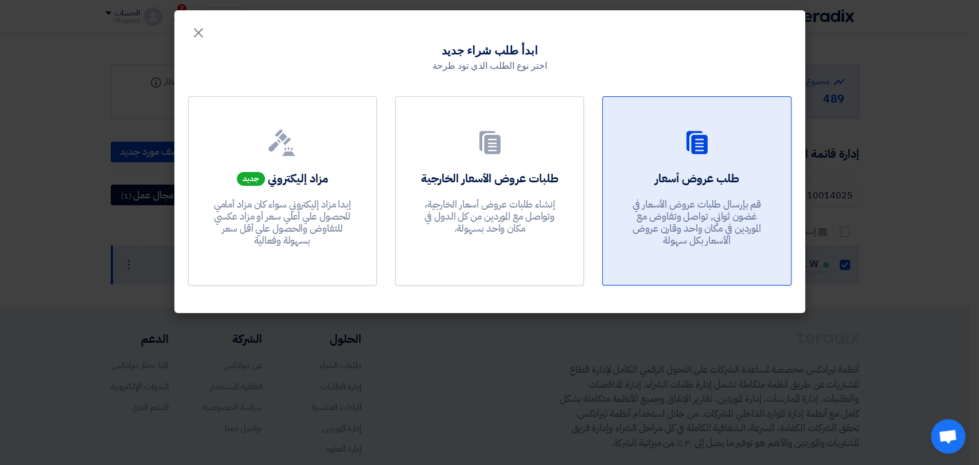
click at [630, 198] on p "قم بإرسال طلبات عروض الأسعار في غضون ثواني, تواصل وتفاوض مع الموردين في مكان وا…" at bounding box center [697, 222] width 138 height 49
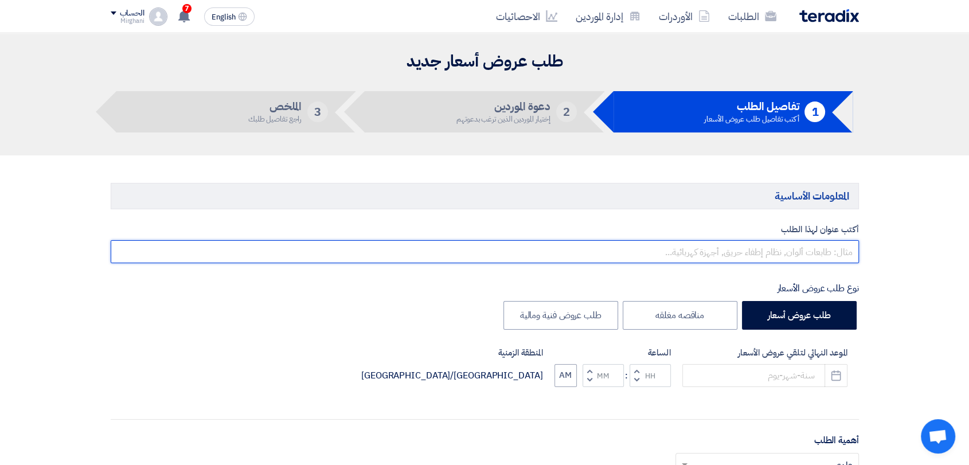
click at [736, 251] on input "text" at bounding box center [485, 251] width 748 height 23
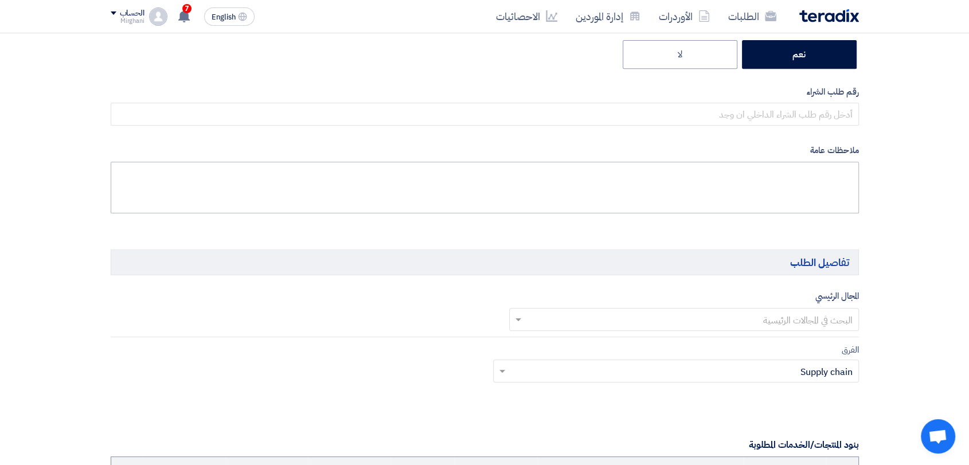
scroll to position [509, 0]
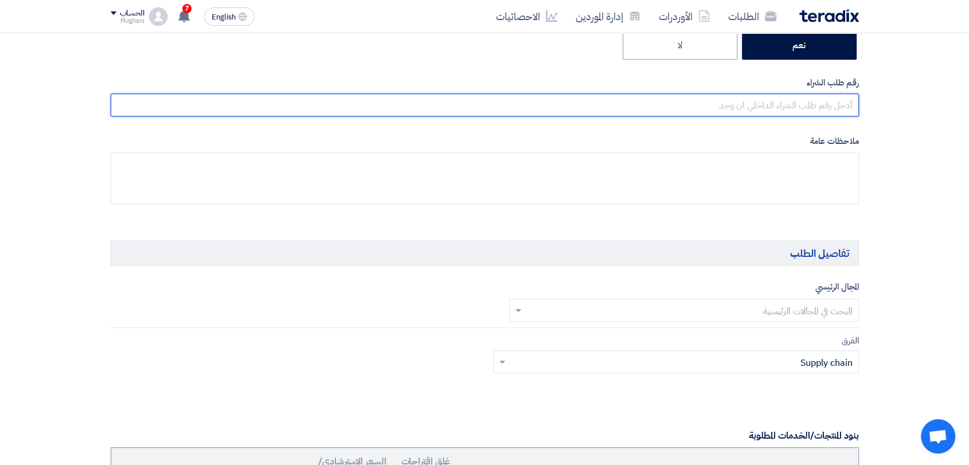
click at [761, 102] on input "text" at bounding box center [485, 104] width 748 height 23
paste input "8300010461"
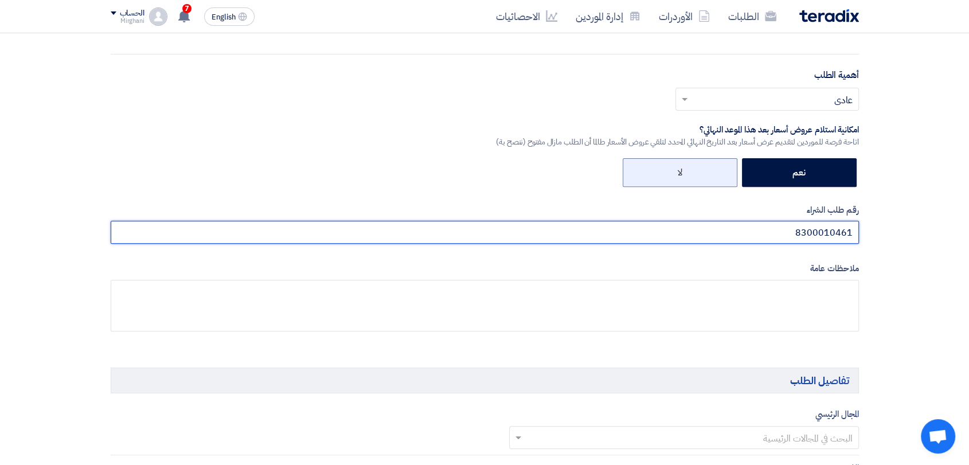
scroll to position [191, 0]
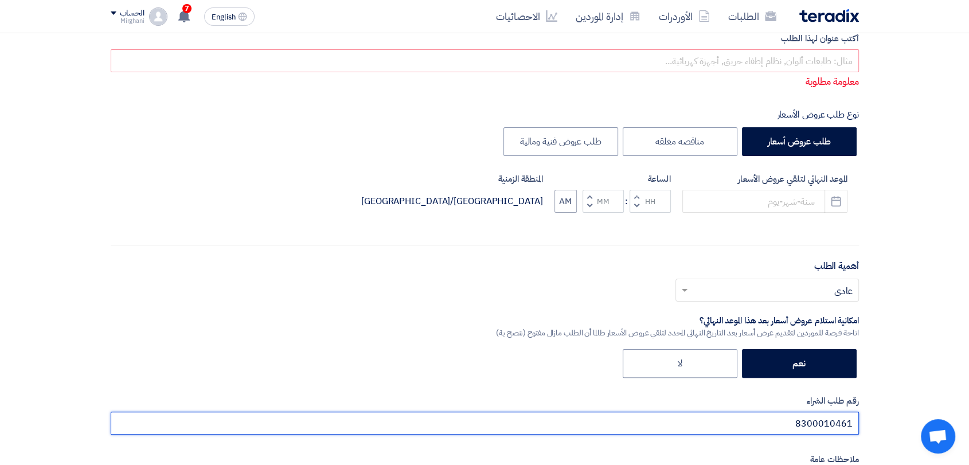
type input "8300010461"
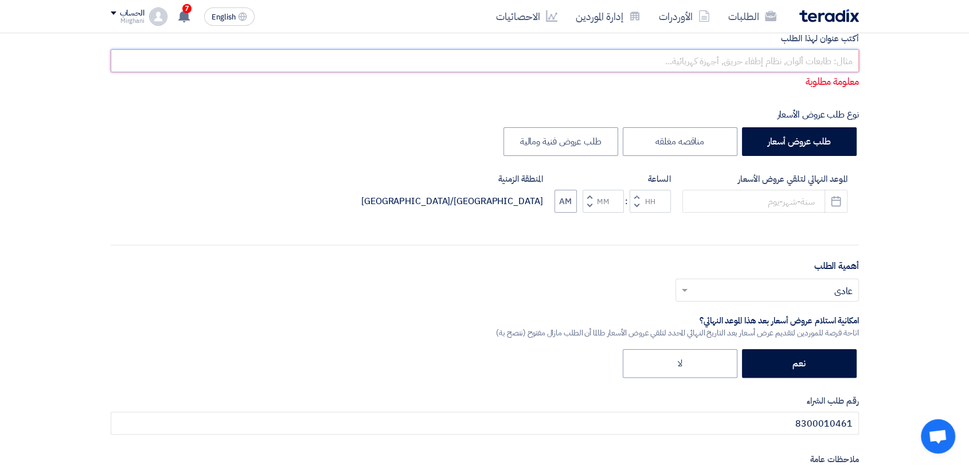
click at [724, 62] on input "text" at bounding box center [485, 60] width 748 height 23
click at [695, 64] on input "text" at bounding box center [485, 60] width 748 height 23
paste input "Car Rent & Equipment"
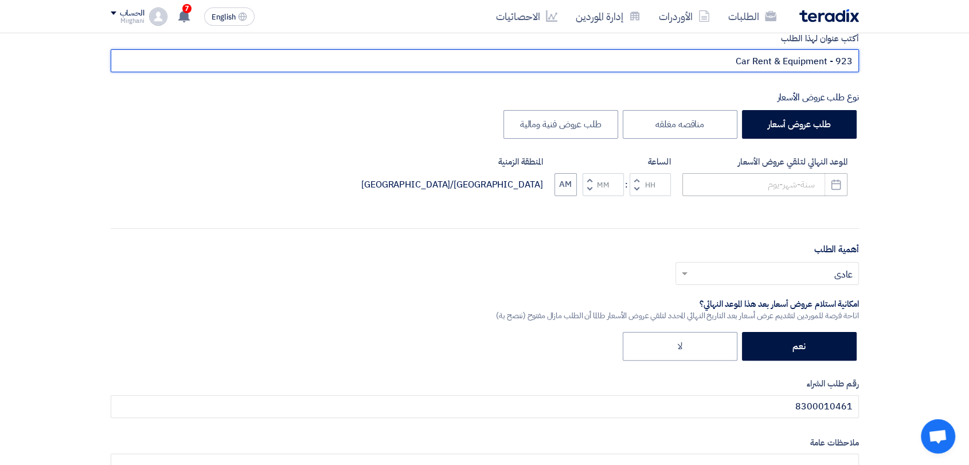
type input "Car Rent & Equipment - 923"
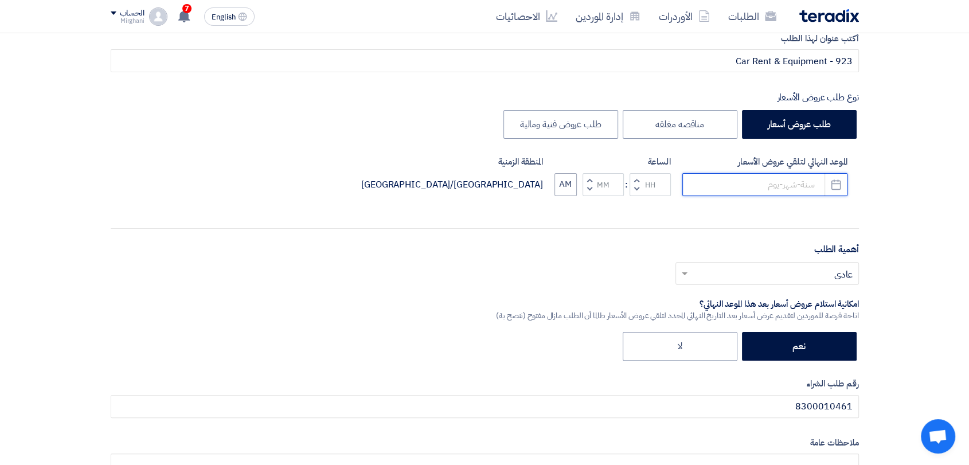
click at [784, 189] on input at bounding box center [765, 184] width 165 height 23
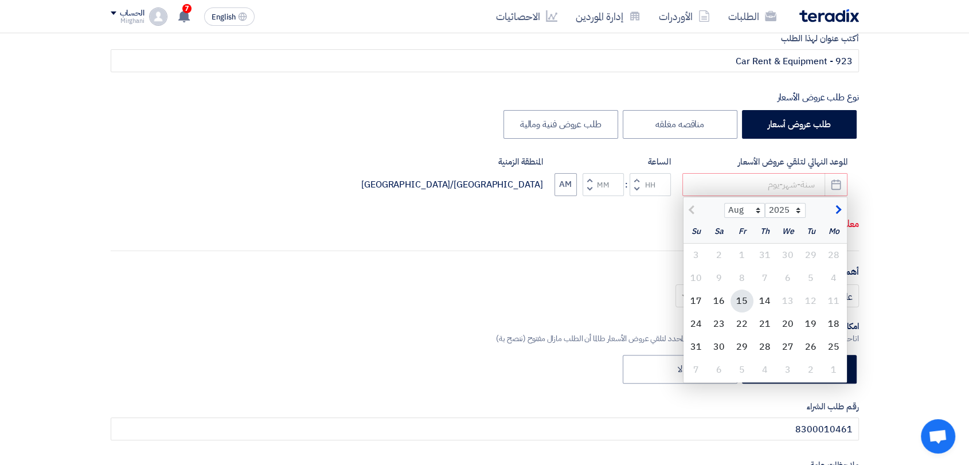
drag, startPoint x: 740, startPoint y: 302, endPoint x: 710, endPoint y: 225, distance: 82.4
click at [739, 302] on div "15" at bounding box center [742, 301] width 23 height 23
type input "[DATE]"
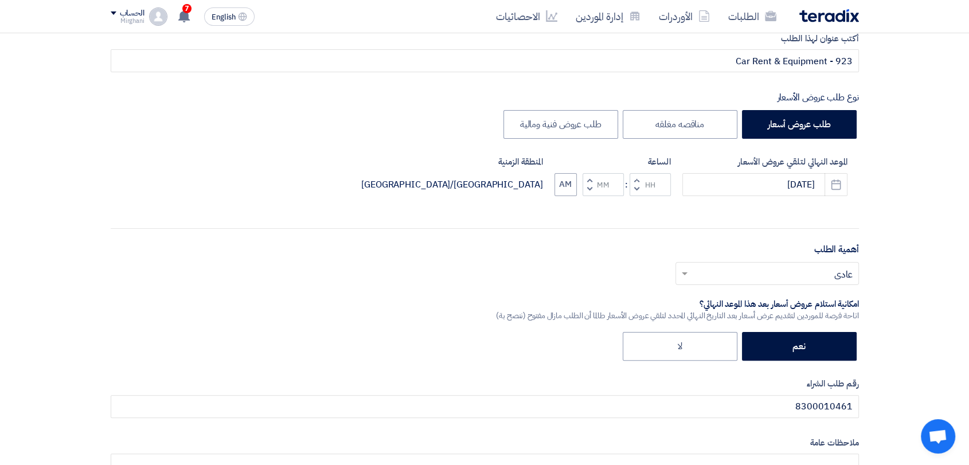
click at [634, 176] on span "button" at bounding box center [636, 180] width 4 height 9
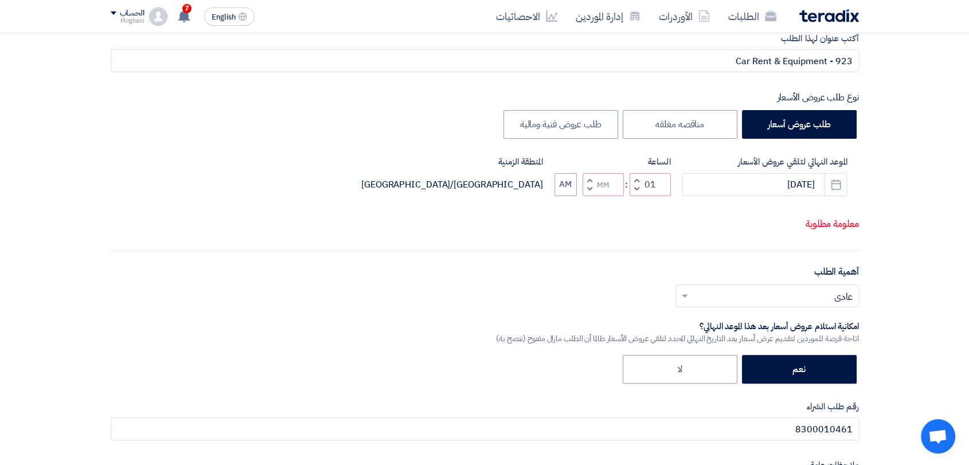
click at [590, 190] on span "button" at bounding box center [589, 189] width 4 height 9
type input "12"
type input "59"
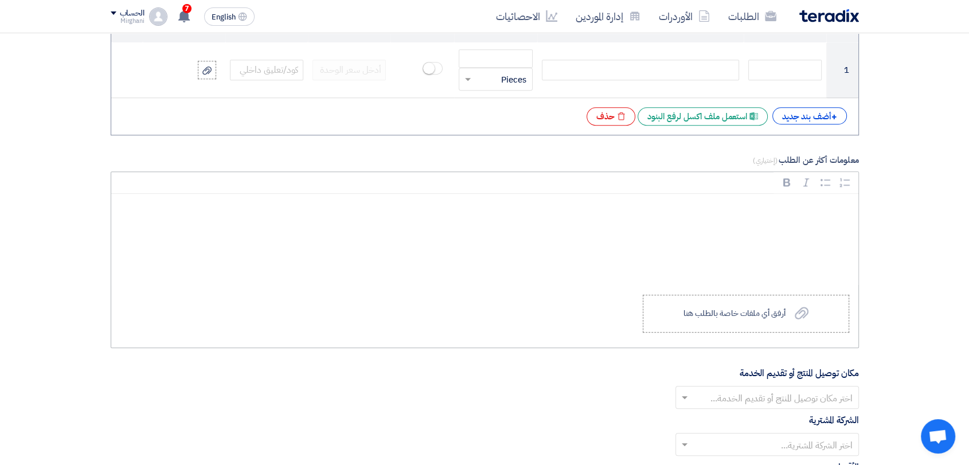
scroll to position [892, 0]
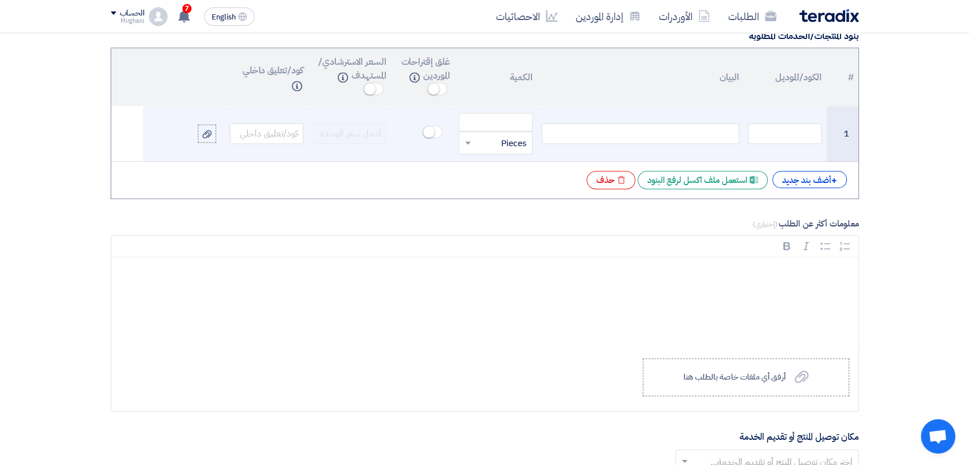
click at [711, 132] on div at bounding box center [640, 133] width 197 height 21
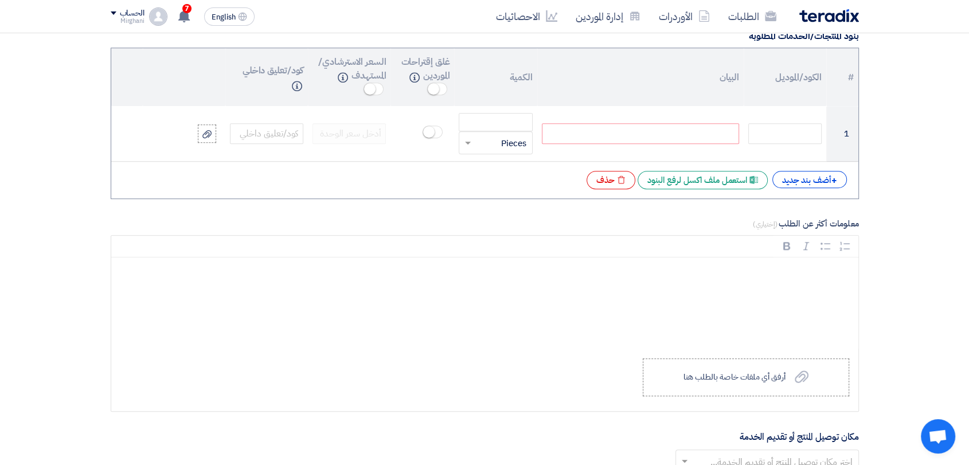
paste div
click at [790, 189] on div "# الكود/الموديل البيان الكمية غلق إقتراحات الموردين Info السعر الاسترشادي/المست…" at bounding box center [485, 123] width 748 height 151
click at [792, 184] on div "+ أضف بند جديد" at bounding box center [810, 179] width 75 height 17
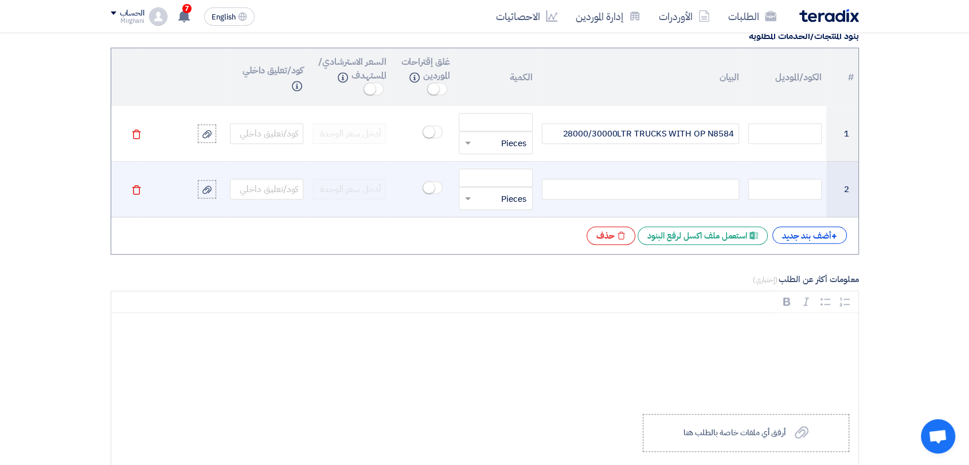
click at [718, 192] on div at bounding box center [640, 189] width 197 height 21
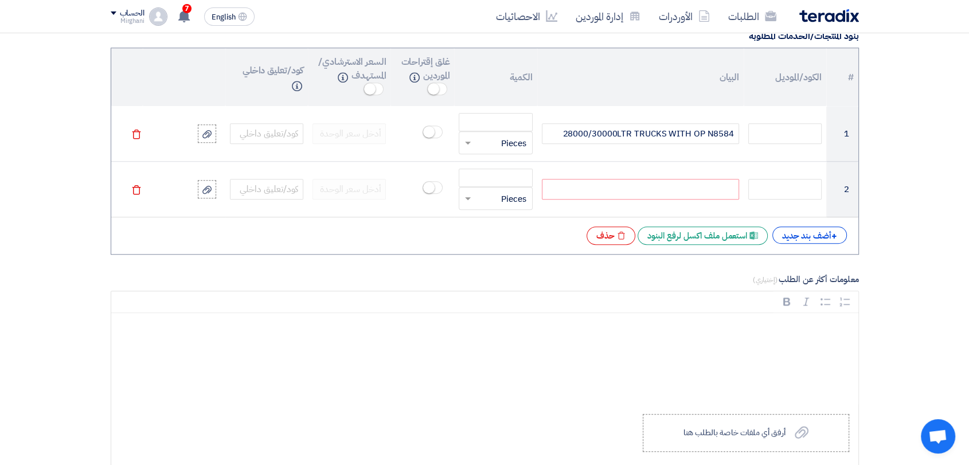
paste div
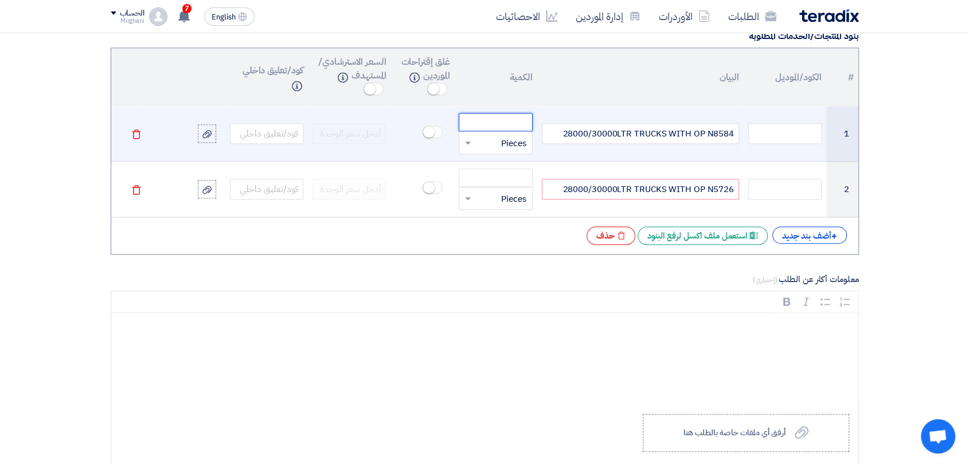
click at [496, 116] on input "number" at bounding box center [495, 122] width 73 height 18
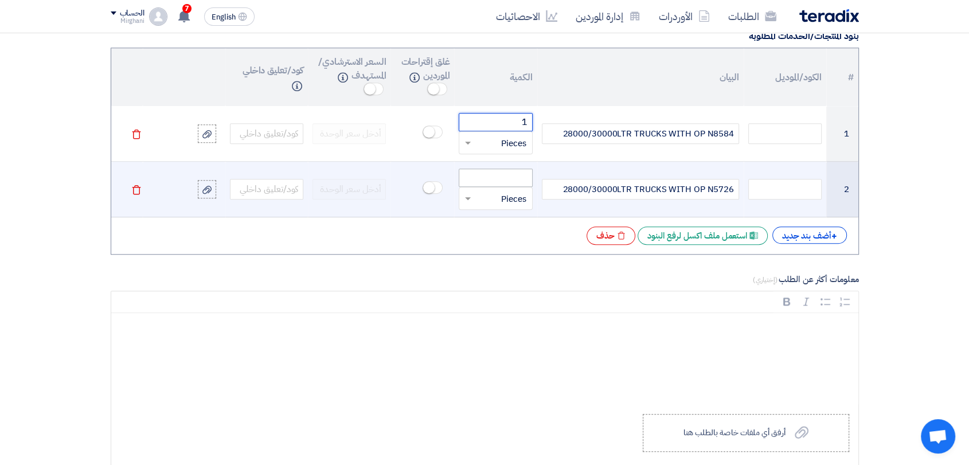
type input "1"
click at [484, 176] on input "number" at bounding box center [495, 178] width 73 height 18
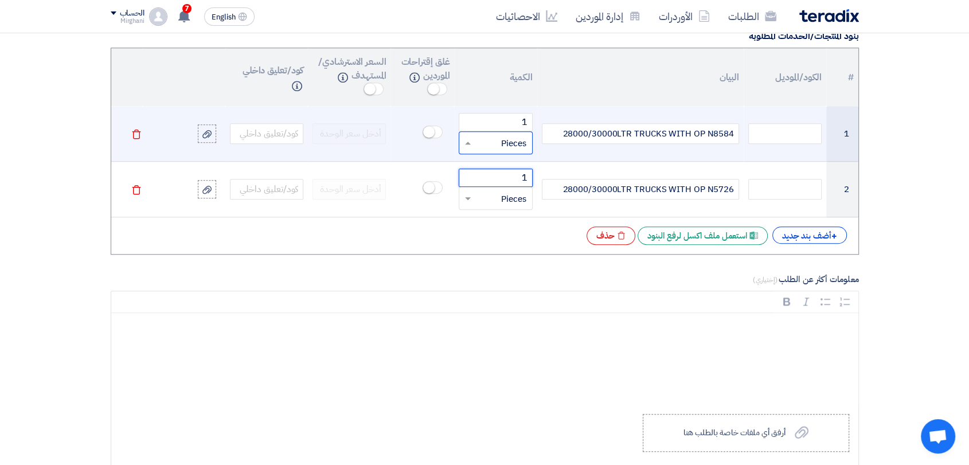
type input "1"
click at [508, 137] on input "text" at bounding box center [503, 143] width 48 height 18
click at [500, 250] on div "Month" at bounding box center [495, 261] width 72 height 23
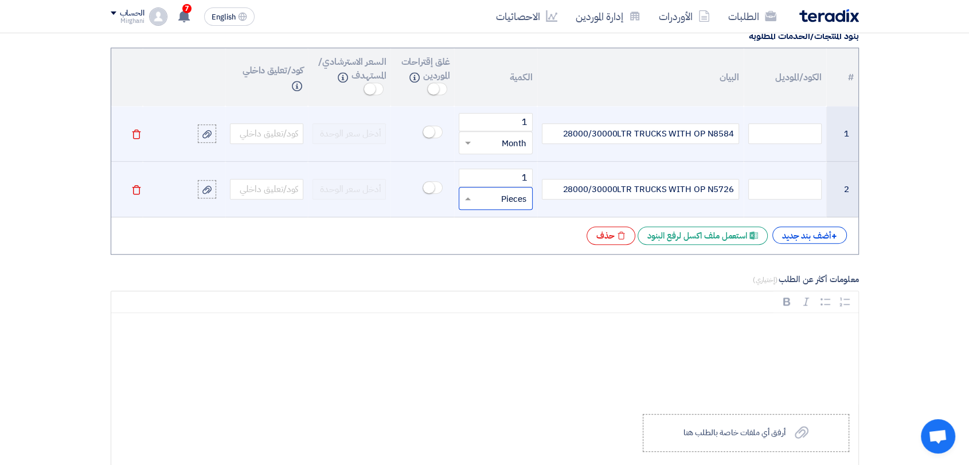
click at [516, 197] on input "text" at bounding box center [503, 198] width 48 height 18
click at [499, 313] on div "Month" at bounding box center [495, 317] width 72 height 23
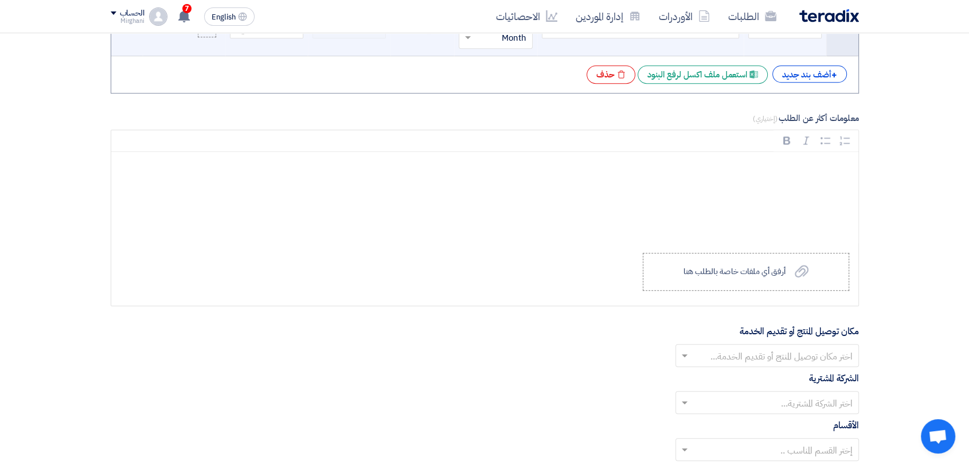
scroll to position [1211, 0]
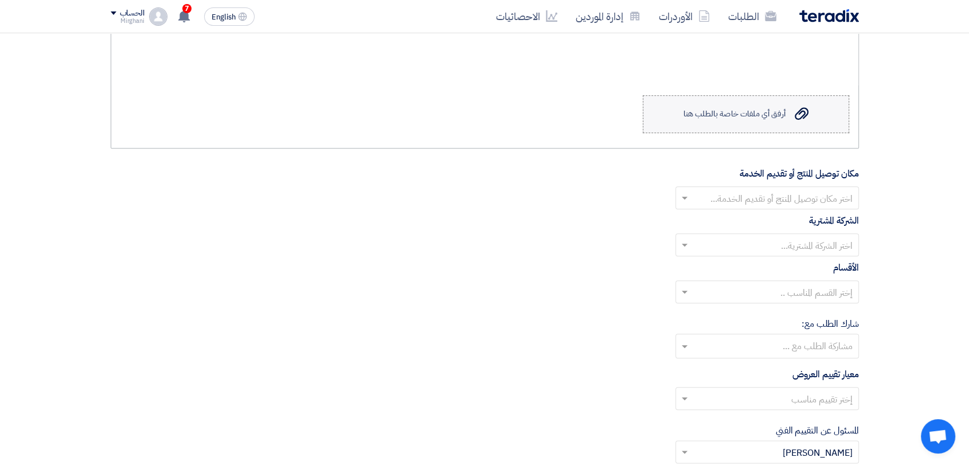
click at [777, 122] on label "Upload a file أرفق أي ملفات خاصة بالطلب هنا" at bounding box center [746, 114] width 206 height 38
click at [0, 0] on input "Upload a file أرفق أي ملفات خاصة بالطلب هنا" at bounding box center [0, 0] width 0 height 0
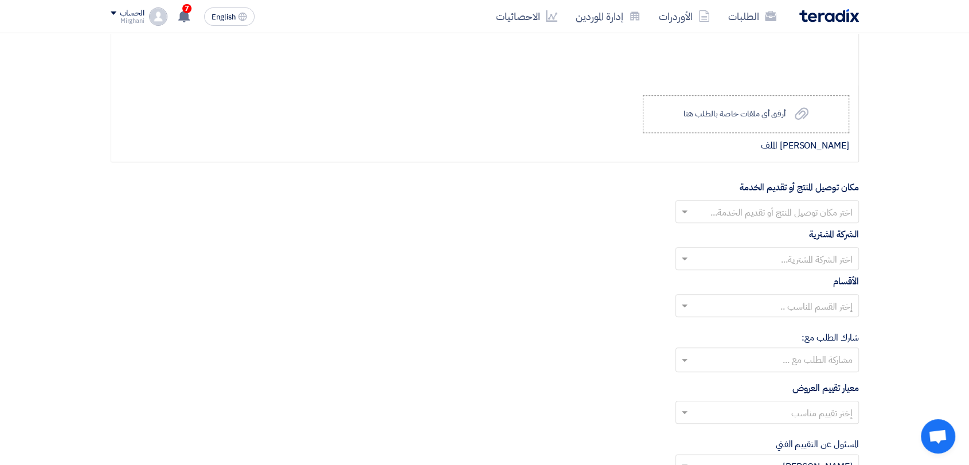
click at [757, 213] on input "text" at bounding box center [773, 213] width 161 height 19
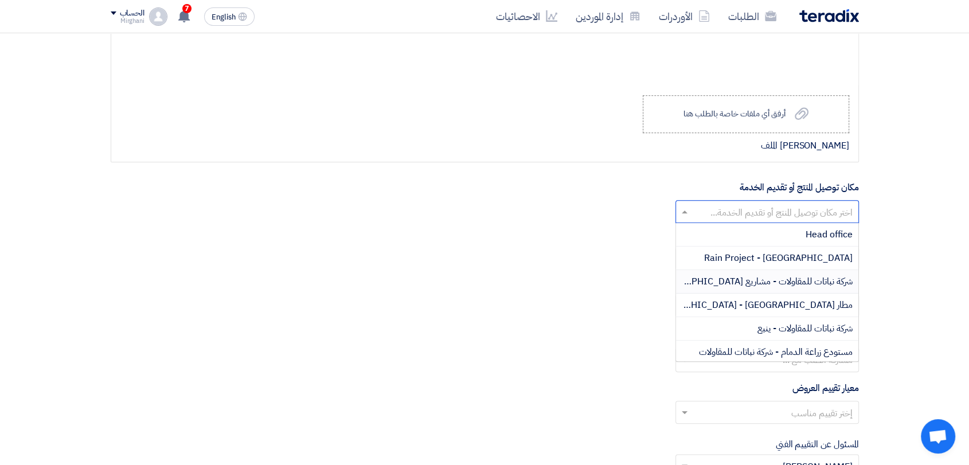
scroll to position [127, 0]
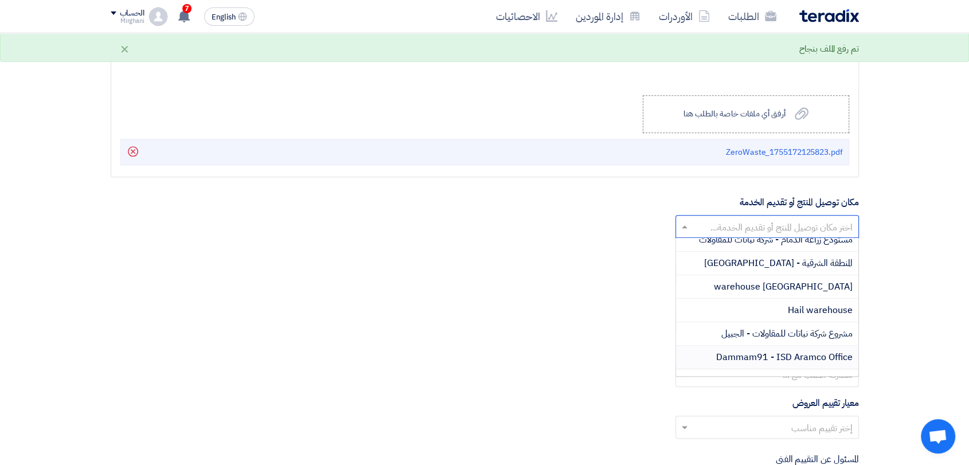
click at [753, 350] on span "Dammam91 - ISD Aramco Office" at bounding box center [784, 357] width 137 height 14
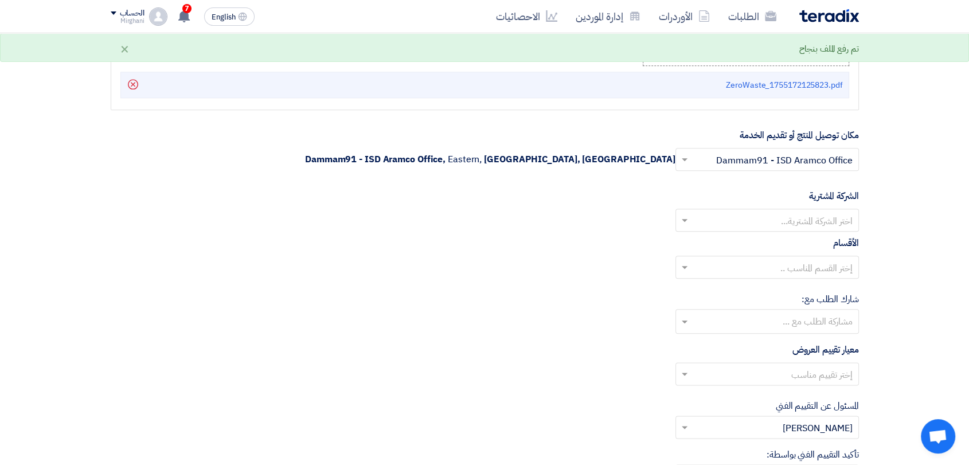
scroll to position [1338, 0]
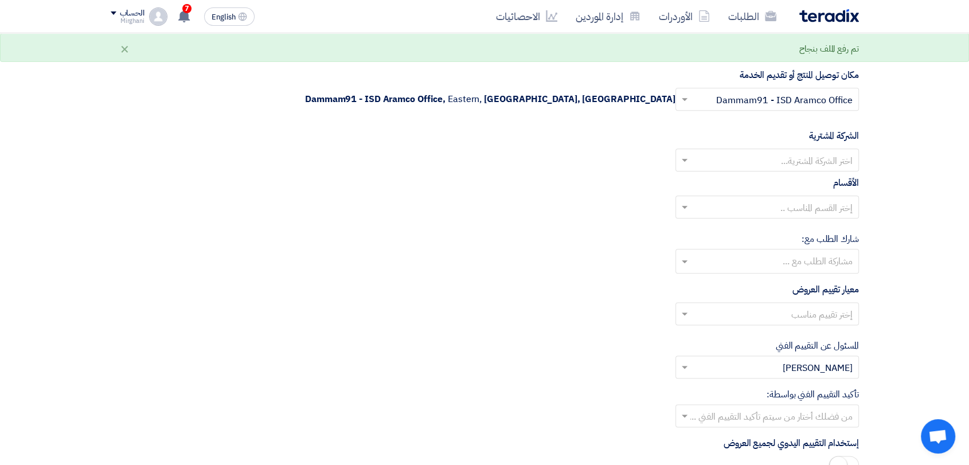
click at [801, 154] on input "text" at bounding box center [773, 161] width 161 height 19
click at [798, 189] on div "Nabatat for contracting" at bounding box center [767, 183] width 182 height 24
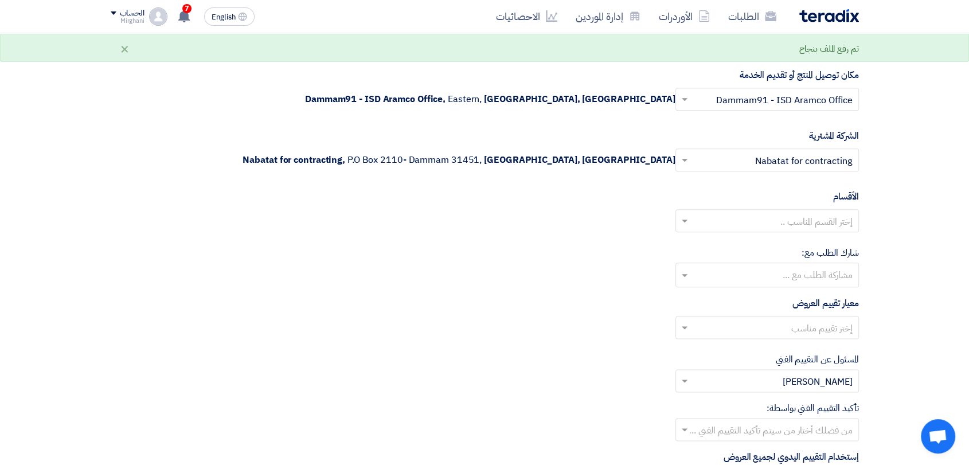
click at [787, 230] on ng-select "إختر القسم المناسب .." at bounding box center [768, 220] width 184 height 23
click at [791, 244] on span "General Department" at bounding box center [809, 244] width 85 height 14
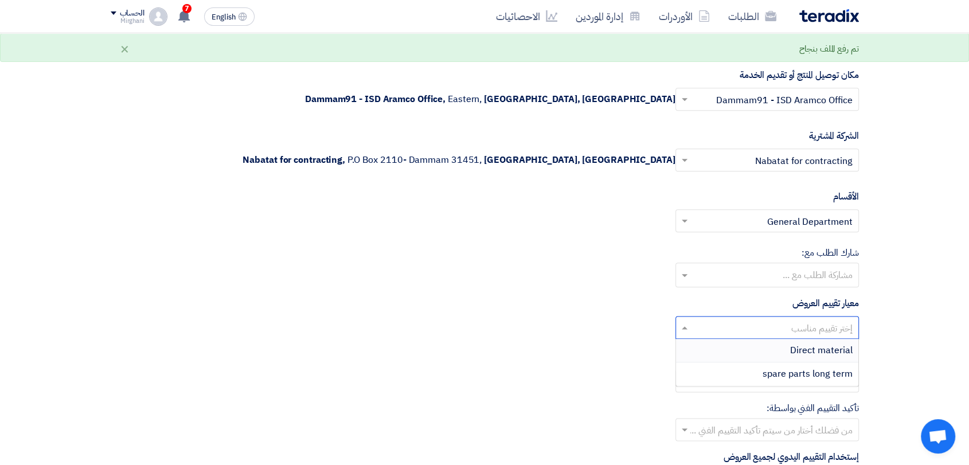
click at [780, 323] on input "text" at bounding box center [773, 328] width 161 height 19
click at [782, 343] on div "Direct material" at bounding box center [767, 351] width 182 height 24
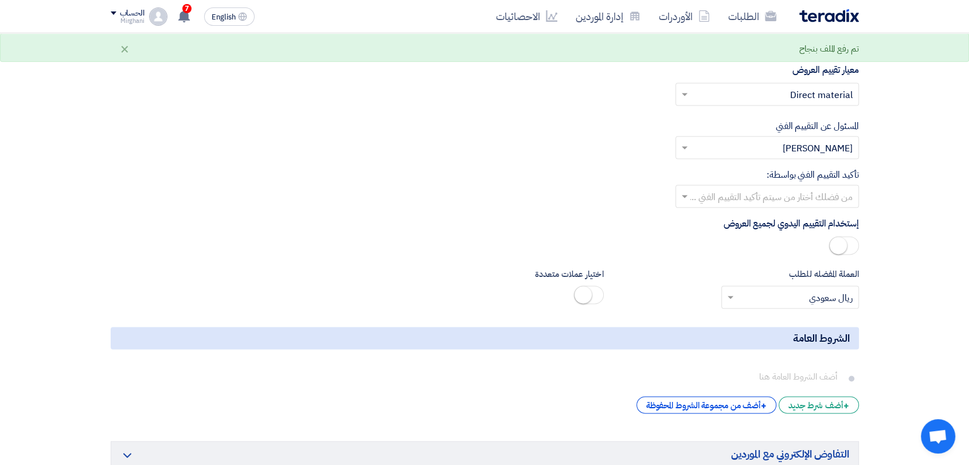
scroll to position [1593, 0]
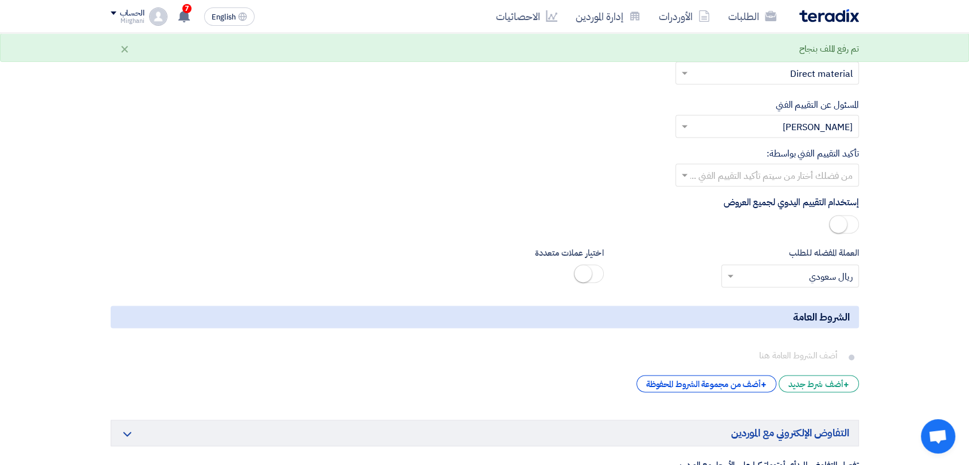
click at [784, 178] on input "text" at bounding box center [773, 176] width 161 height 19
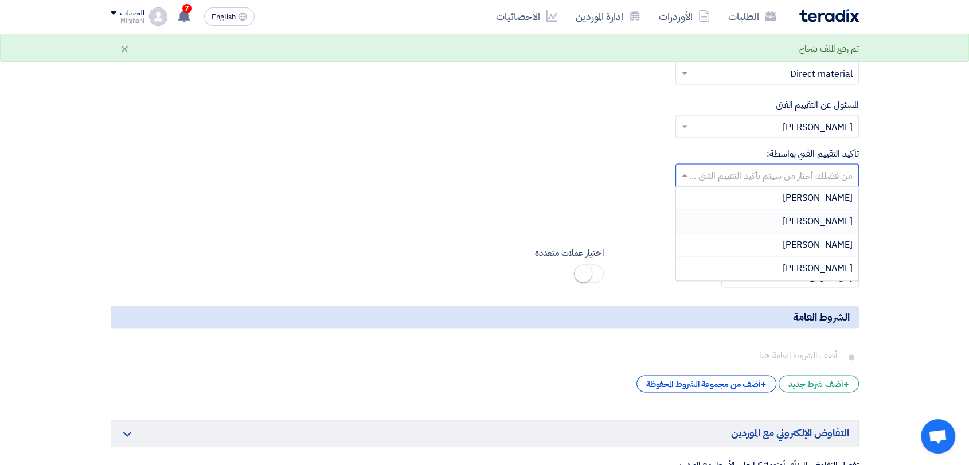
click at [783, 215] on div "[PERSON_NAME]" at bounding box center [767, 222] width 182 height 24
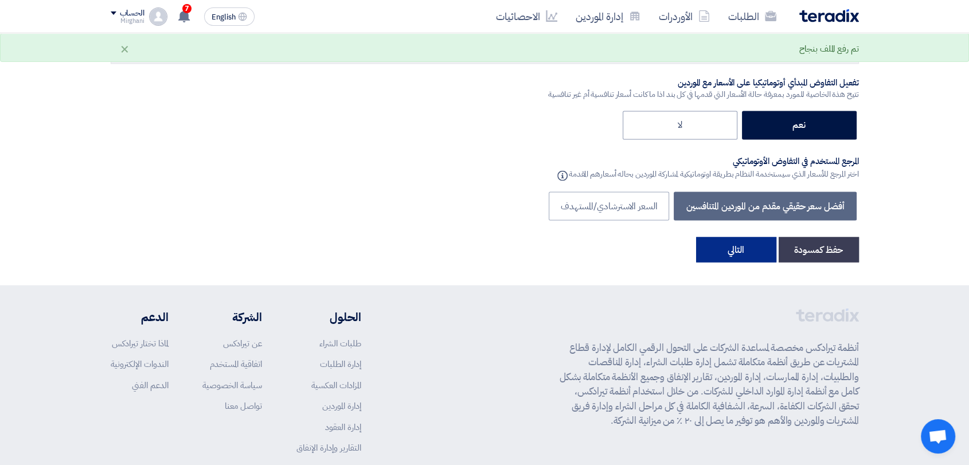
click at [753, 252] on button "التالي" at bounding box center [736, 249] width 80 height 25
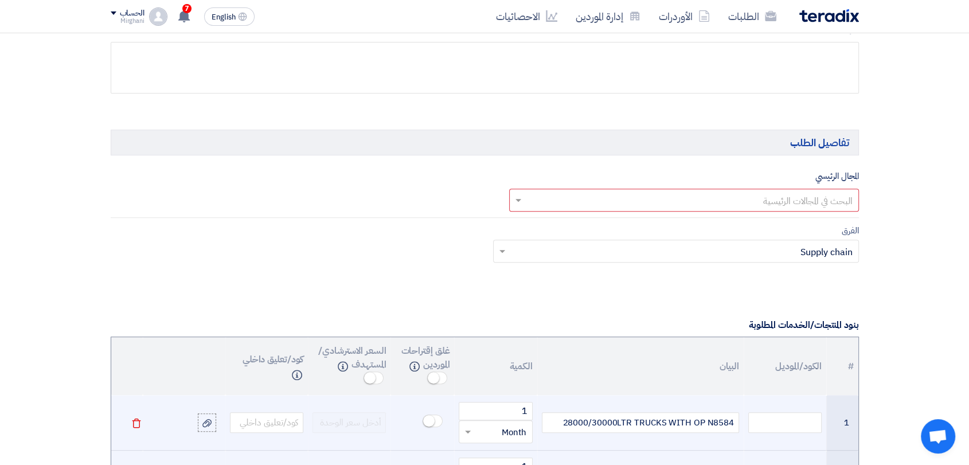
scroll to position [682, 0]
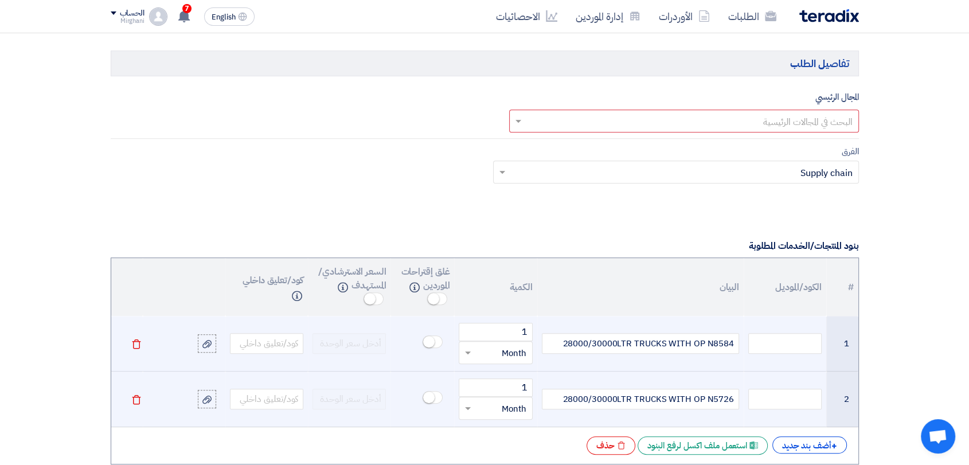
click at [786, 119] on input "text" at bounding box center [690, 121] width 327 height 19
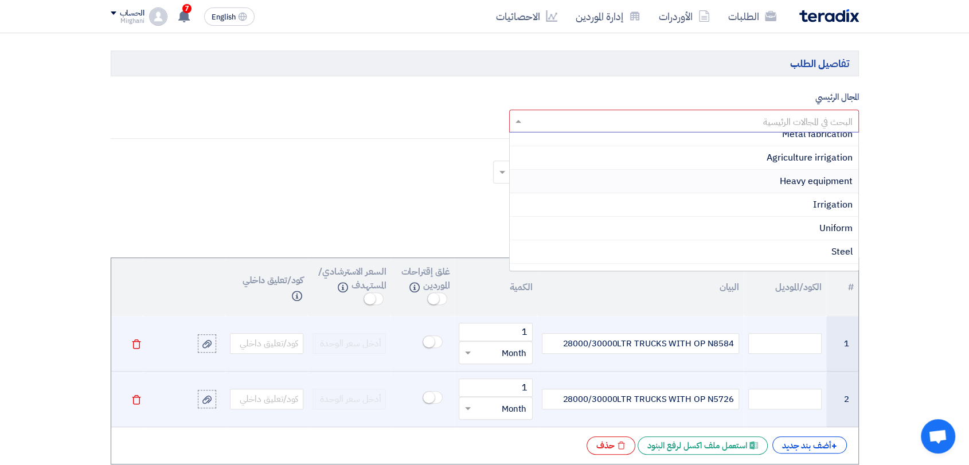
scroll to position [255, 0]
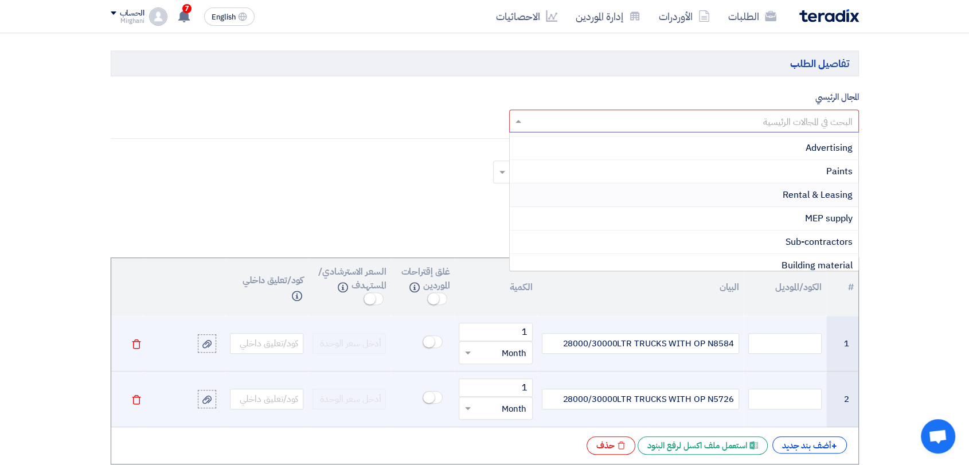
click at [817, 198] on span "Rental & Leasing" at bounding box center [818, 195] width 70 height 14
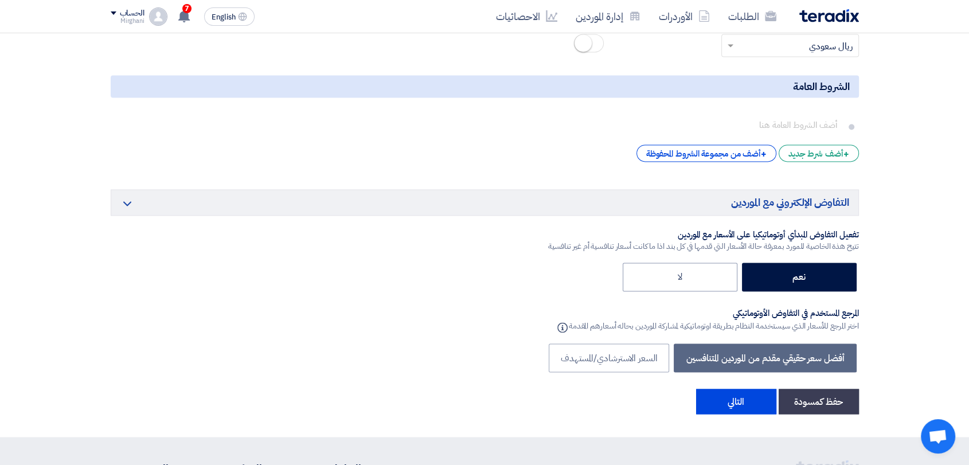
scroll to position [1956, 0]
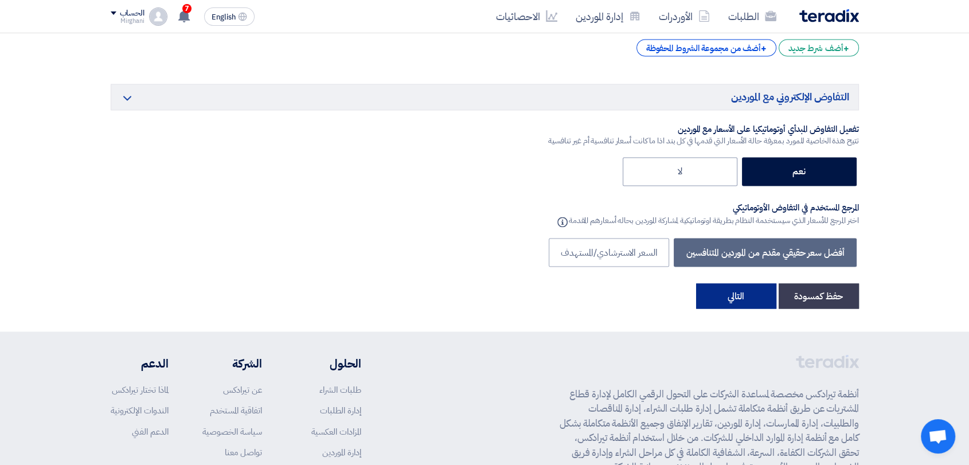
click at [735, 286] on button "التالي" at bounding box center [736, 295] width 80 height 25
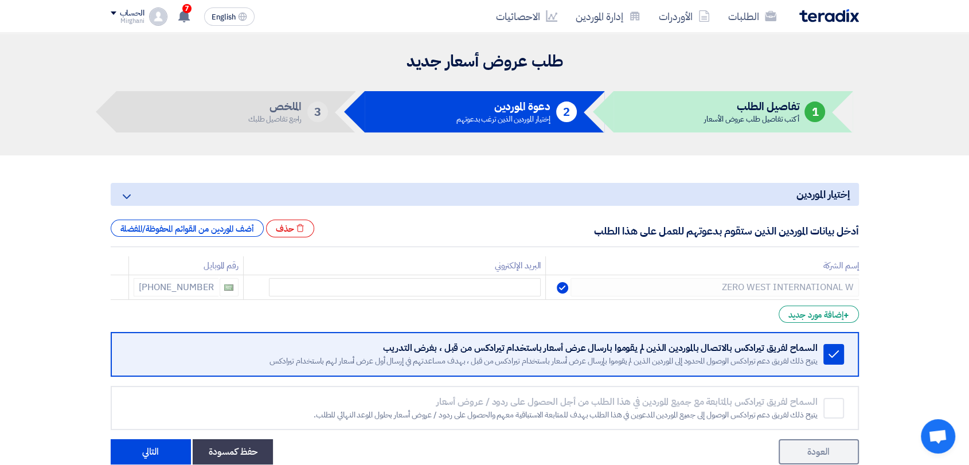
scroll to position [284, 0]
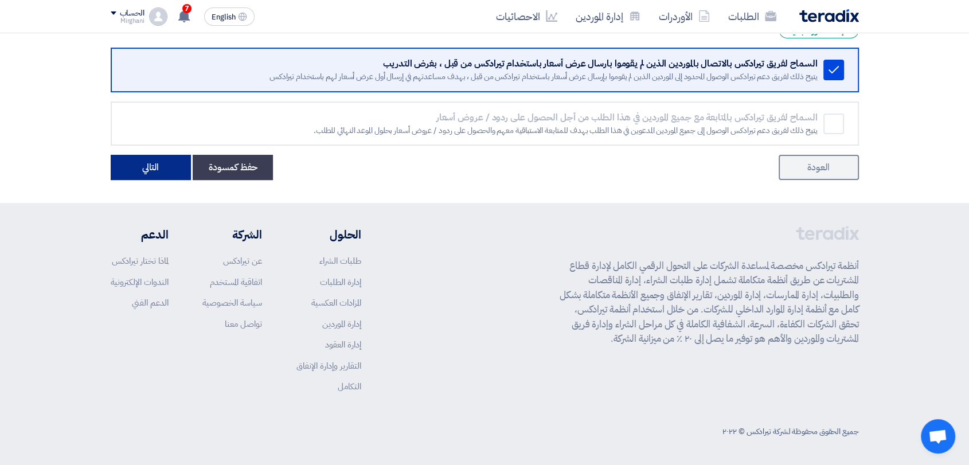
click at [153, 177] on button "التالي" at bounding box center [151, 167] width 80 height 25
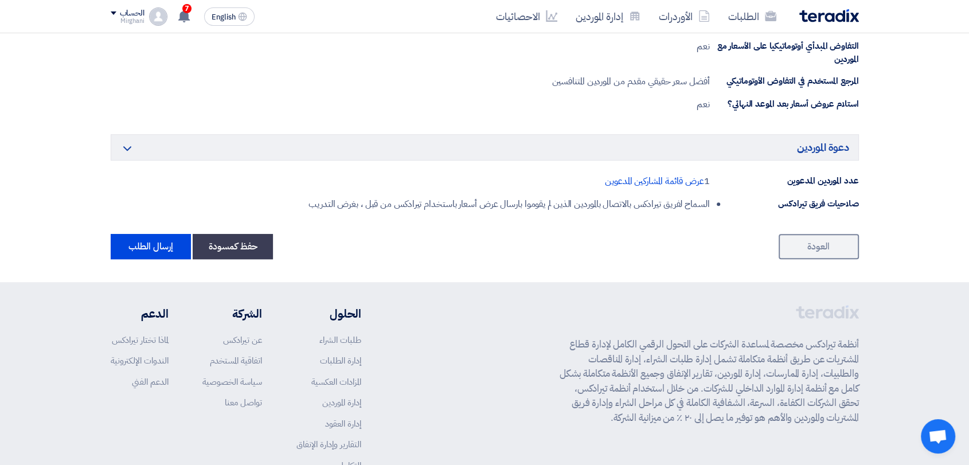
scroll to position [701, 0]
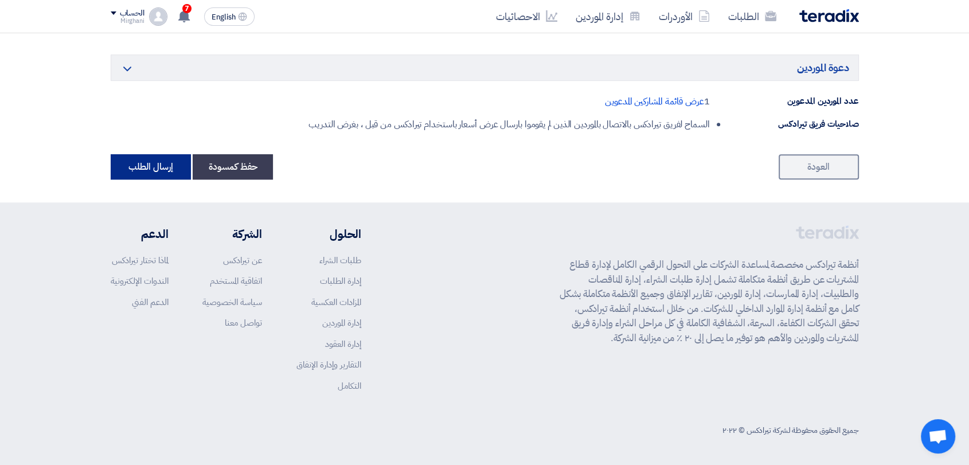
click at [157, 169] on button "إرسال الطلب" at bounding box center [151, 166] width 80 height 25
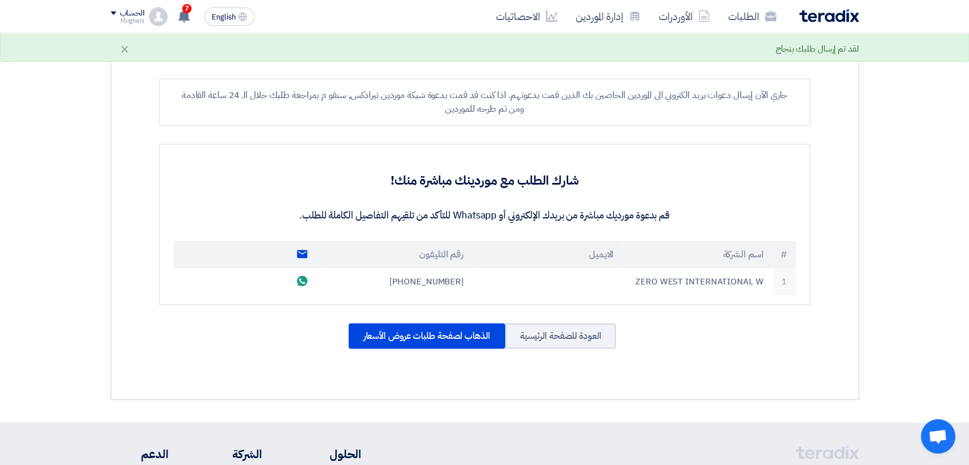
scroll to position [318, 0]
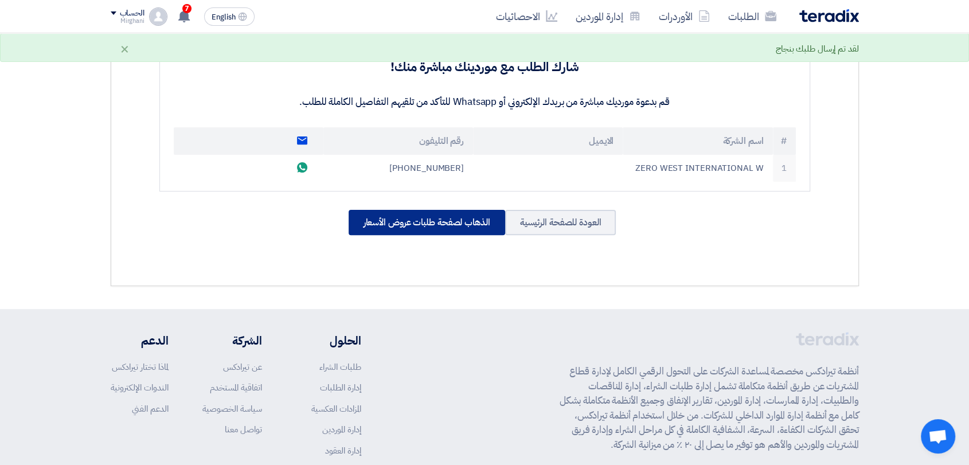
click at [373, 212] on div "الذهاب لصفحة طلبات عروض الأسعار" at bounding box center [427, 222] width 157 height 25
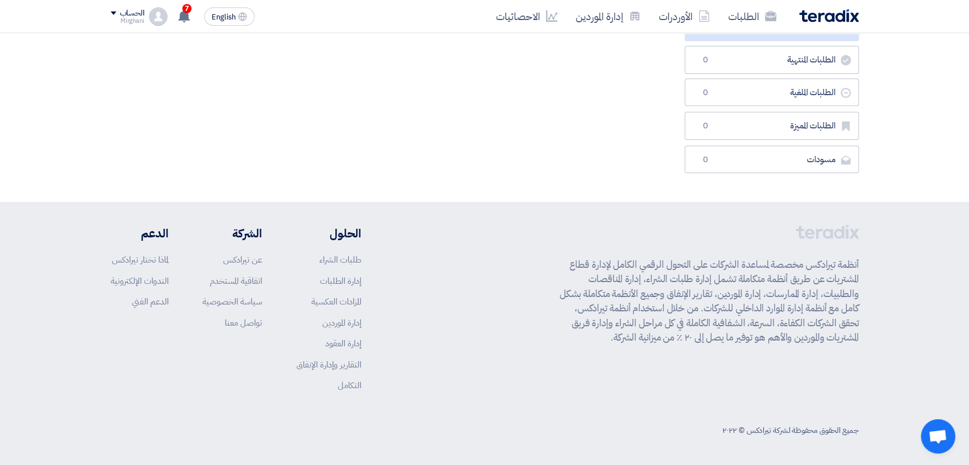
scroll to position [0, 0]
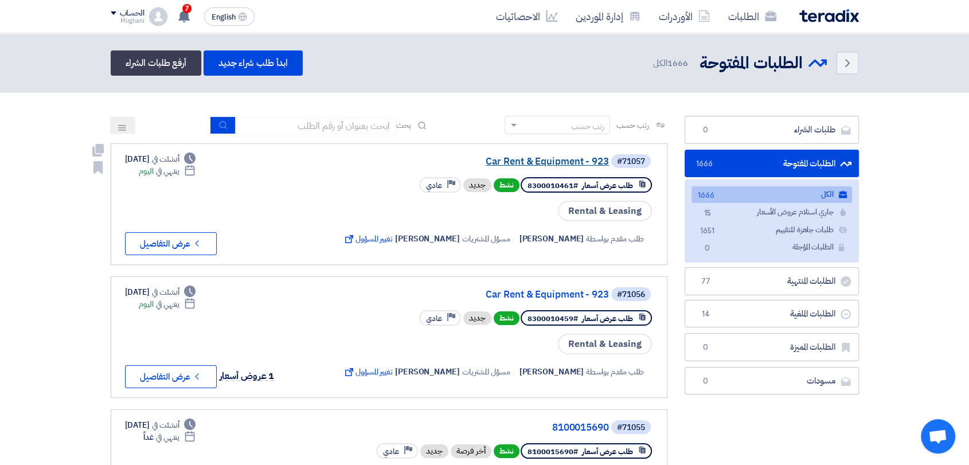
click at [509, 166] on link "Car Rent & Equipment - 923" at bounding box center [494, 162] width 229 height 10
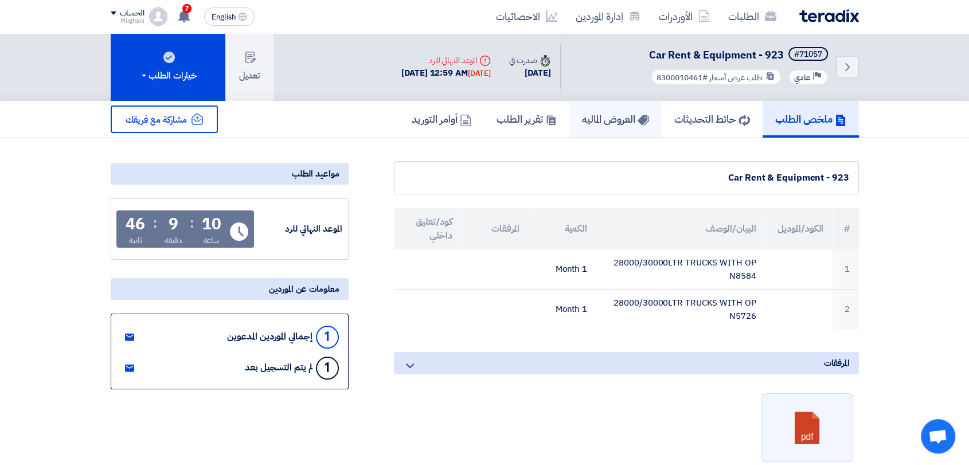
click at [585, 114] on h5 "العروض الماليه" at bounding box center [615, 118] width 67 height 13
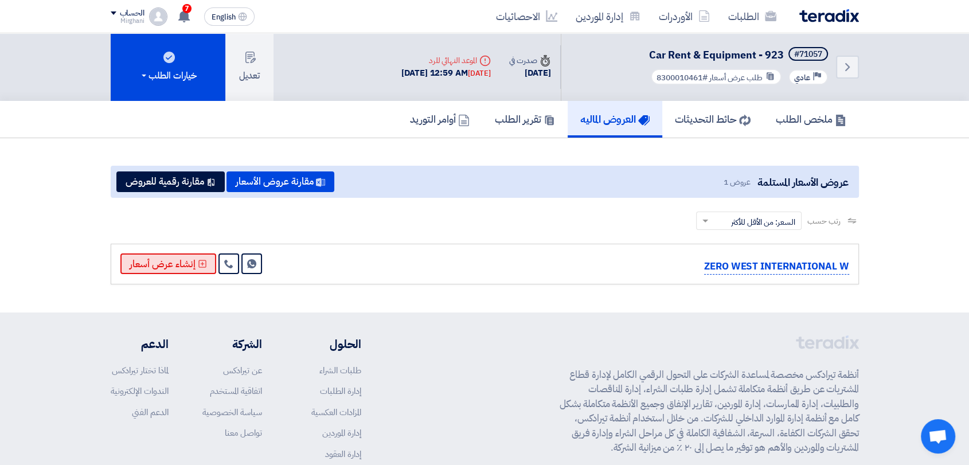
click at [176, 262] on button "إنشاء عرض أسعار" at bounding box center [168, 264] width 96 height 21
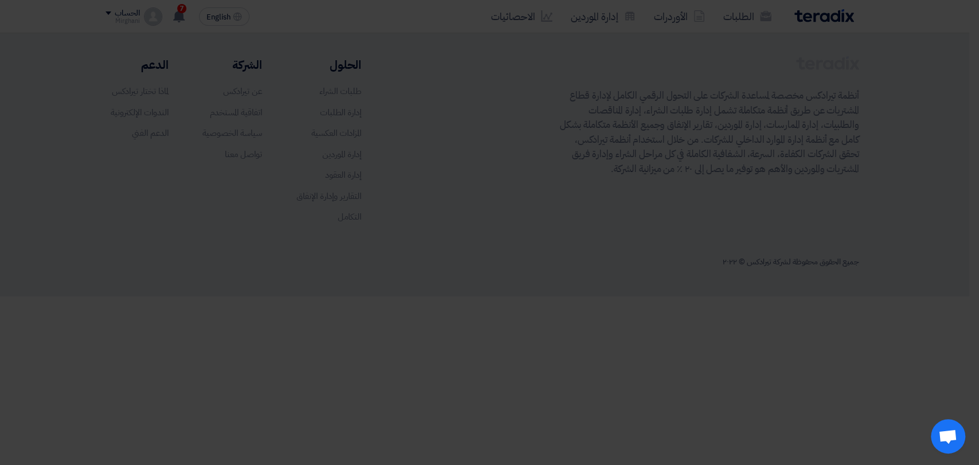
click at [549, 180] on div "أبدأ في تقديم عرض أسعار جديد تقديم عرض أسعار جديد من البداية" at bounding box center [489, 113] width 631 height 165
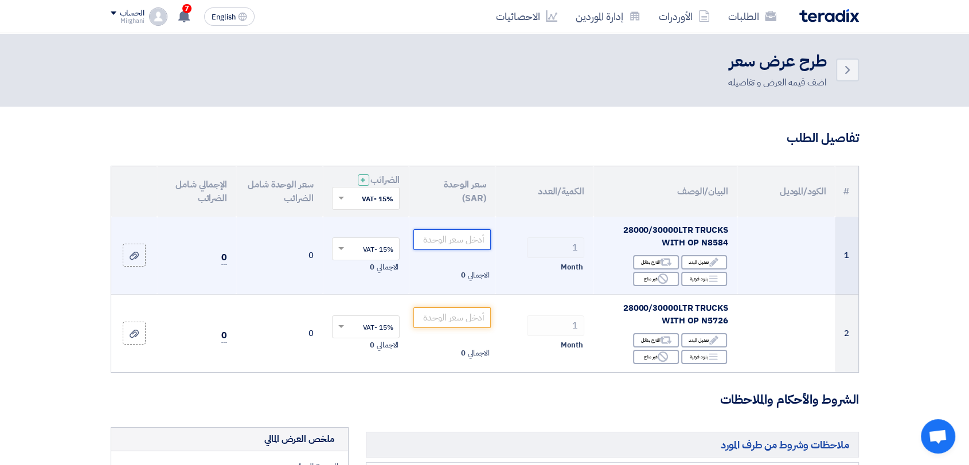
click at [465, 244] on input "number" at bounding box center [452, 239] width 77 height 21
paste input "40000.00"
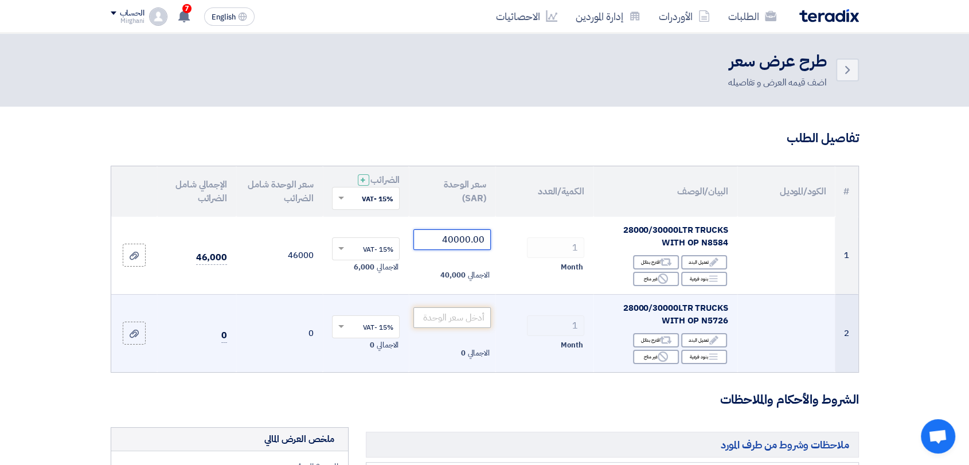
type input "40000.00"
click at [475, 309] on input "number" at bounding box center [452, 317] width 77 height 21
paste input "40000.00"
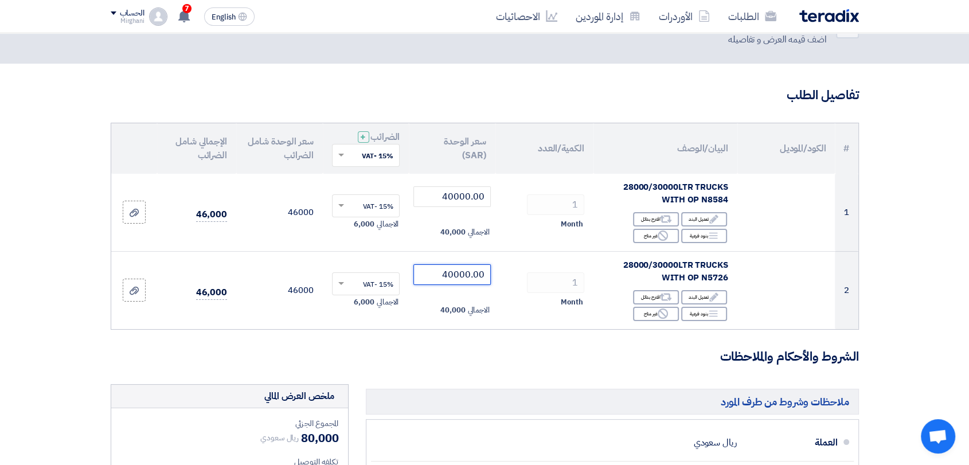
scroll to position [127, 0]
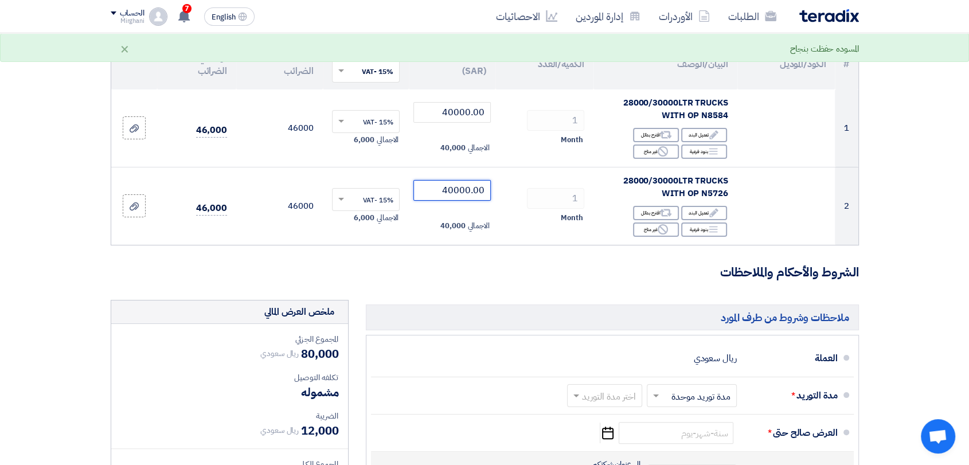
type input "40000.00"
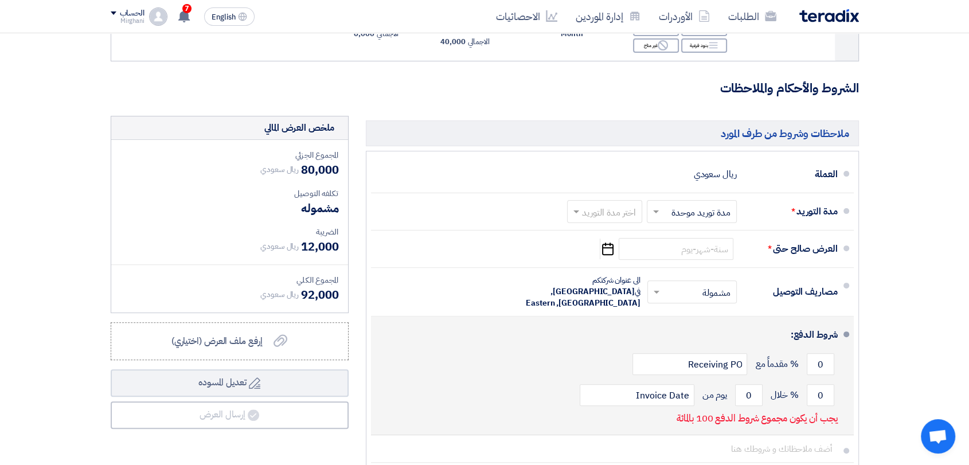
scroll to position [446, 0]
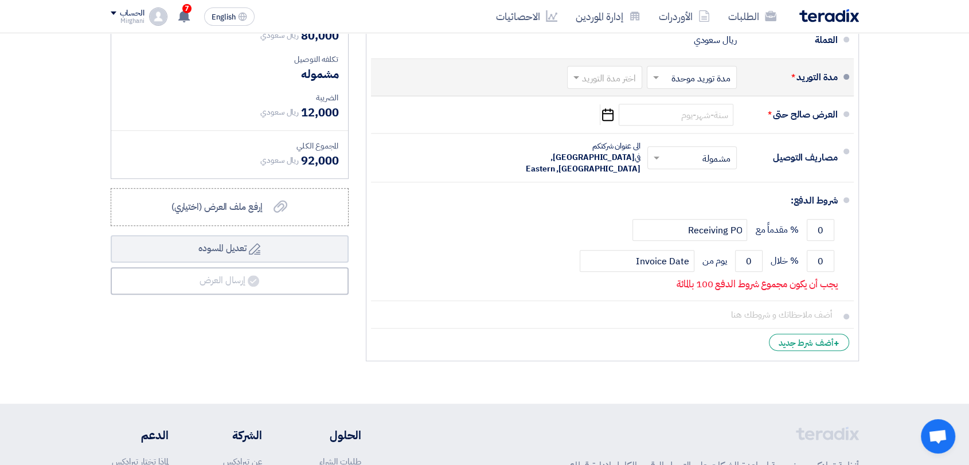
click at [580, 96] on li "العرض صالح حتى * Pick a date" at bounding box center [612, 114] width 483 height 37
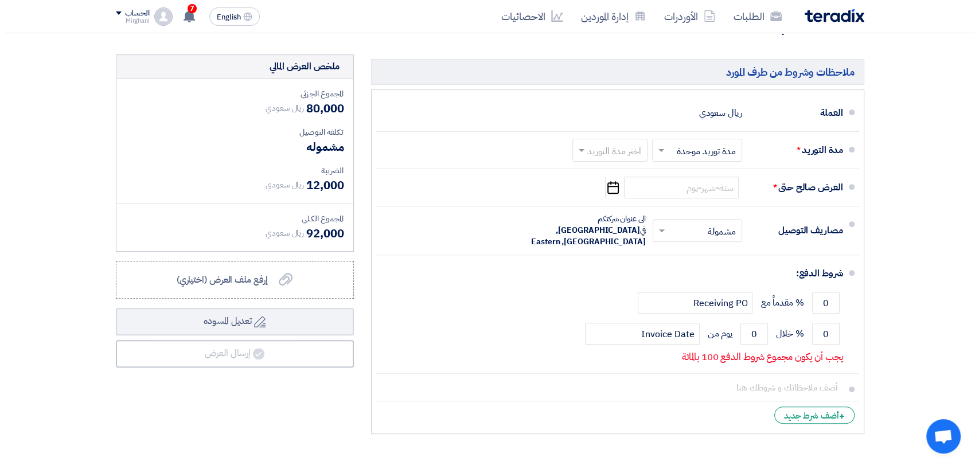
scroll to position [318, 0]
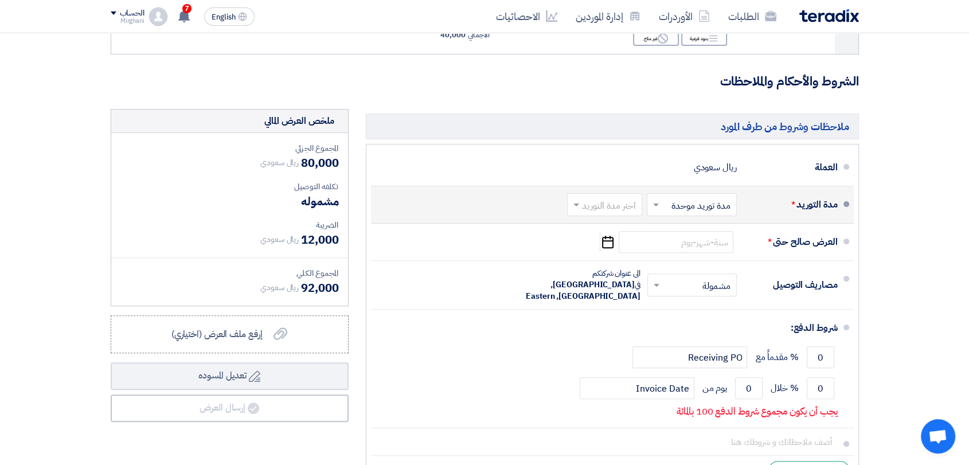
click at [609, 214] on div "اختر مدة التوريد" at bounding box center [604, 204] width 75 height 23
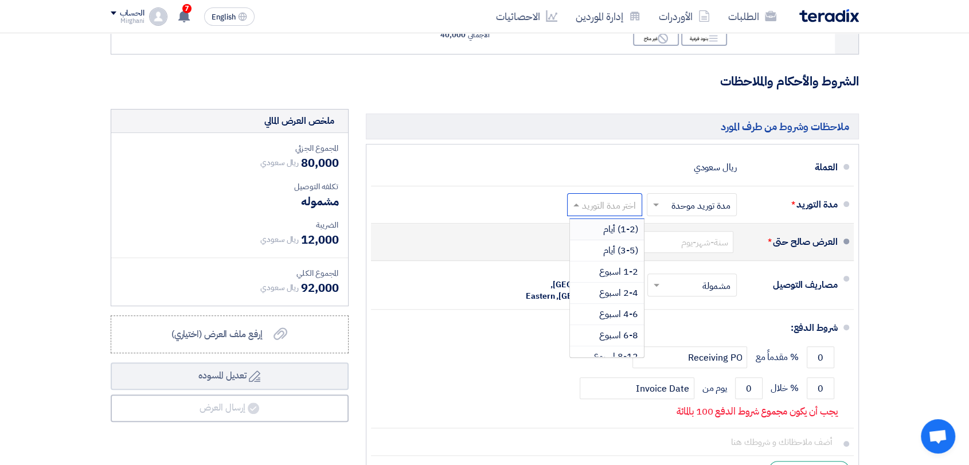
click at [614, 237] on div "(1-2) أيام" at bounding box center [607, 229] width 74 height 21
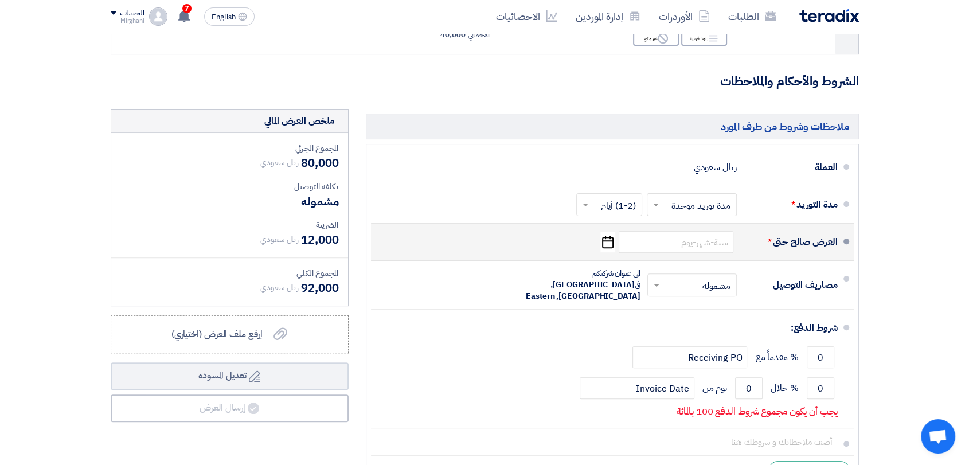
click at [688, 255] on li "العرض صالح حتى * Pick a date" at bounding box center [612, 242] width 483 height 37
click at [685, 245] on input at bounding box center [676, 242] width 115 height 22
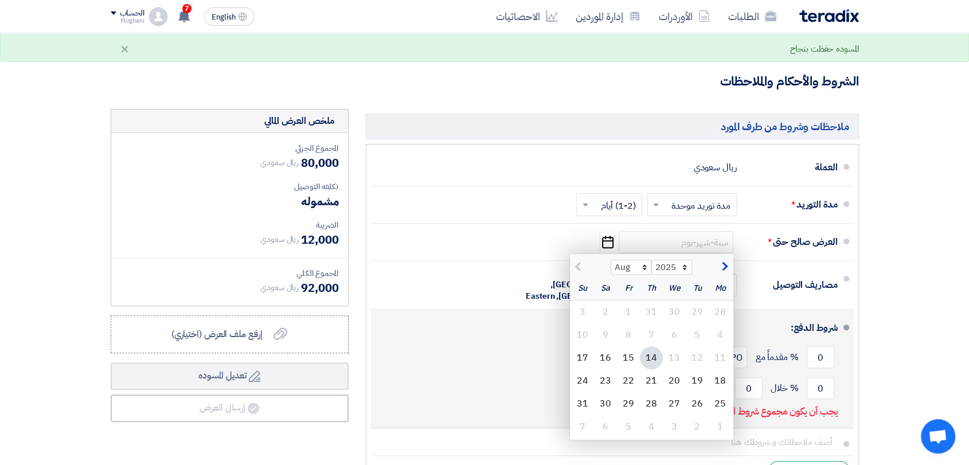
click at [626, 354] on div "15" at bounding box center [628, 357] width 23 height 23
type input "[DATE]"
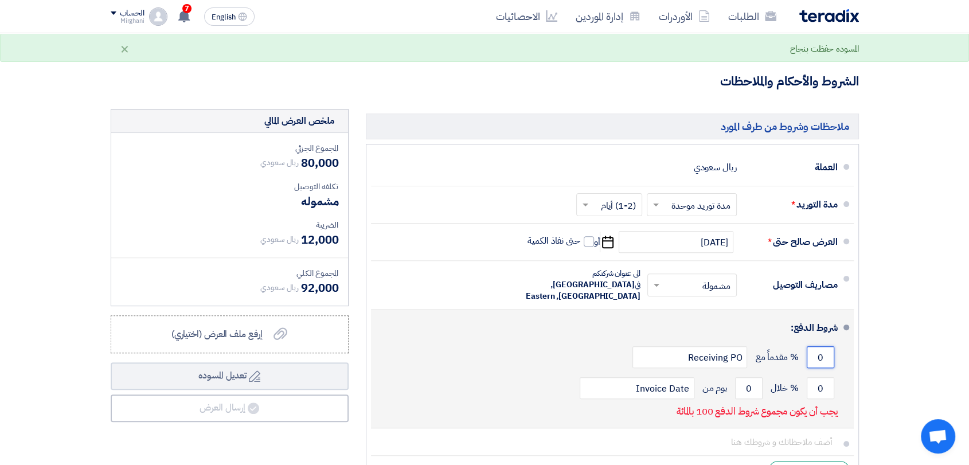
click at [826, 346] on input "0" at bounding box center [821, 357] width 28 height 22
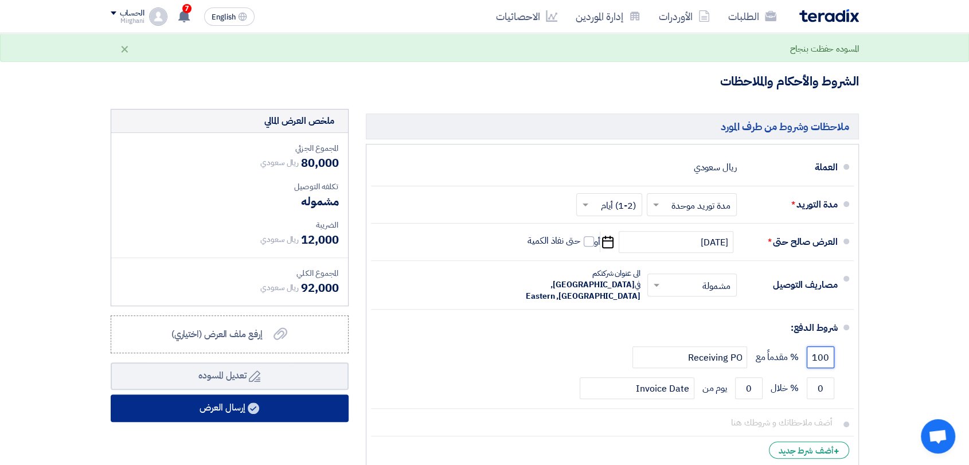
type input "100"
click at [299, 412] on button "إرسال العرض" at bounding box center [230, 409] width 238 height 28
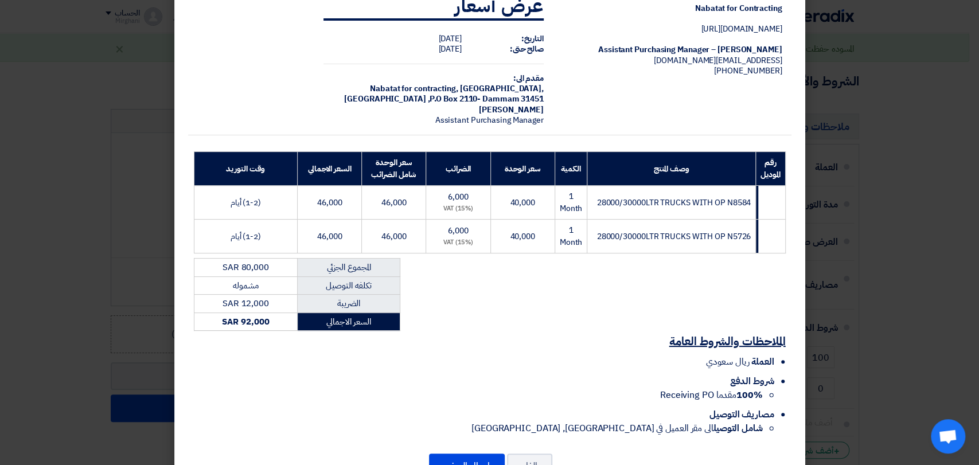
scroll to position [74, 0]
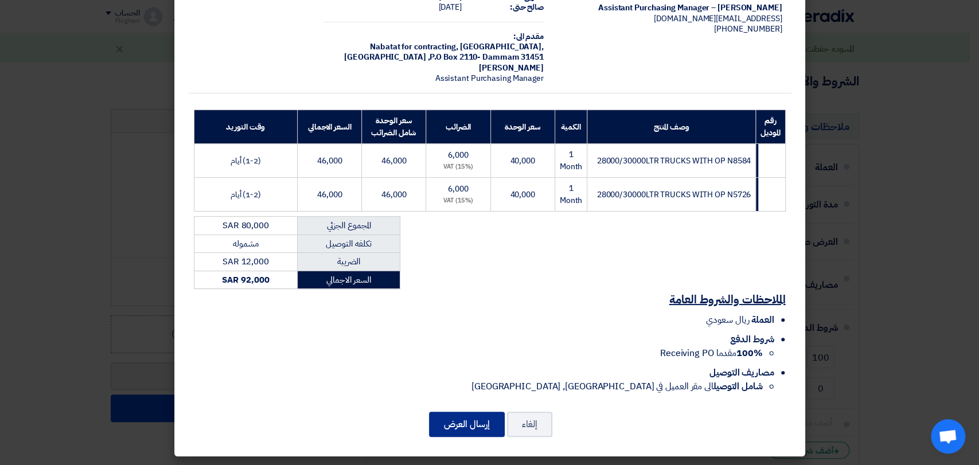
click at [470, 415] on button "إرسال العرض" at bounding box center [467, 424] width 76 height 25
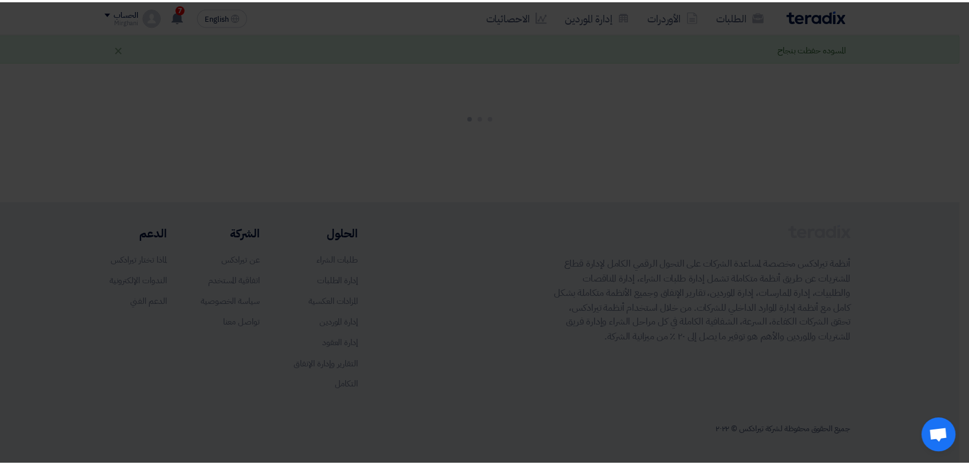
scroll to position [0, 0]
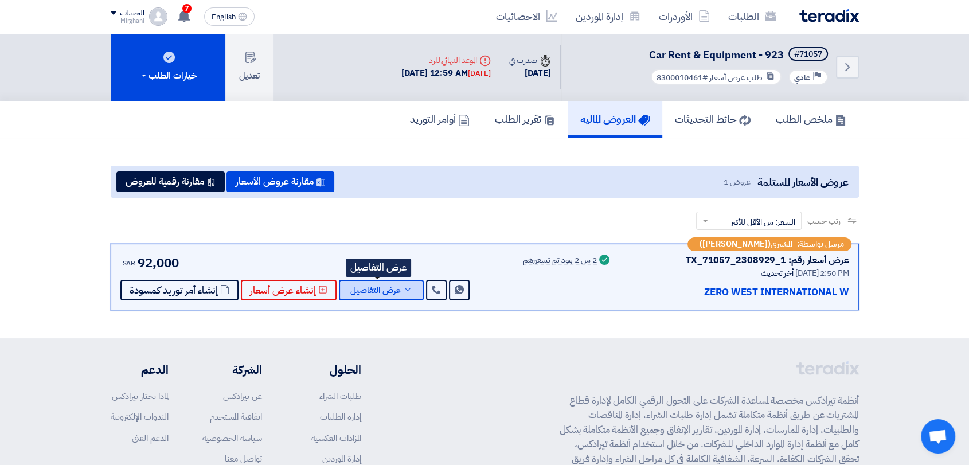
click at [395, 290] on span "عرض التفاصيل" at bounding box center [375, 290] width 50 height 9
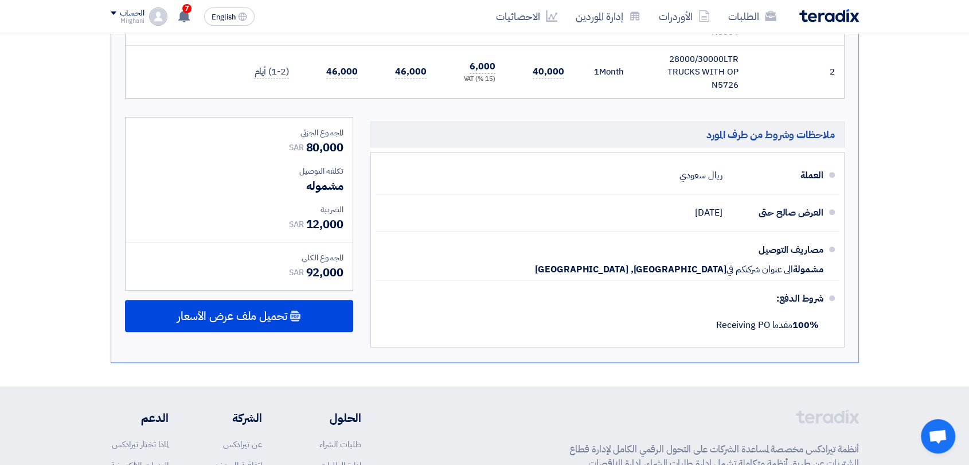
scroll to position [509, 0]
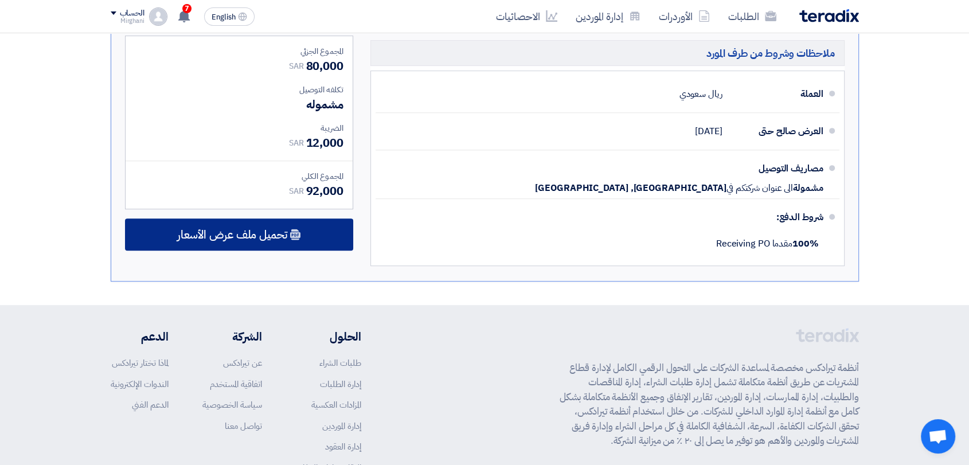
click at [305, 249] on div "تحميل ملف عرض الأسعار" at bounding box center [239, 235] width 228 height 32
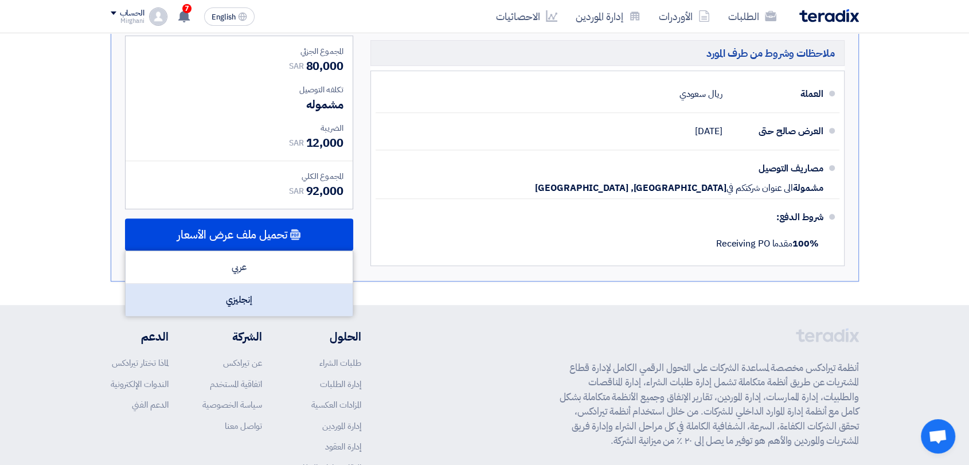
click at [293, 297] on div "إنجليزي" at bounding box center [239, 300] width 227 height 32
